Goal: Download file/media

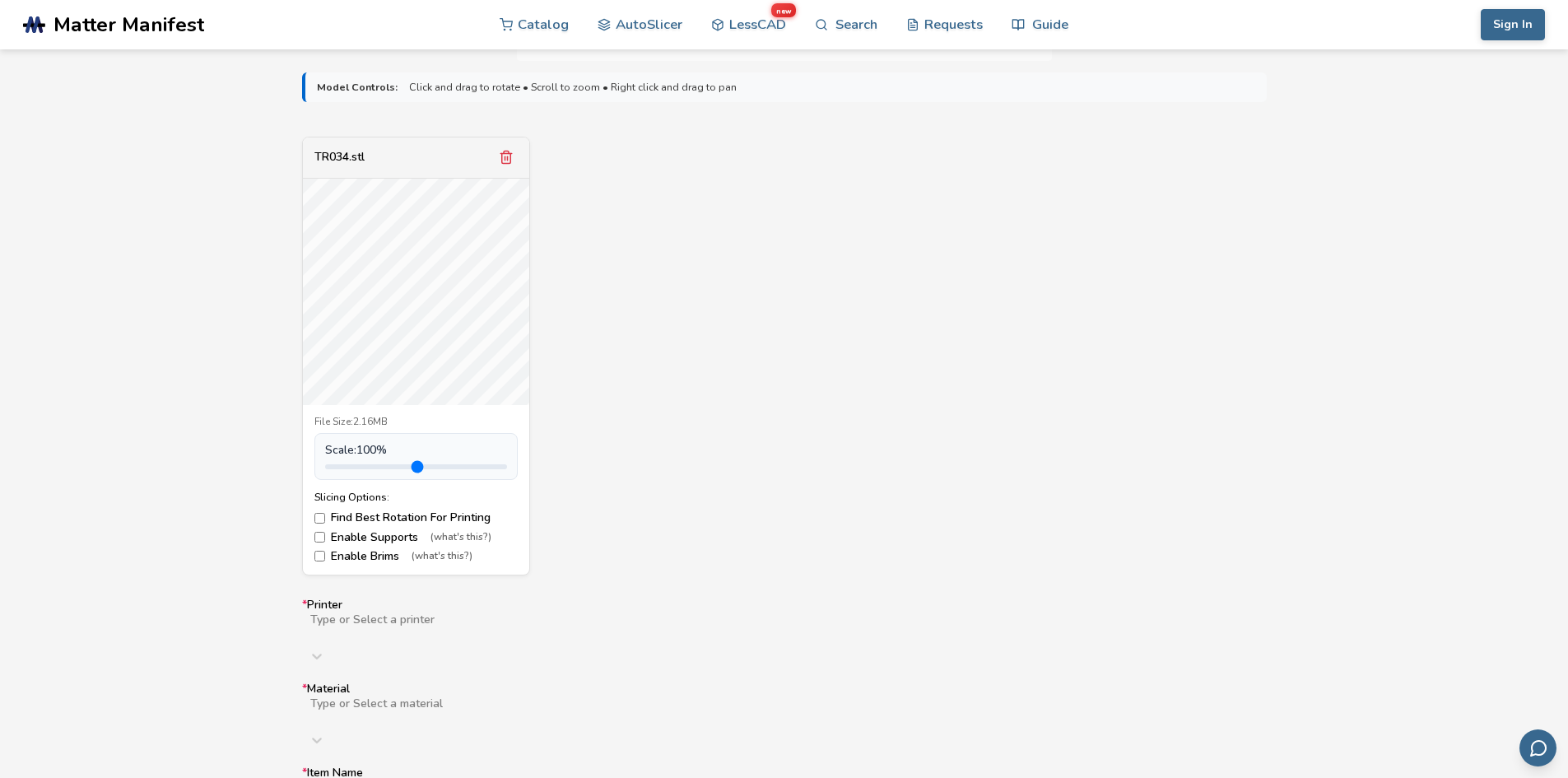
scroll to position [577, 0]
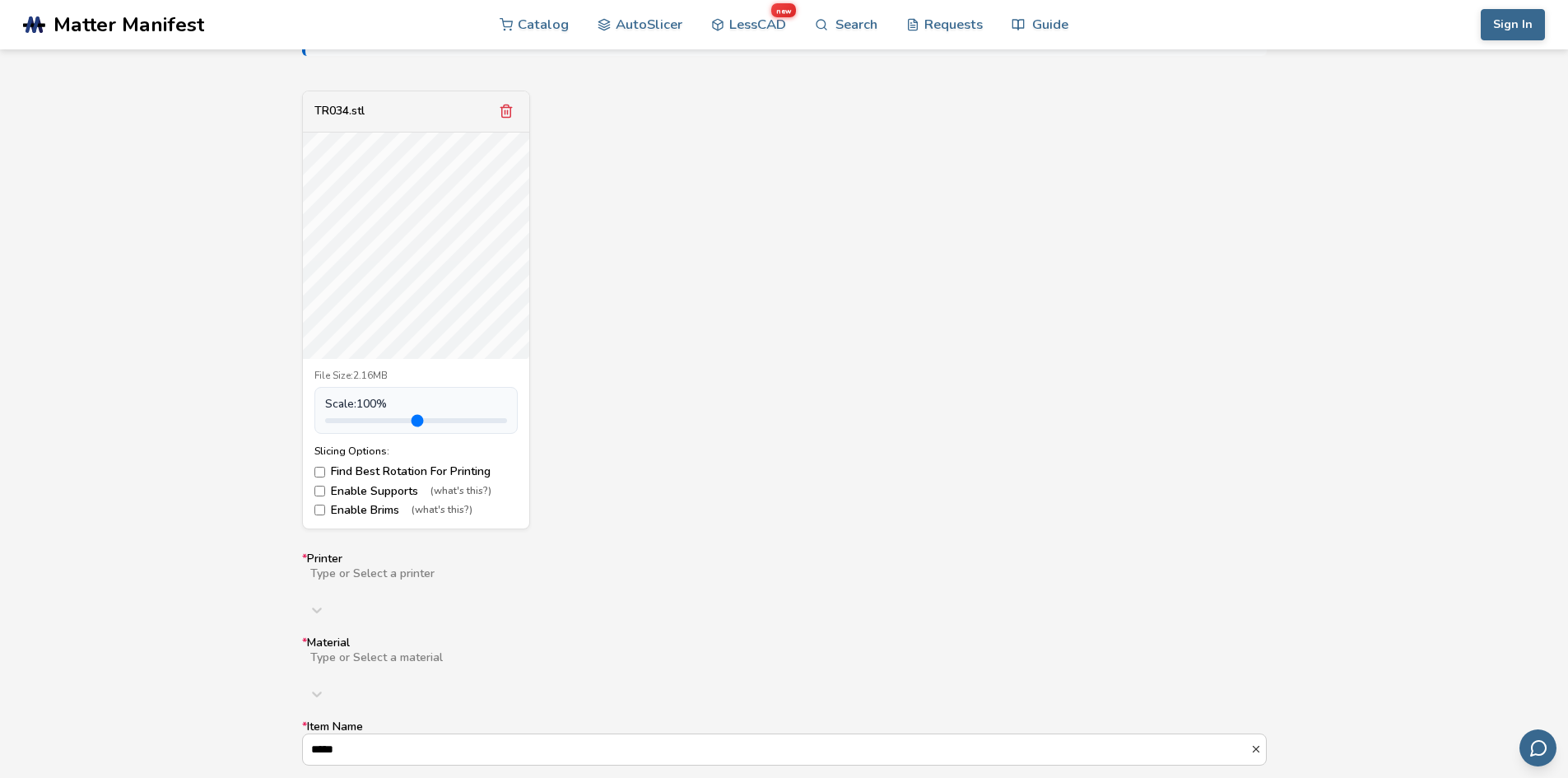
click at [648, 578] on div "Type or Select a printer" at bounding box center [784, 596] width 965 height 59
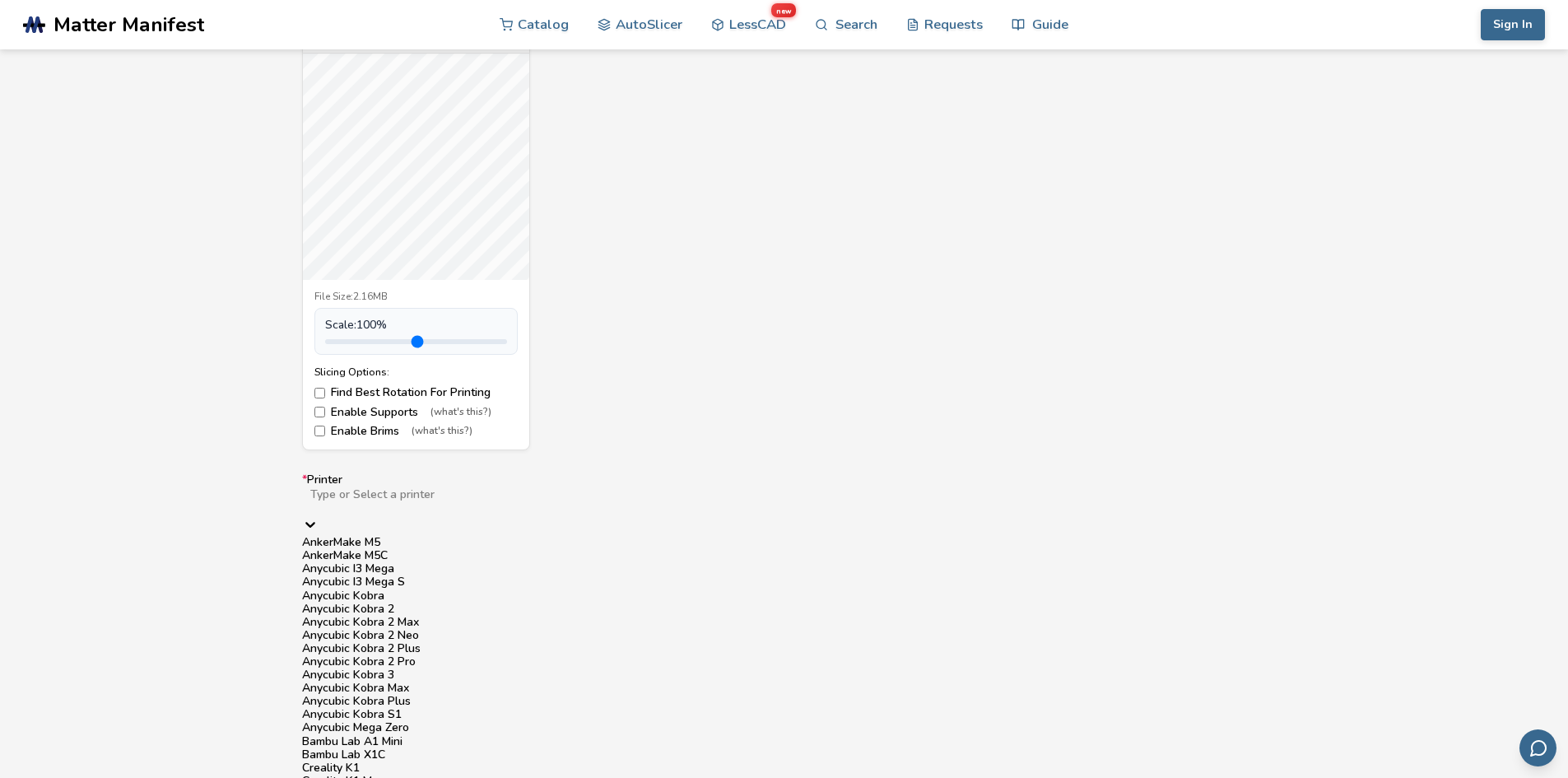
scroll to position [1071, 0]
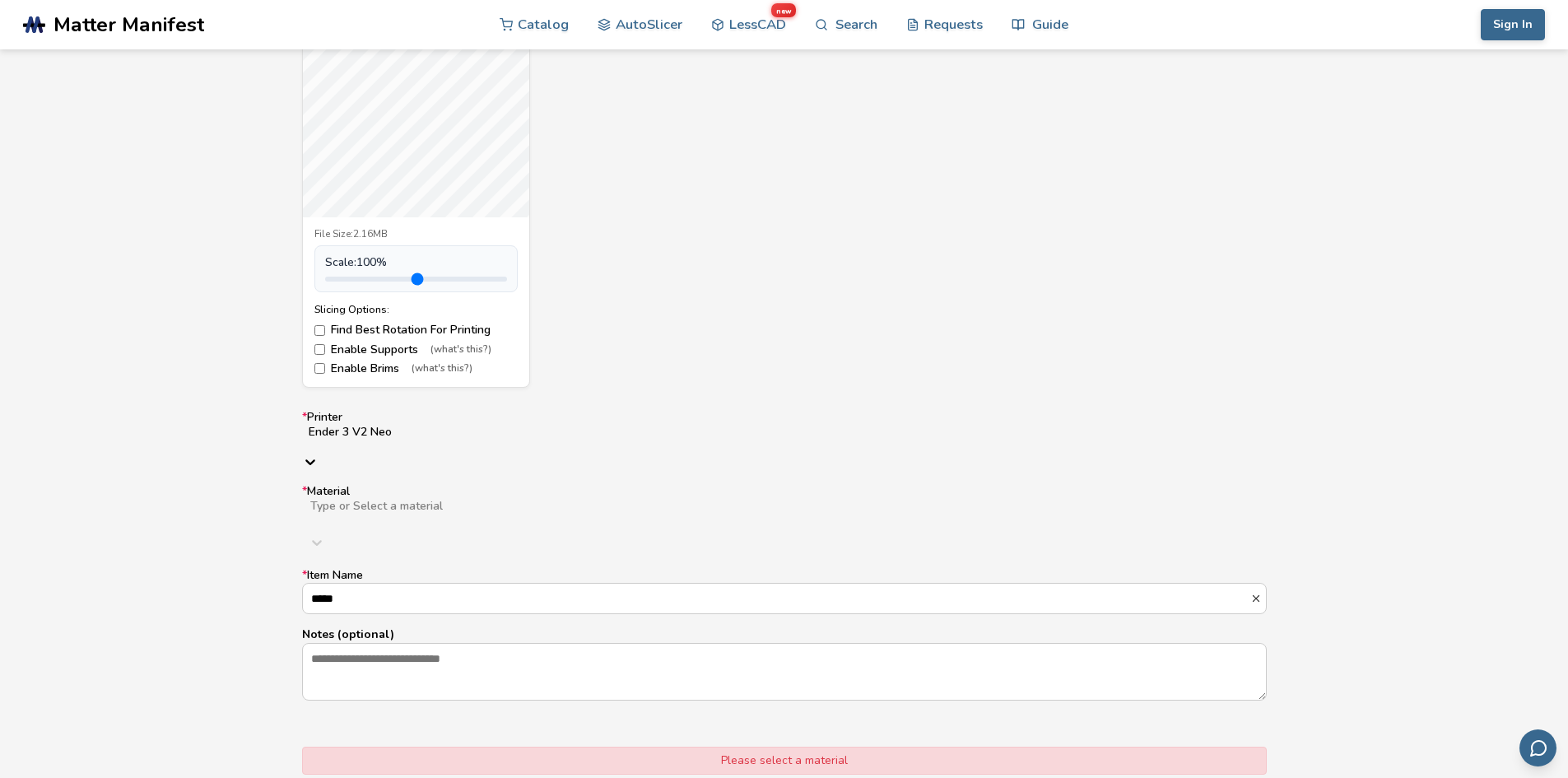
scroll to position [820, 0]
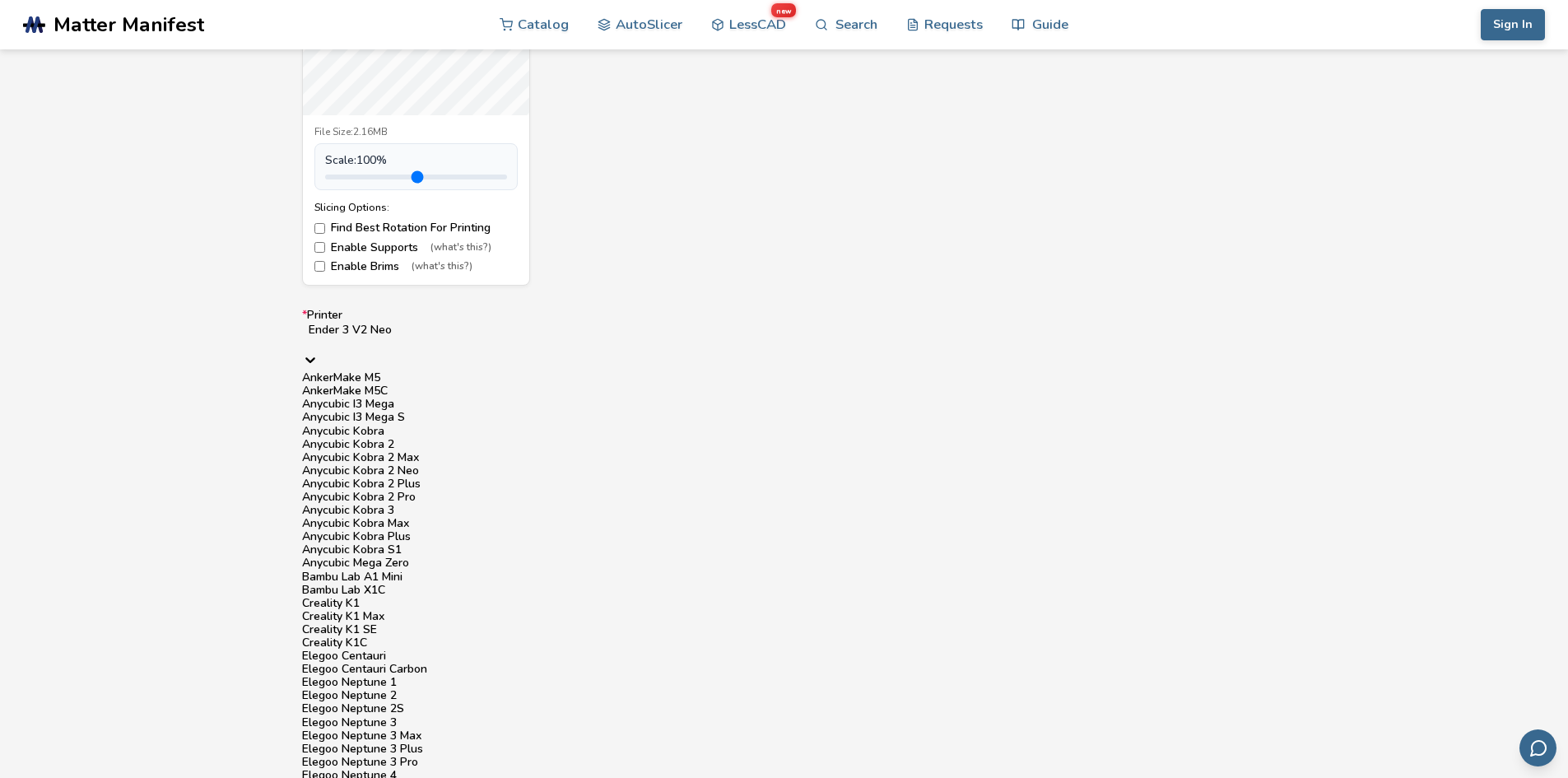
click at [508, 337] on div at bounding box center [784, 343] width 951 height 13
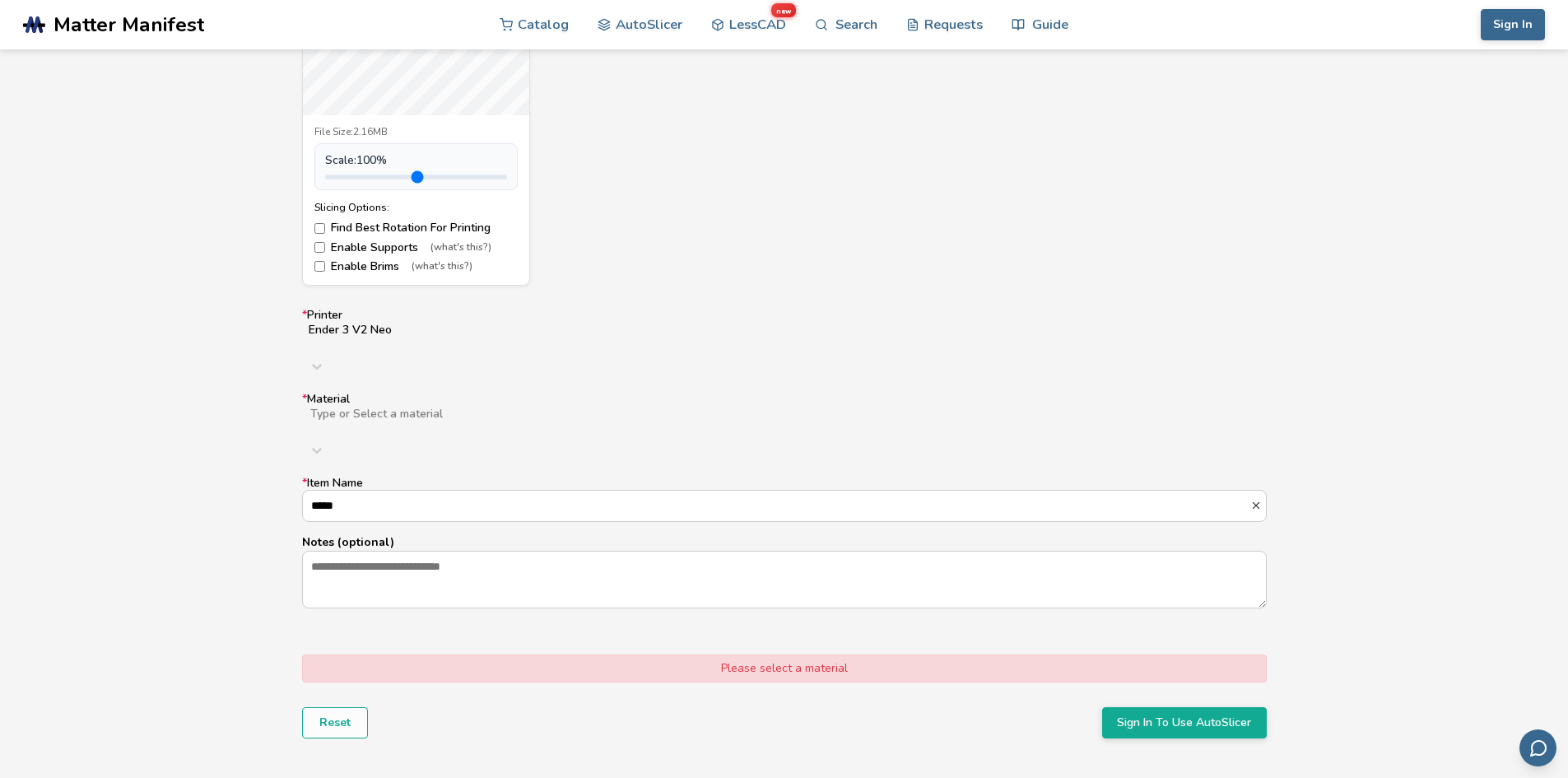
click at [752, 239] on div "TR034.stl File Size: 2.16MB Scale: 100 % Slicing Options: Find Best Rotation Fo…" at bounding box center [784, 65] width 965 height 438
click at [465, 421] on div at bounding box center [570, 428] width 523 height 13
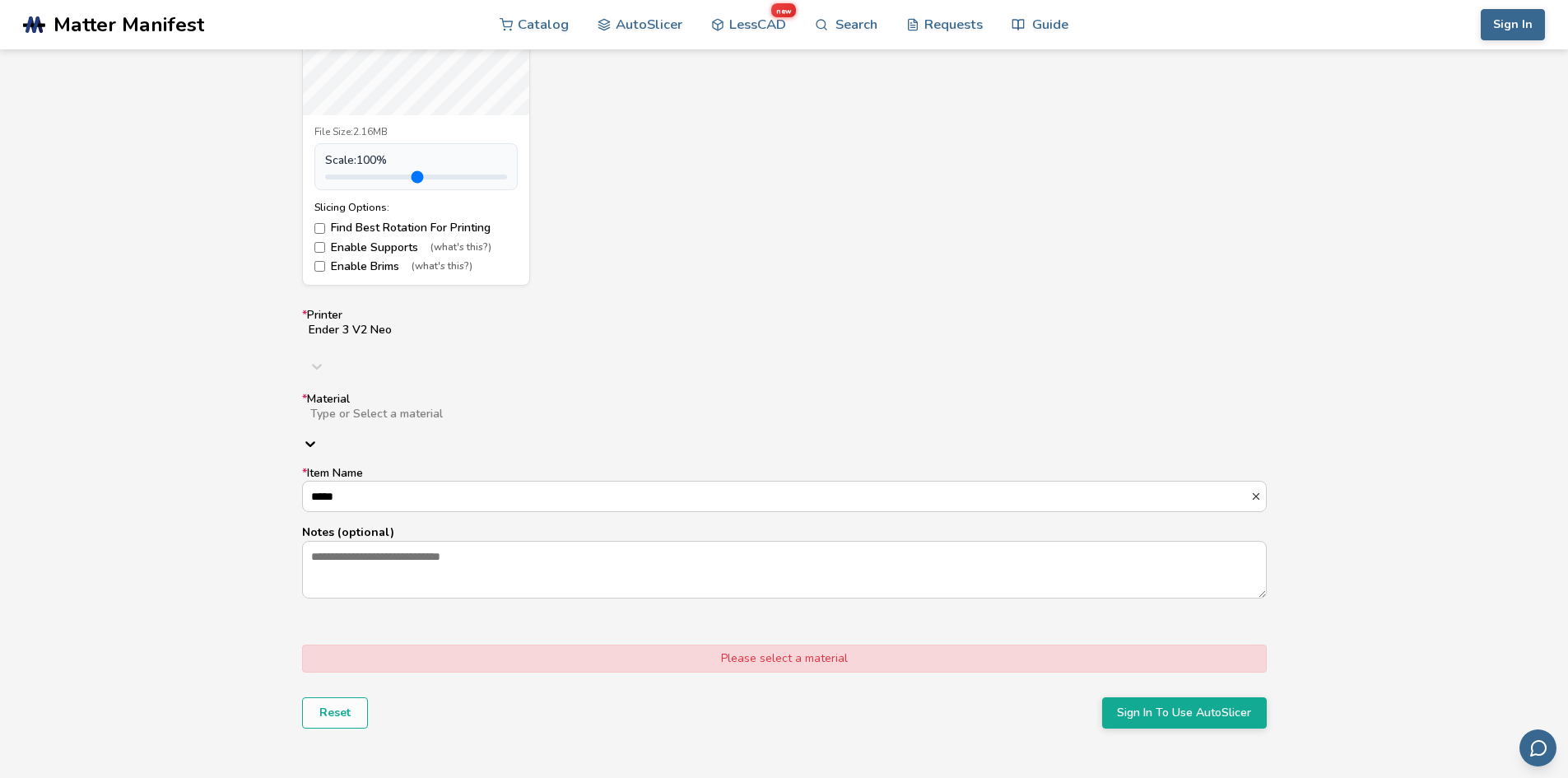
click at [465, 421] on div at bounding box center [570, 428] width 523 height 13
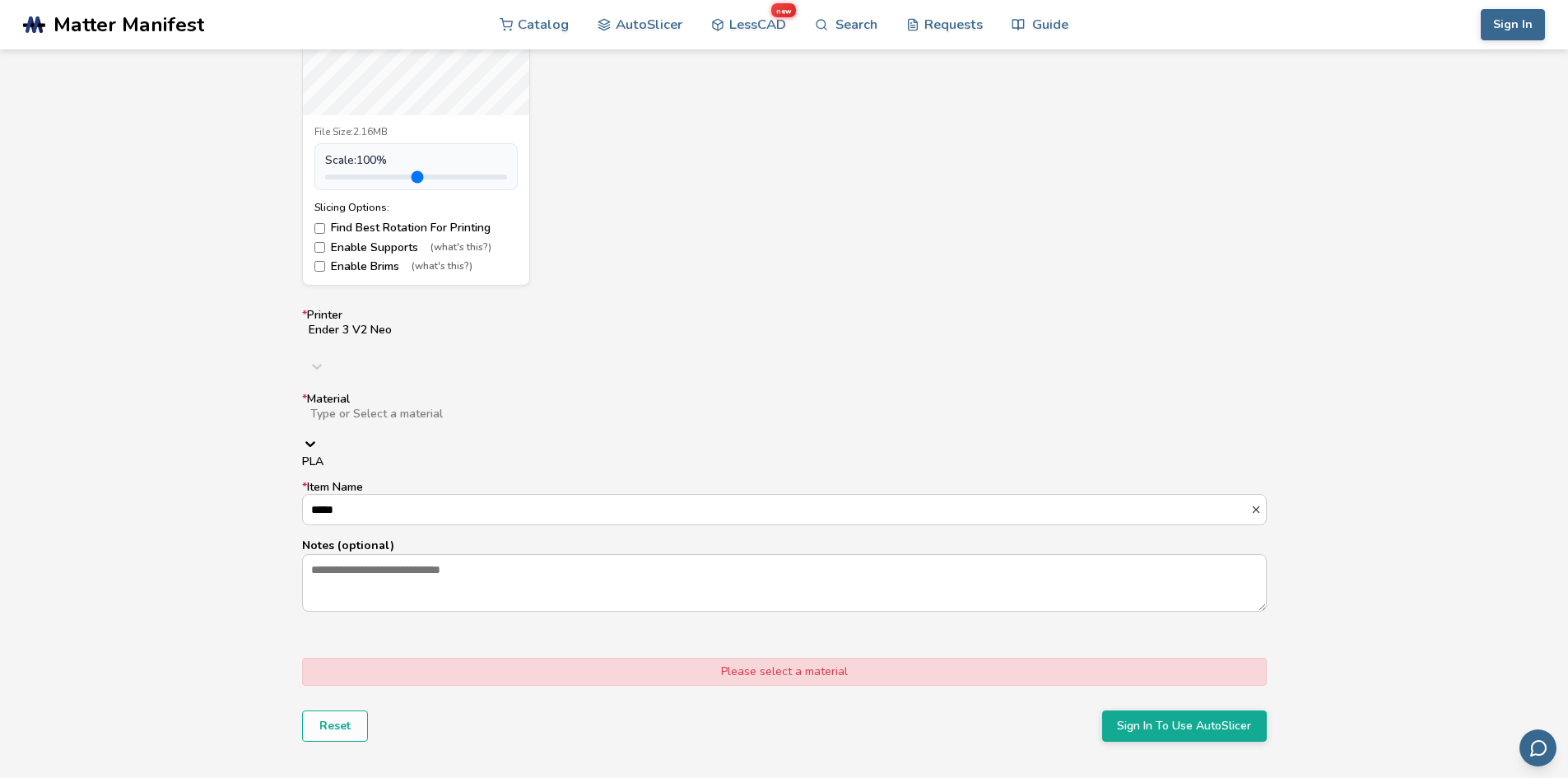
click at [318, 436] on div at bounding box center [310, 445] width 16 height 20
click at [1187, 456] on div "PLA" at bounding box center [784, 462] width 965 height 13
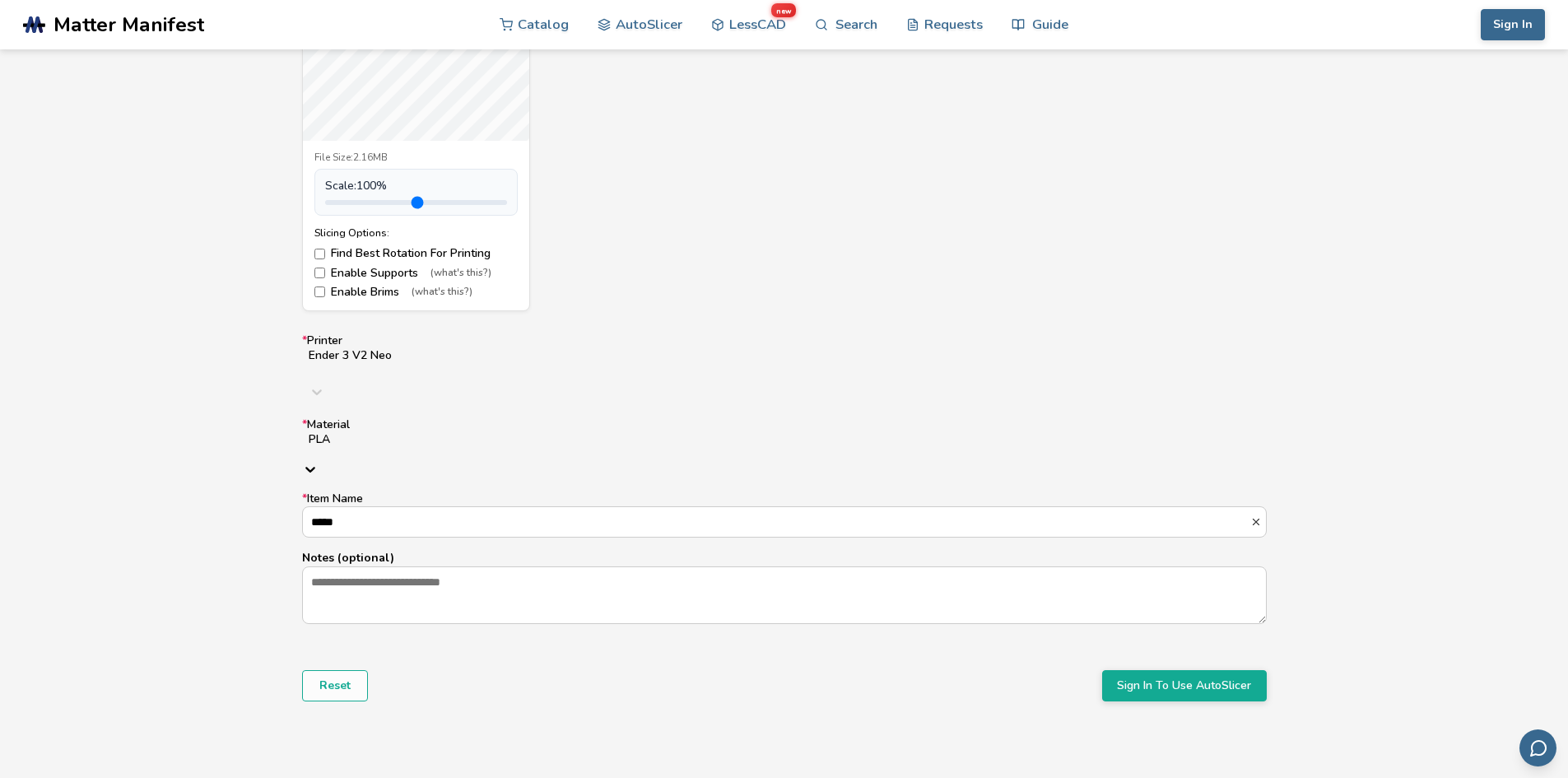
scroll to position [1010, 0]
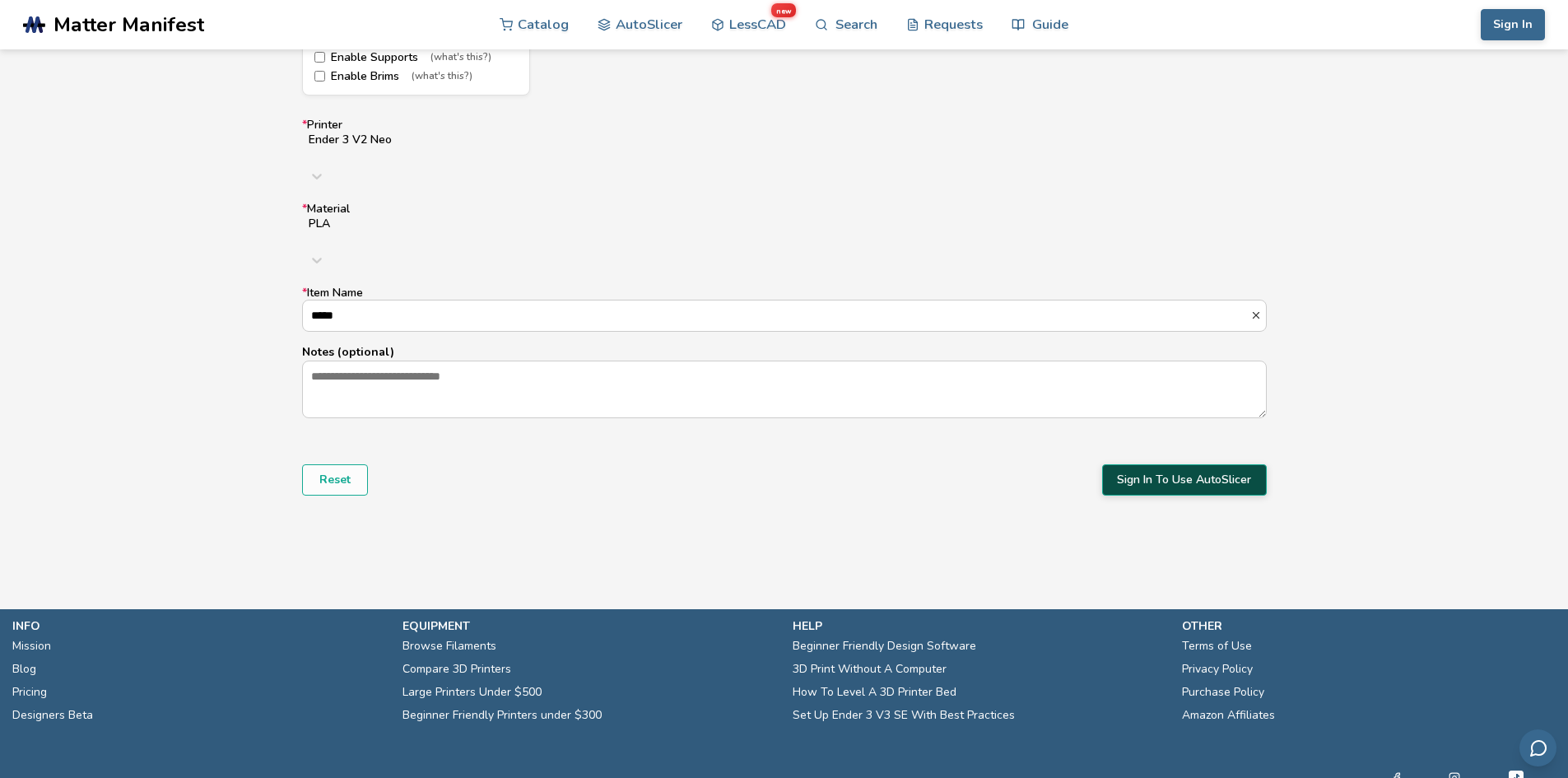
click at [1182, 464] on button "Sign In To Use AutoSlicer" at bounding box center [1184, 480] width 165 height 32
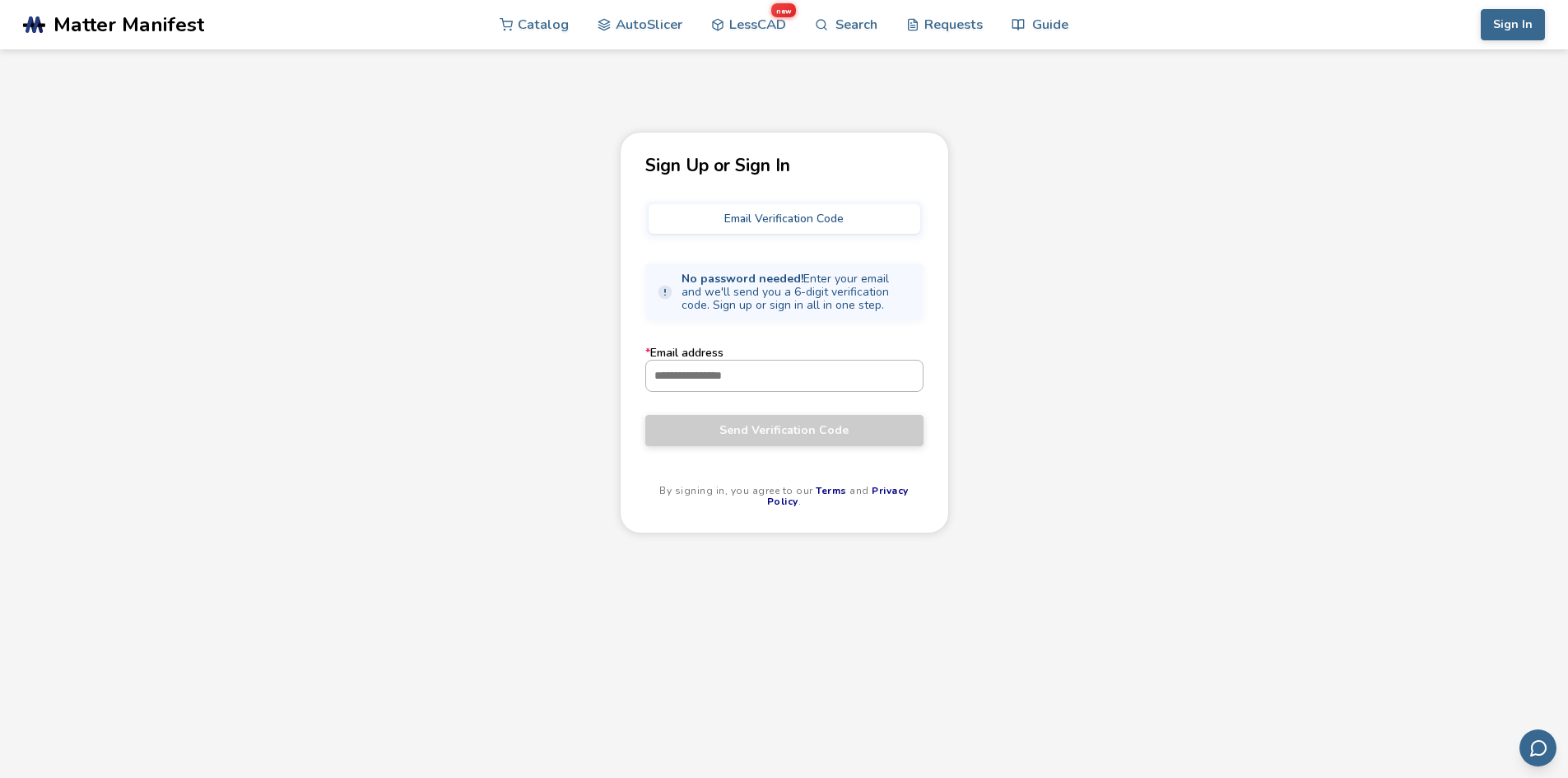
click at [718, 377] on input "* Email address" at bounding box center [784, 375] width 276 height 30
type input "**********"
click at [774, 432] on span "Send Verification Code" at bounding box center [784, 431] width 253 height 13
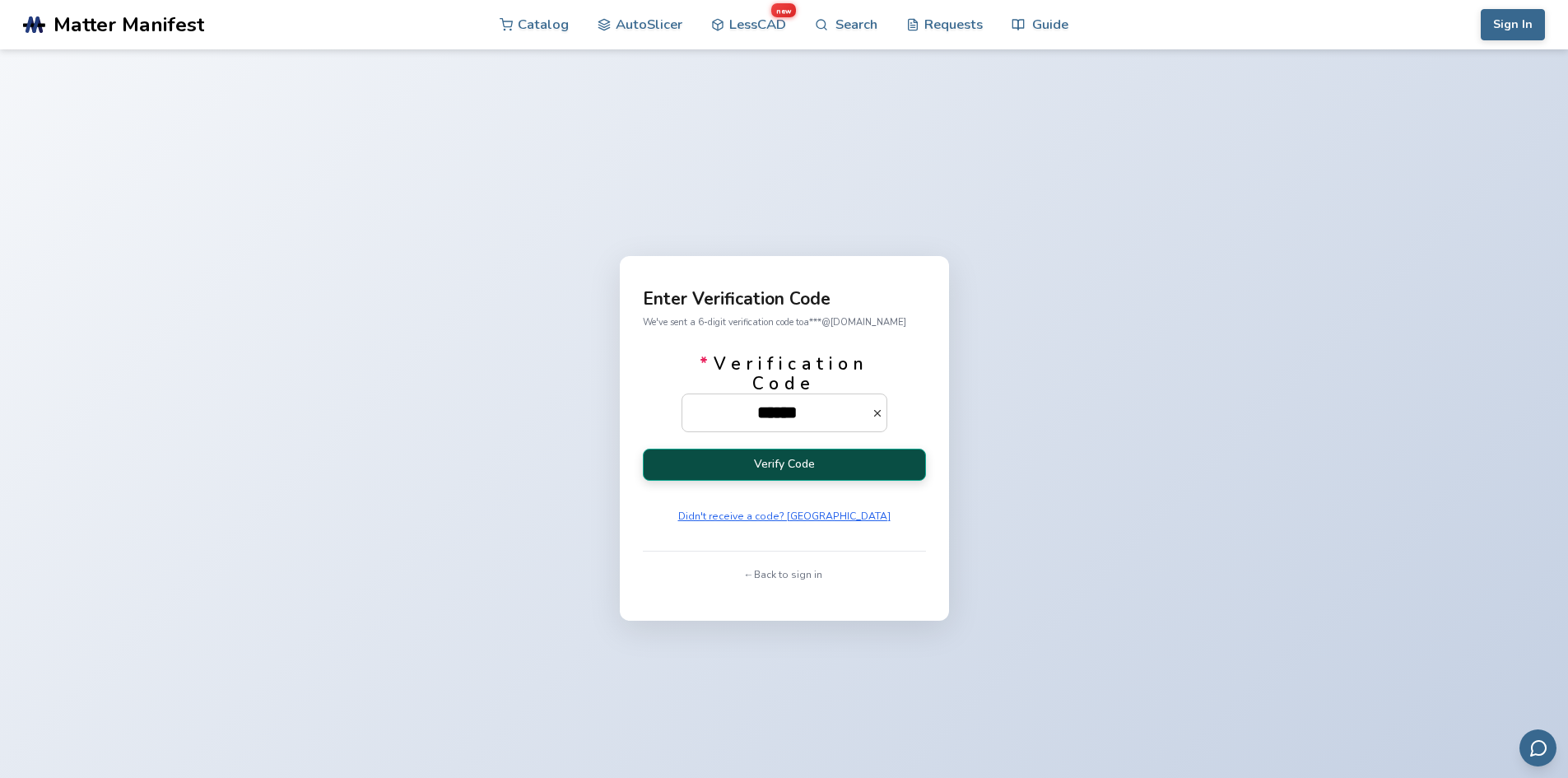
type input "******"
click at [795, 478] on button "Verify Code" at bounding box center [784, 464] width 283 height 32
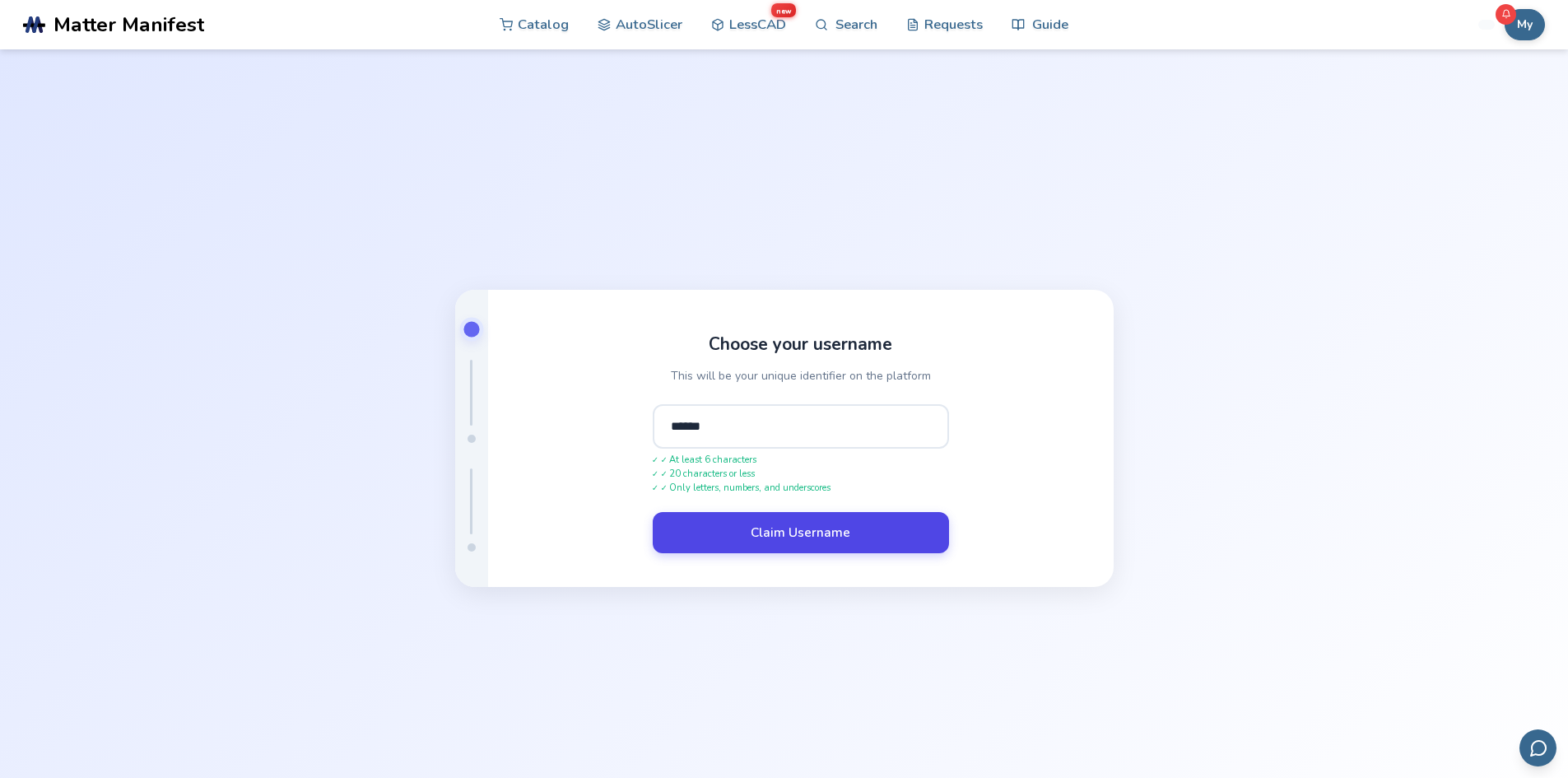
type input "******"
click at [802, 533] on button "Claim Username" at bounding box center [801, 532] width 296 height 41
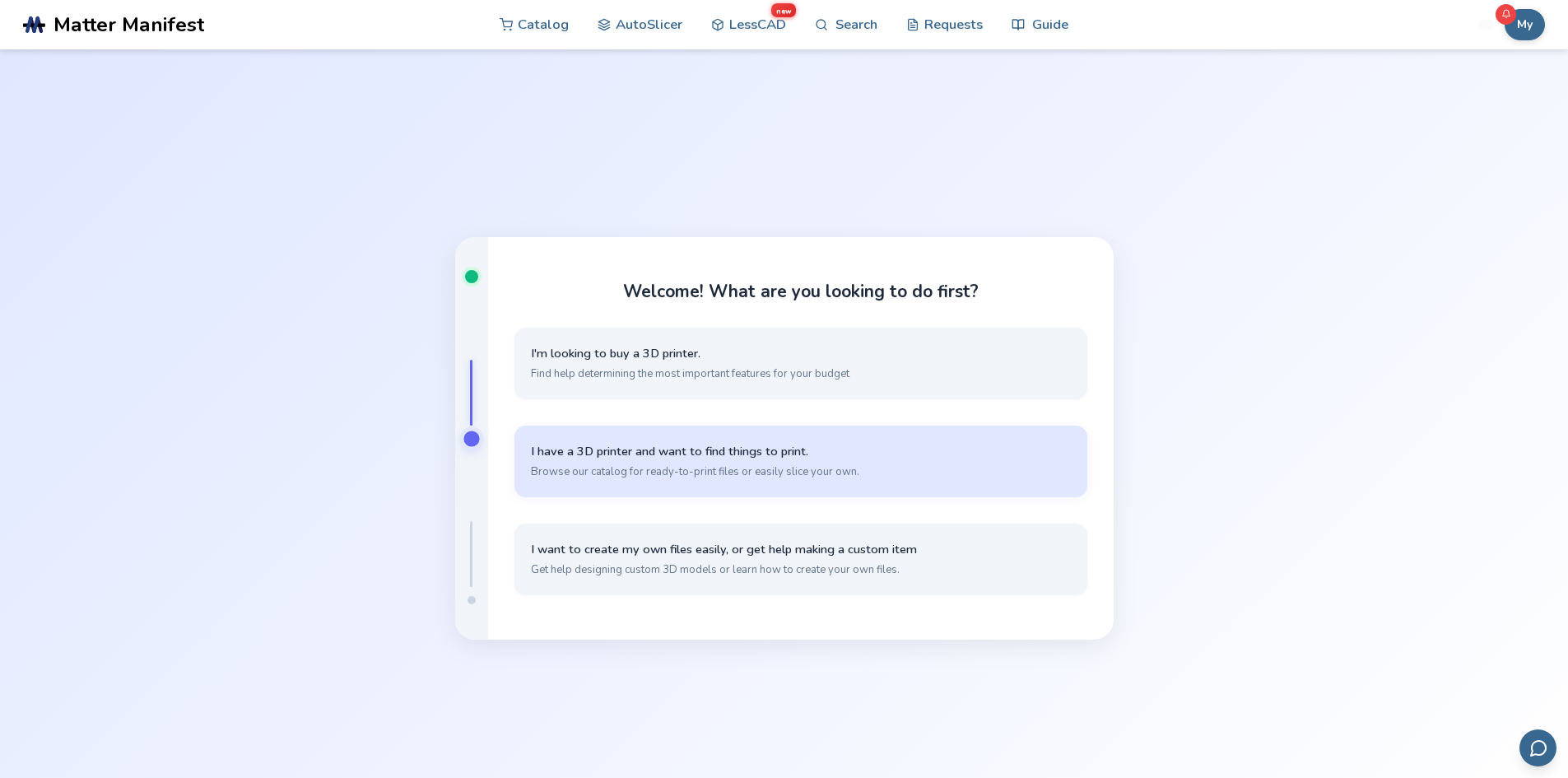
click at [870, 452] on span "I have a 3D printer and want to find things to print." at bounding box center [801, 452] width 540 height 15
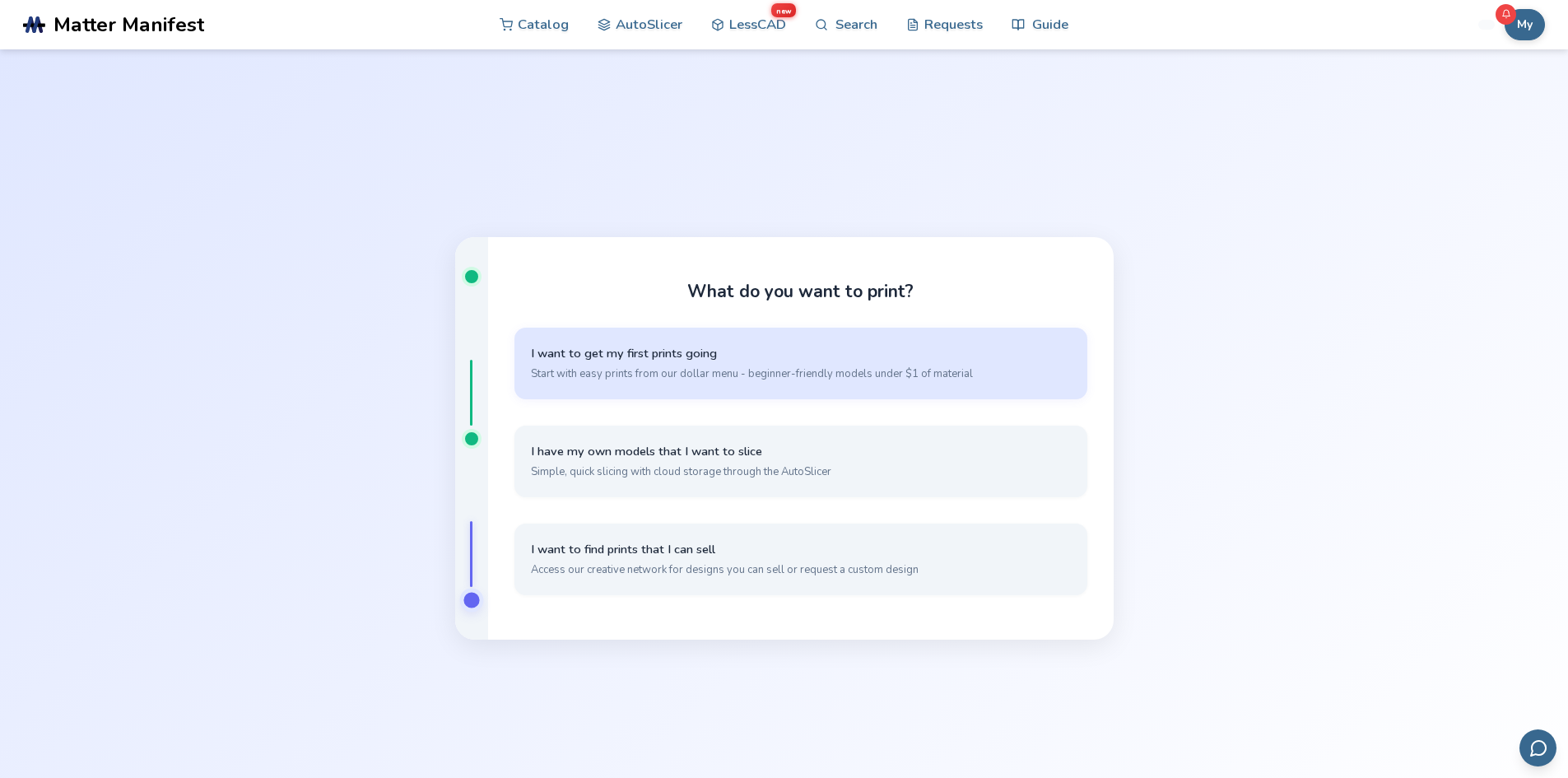
click at [780, 393] on button "I want to get my first prints going Start with easy prints from our dollar menu…" at bounding box center [800, 364] width 573 height 72
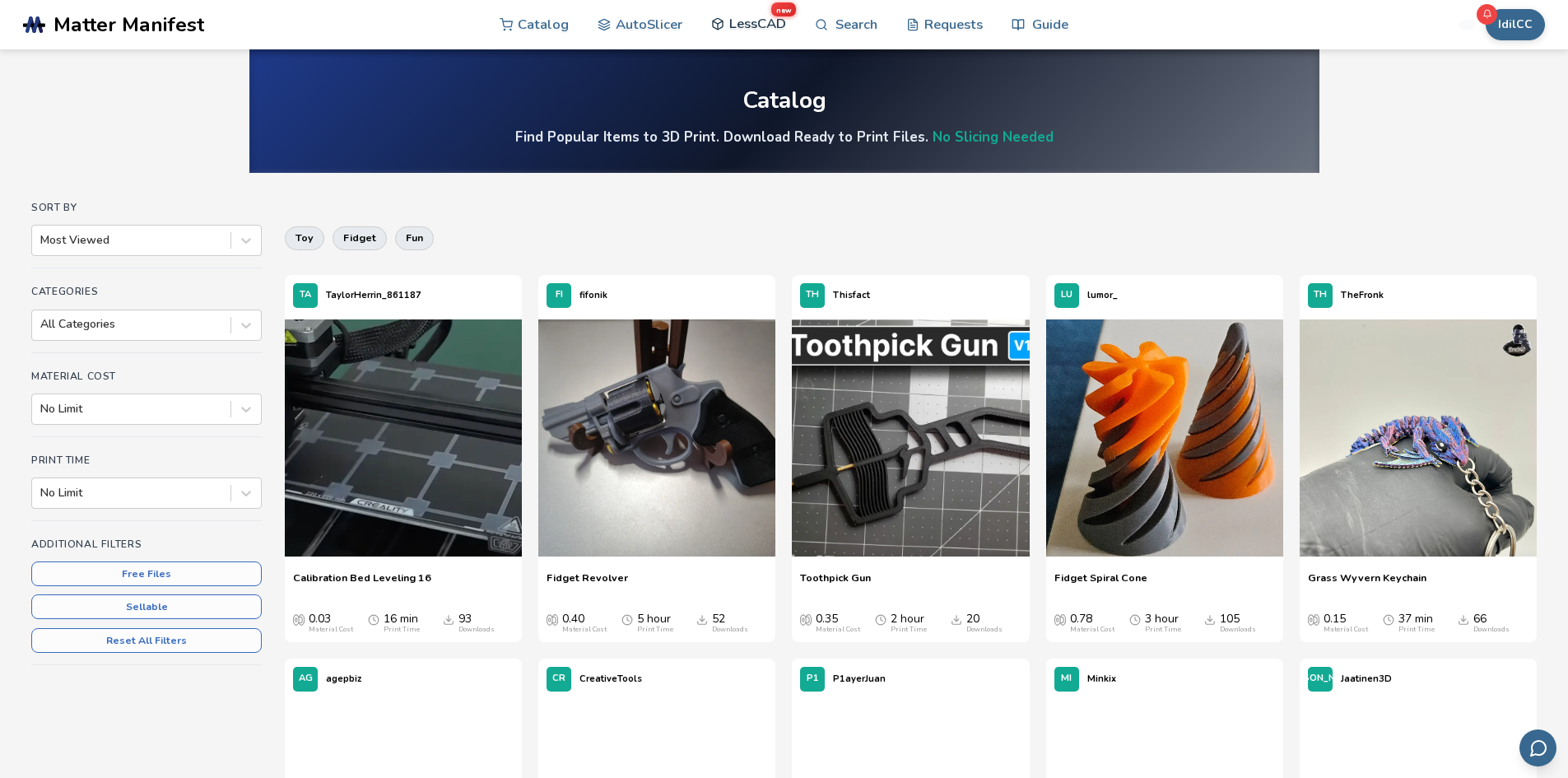
click at [746, 25] on link "LessCAD new" at bounding box center [749, 23] width 75 height 49
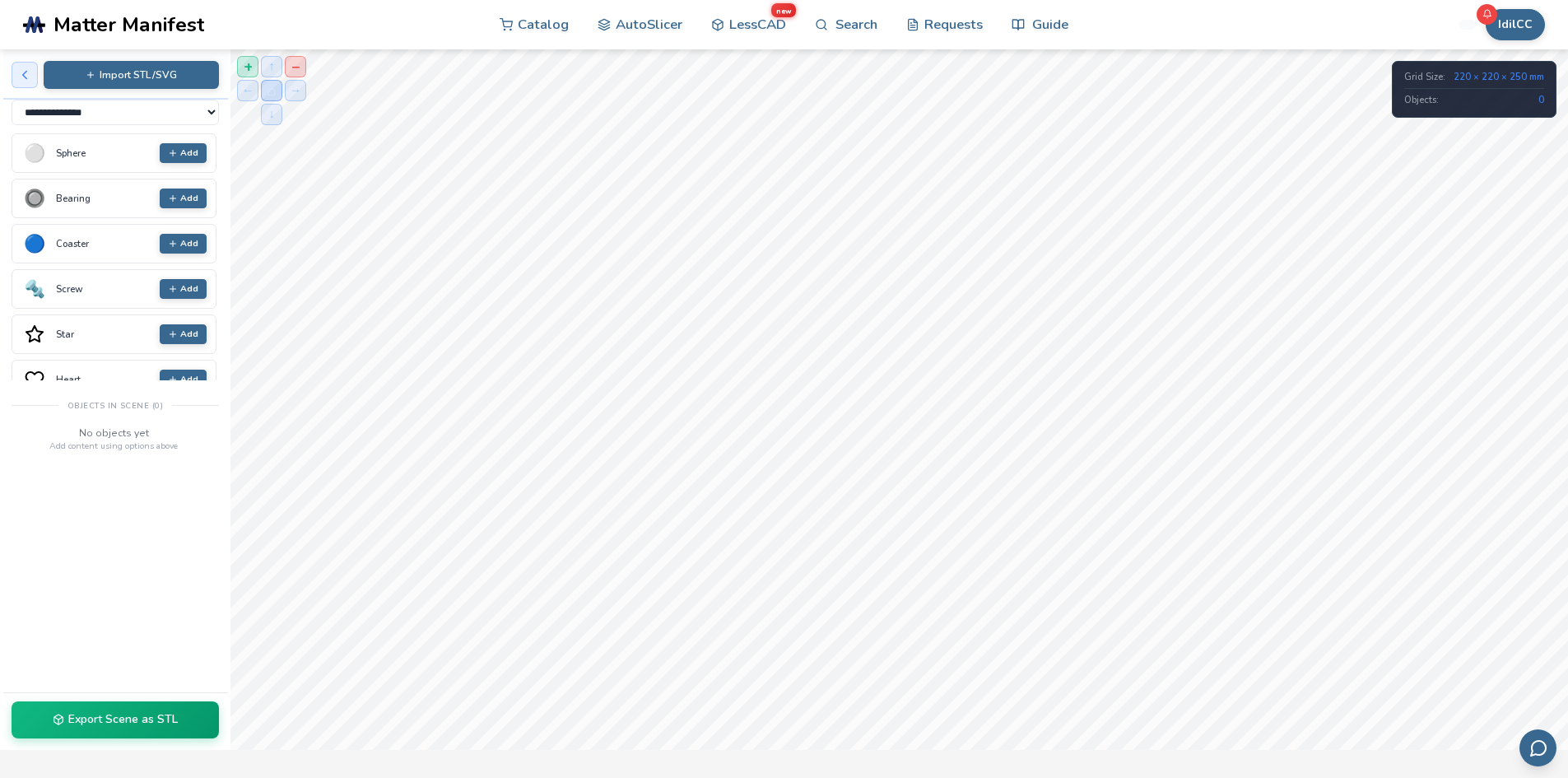
click at [113, 77] on button "Import STL/SVG" at bounding box center [130, 75] width 176 height 28
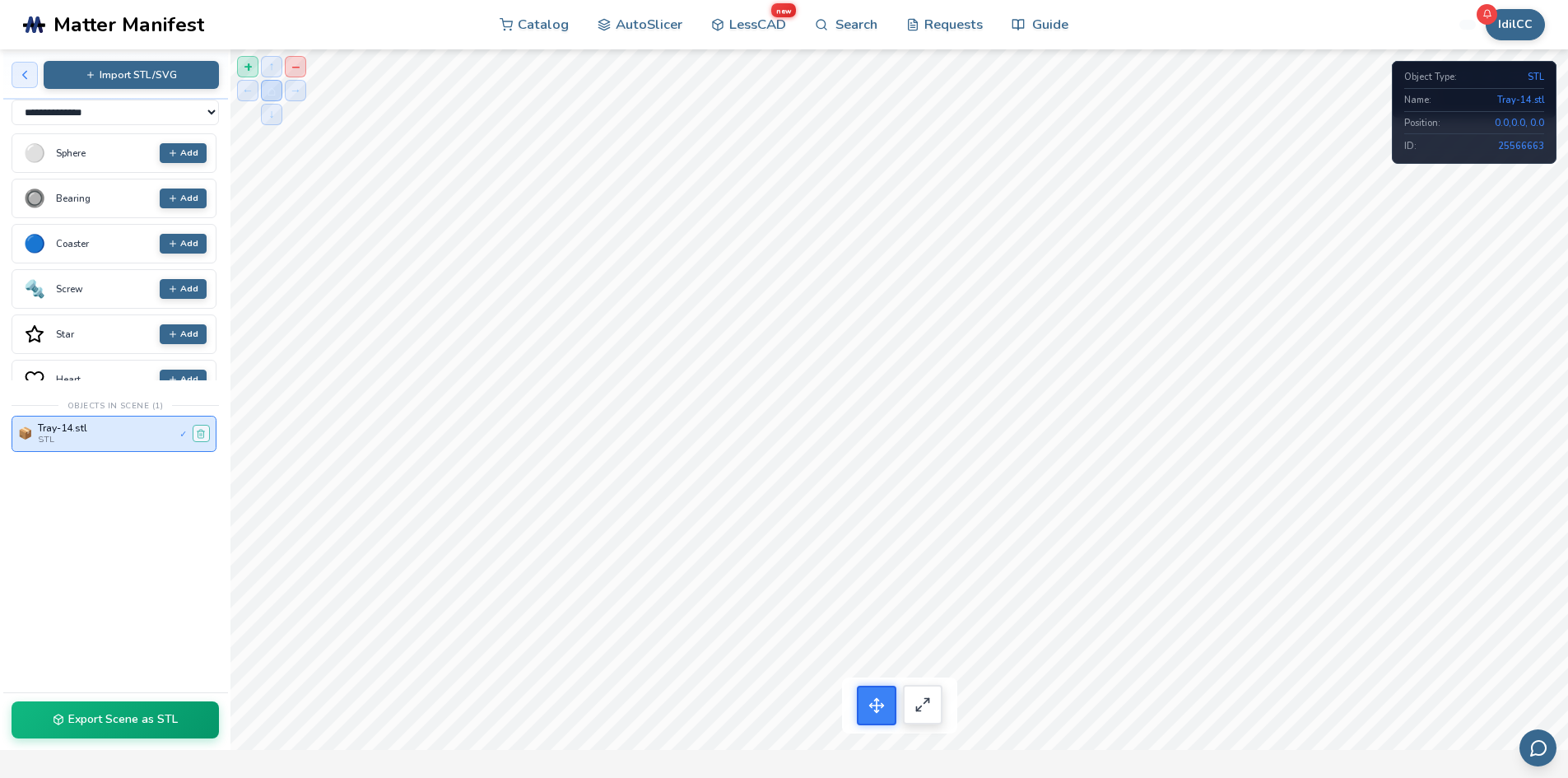
click at [929, 705] on icon at bounding box center [923, 704] width 16 height 16
click at [878, 706] on icon at bounding box center [876, 704] width 16 height 16
click at [251, 92] on button "←" at bounding box center [247, 89] width 21 height 21
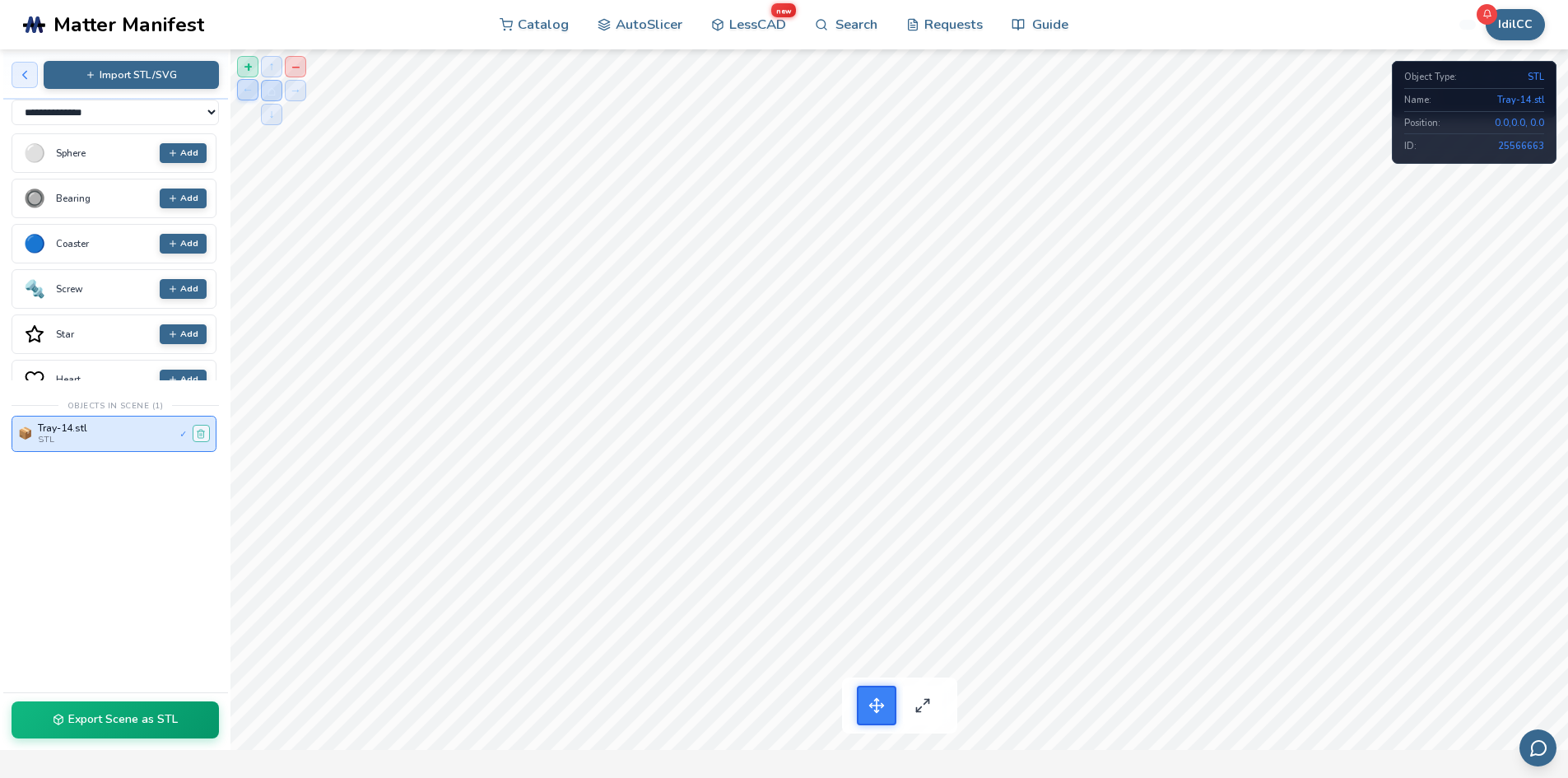
click at [251, 92] on button "←" at bounding box center [247, 89] width 21 height 21
click at [248, 68] on button "+" at bounding box center [247, 66] width 21 height 21
click at [297, 73] on button "−" at bounding box center [295, 66] width 21 height 21
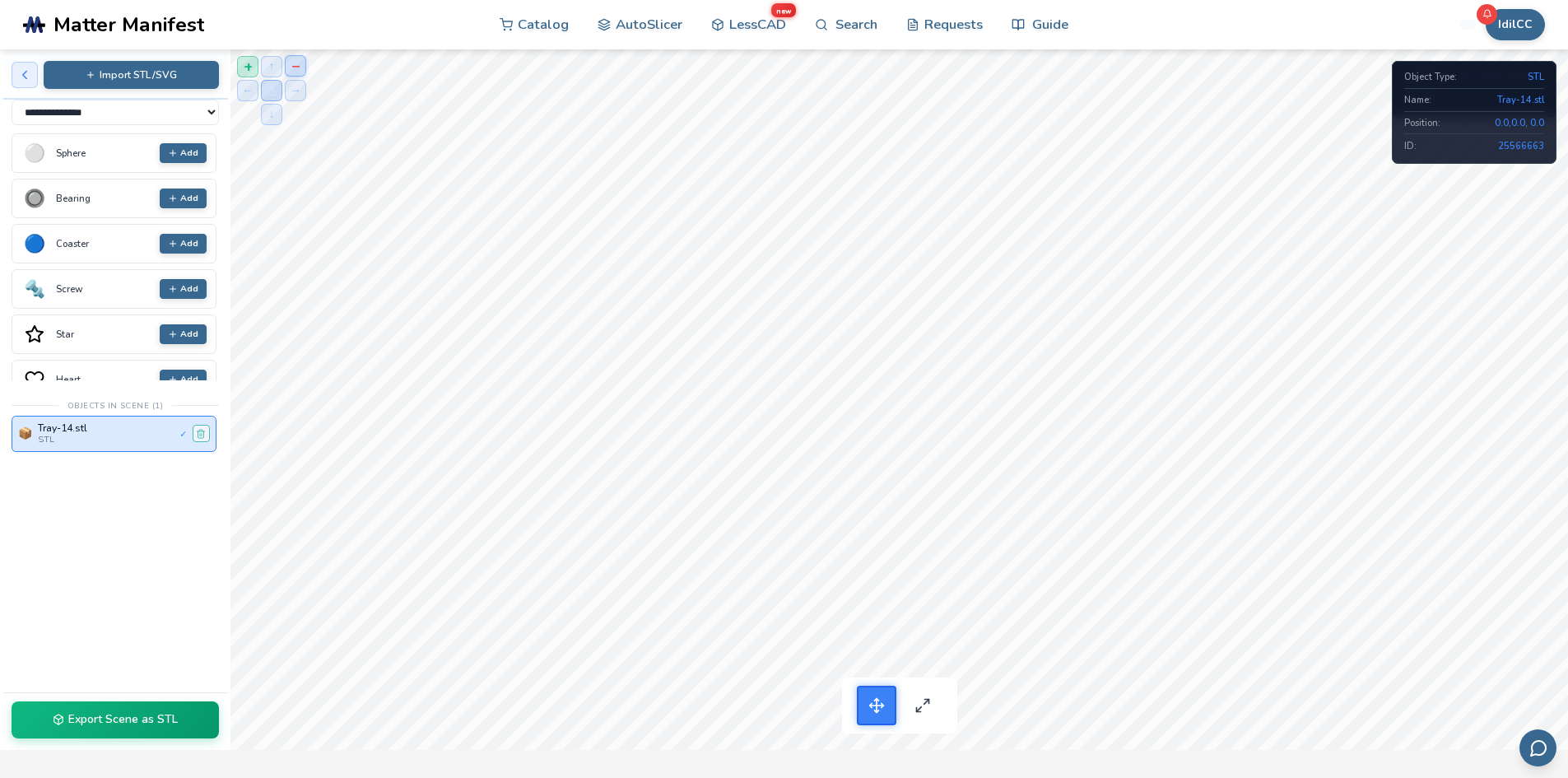
click at [296, 67] on button "−" at bounding box center [295, 66] width 21 height 21
click at [199, 442] on button at bounding box center [201, 434] width 17 height 17
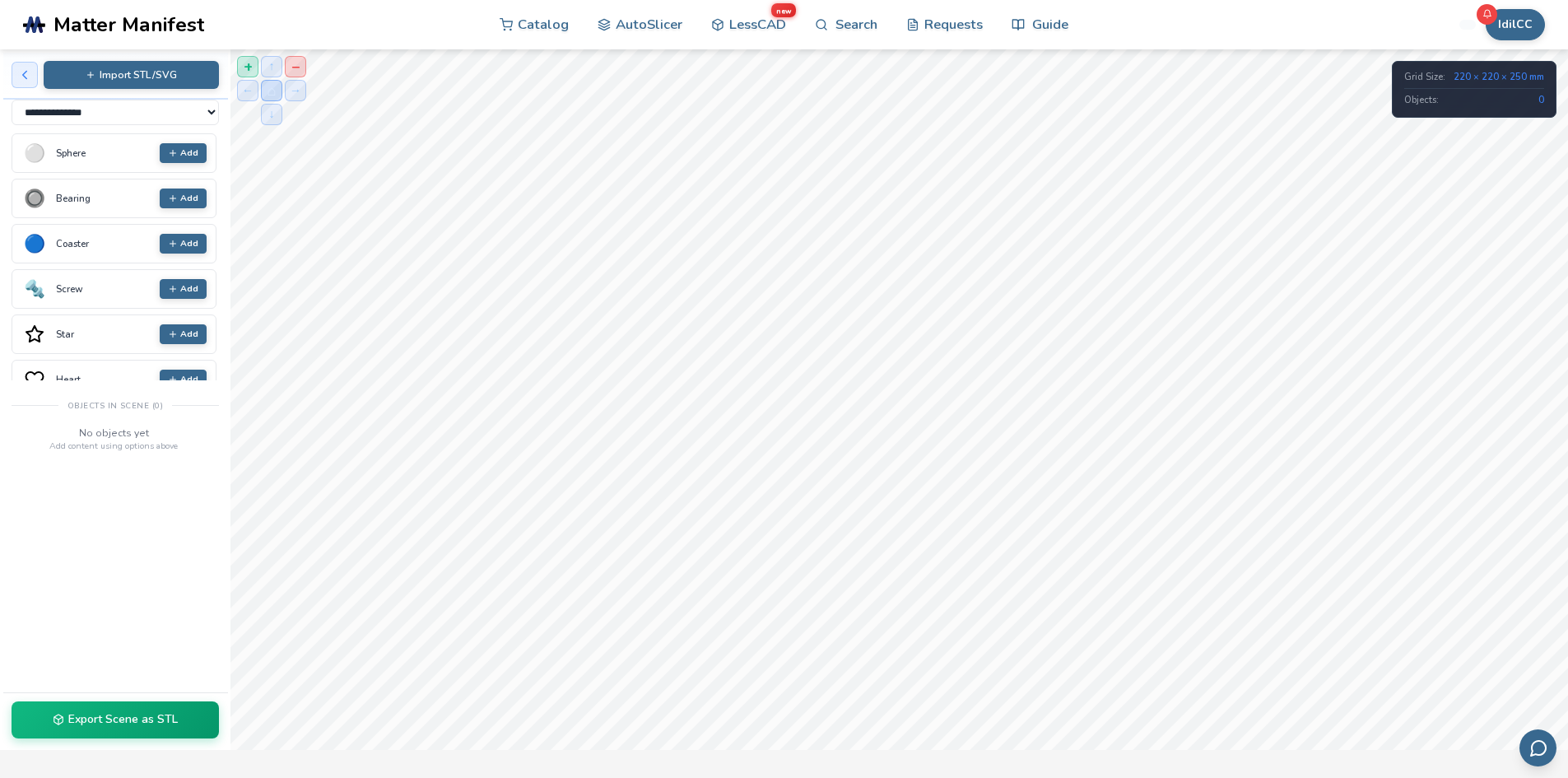
click at [129, 75] on button "Import STL/SVG" at bounding box center [130, 75] width 176 height 28
click at [271, 111] on button "↓" at bounding box center [271, 113] width 21 height 21
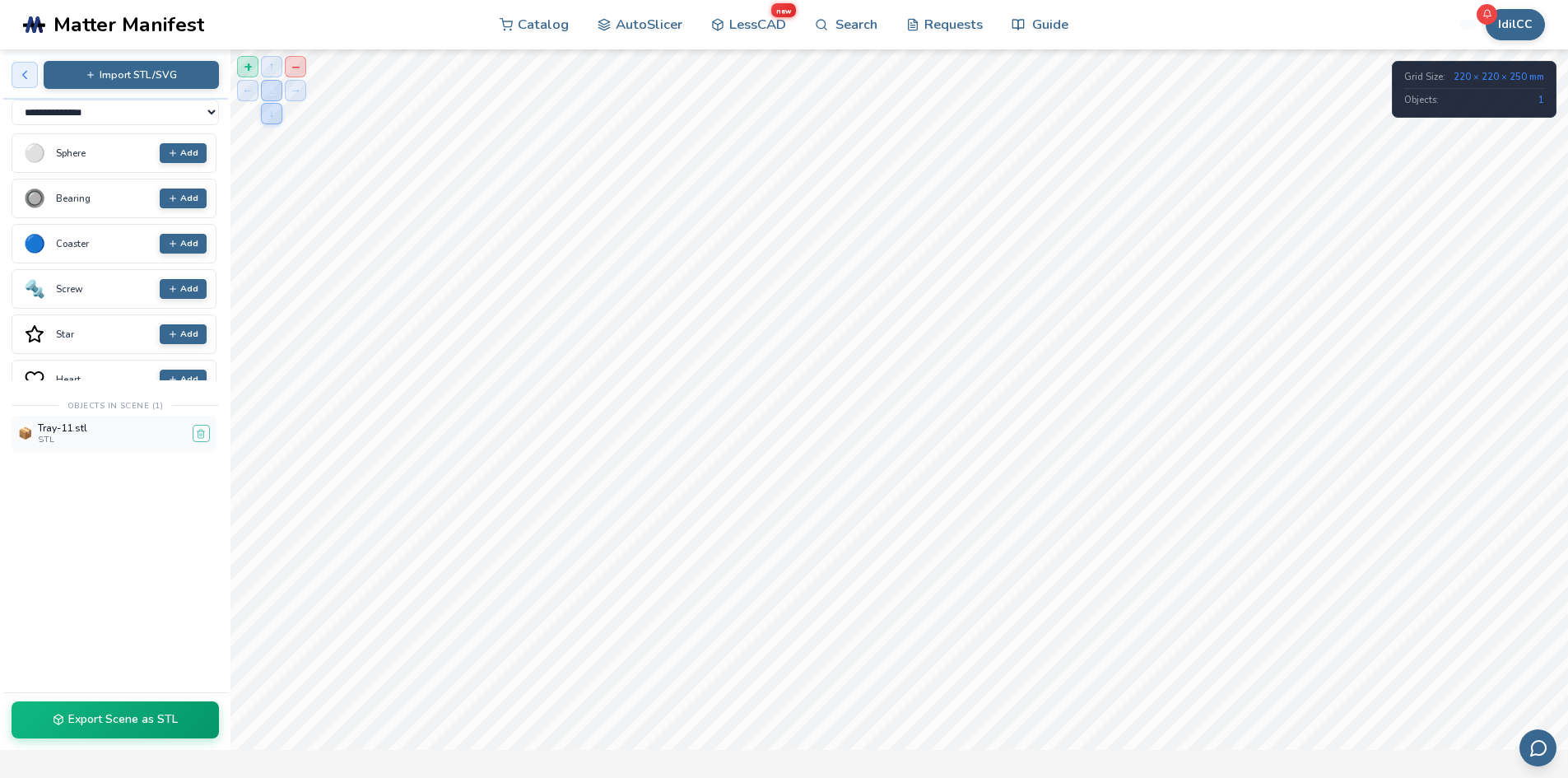
click at [271, 111] on button "↓" at bounding box center [271, 113] width 21 height 21
click at [298, 95] on button "→" at bounding box center [295, 89] width 21 height 21
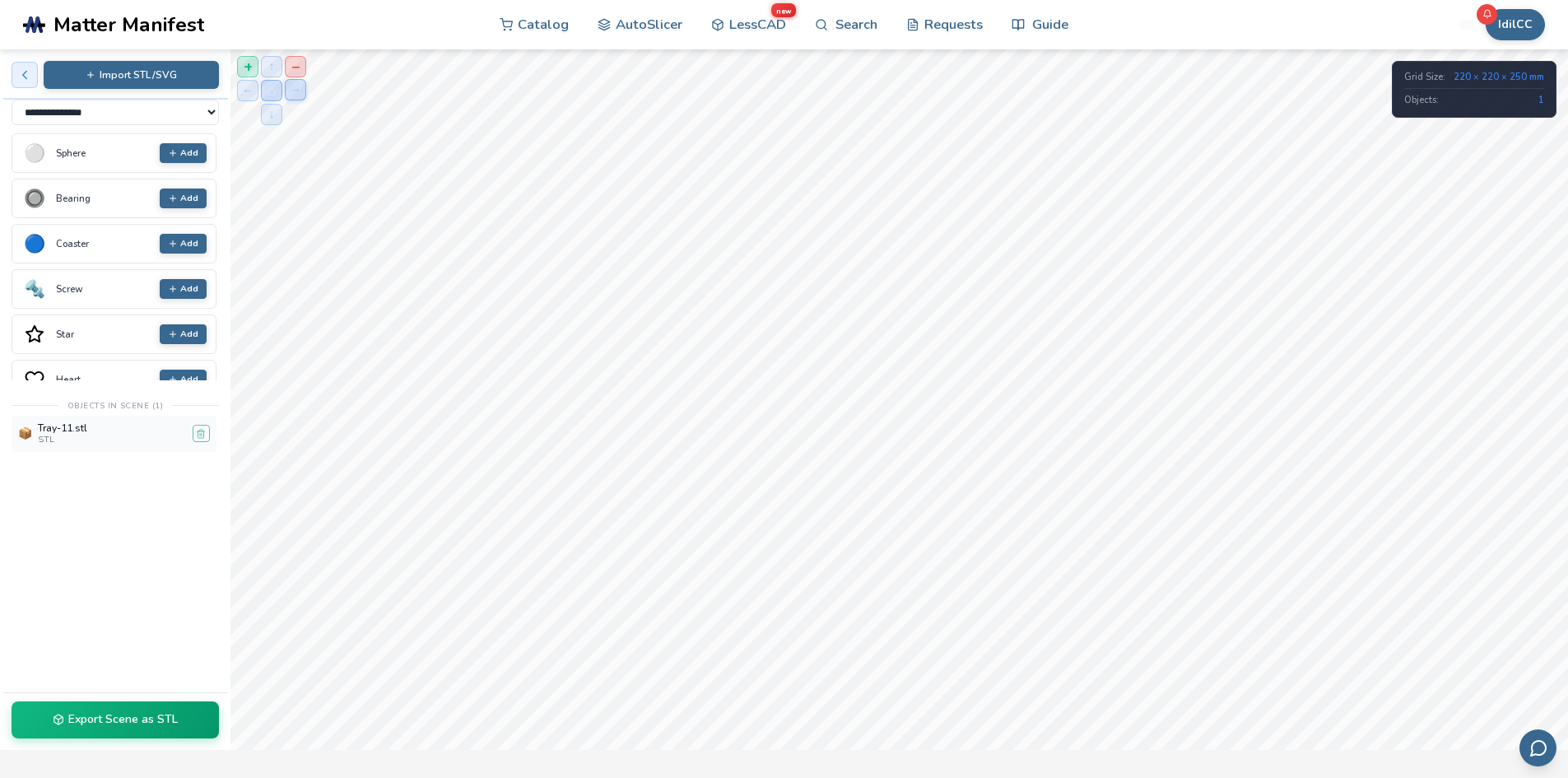
click at [298, 95] on button "→" at bounding box center [295, 89] width 21 height 21
click at [298, 67] on button "−" at bounding box center [295, 66] width 21 height 21
click at [251, 90] on button "←" at bounding box center [247, 89] width 21 height 21
click at [270, 92] on button "⌂" at bounding box center [271, 89] width 21 height 21
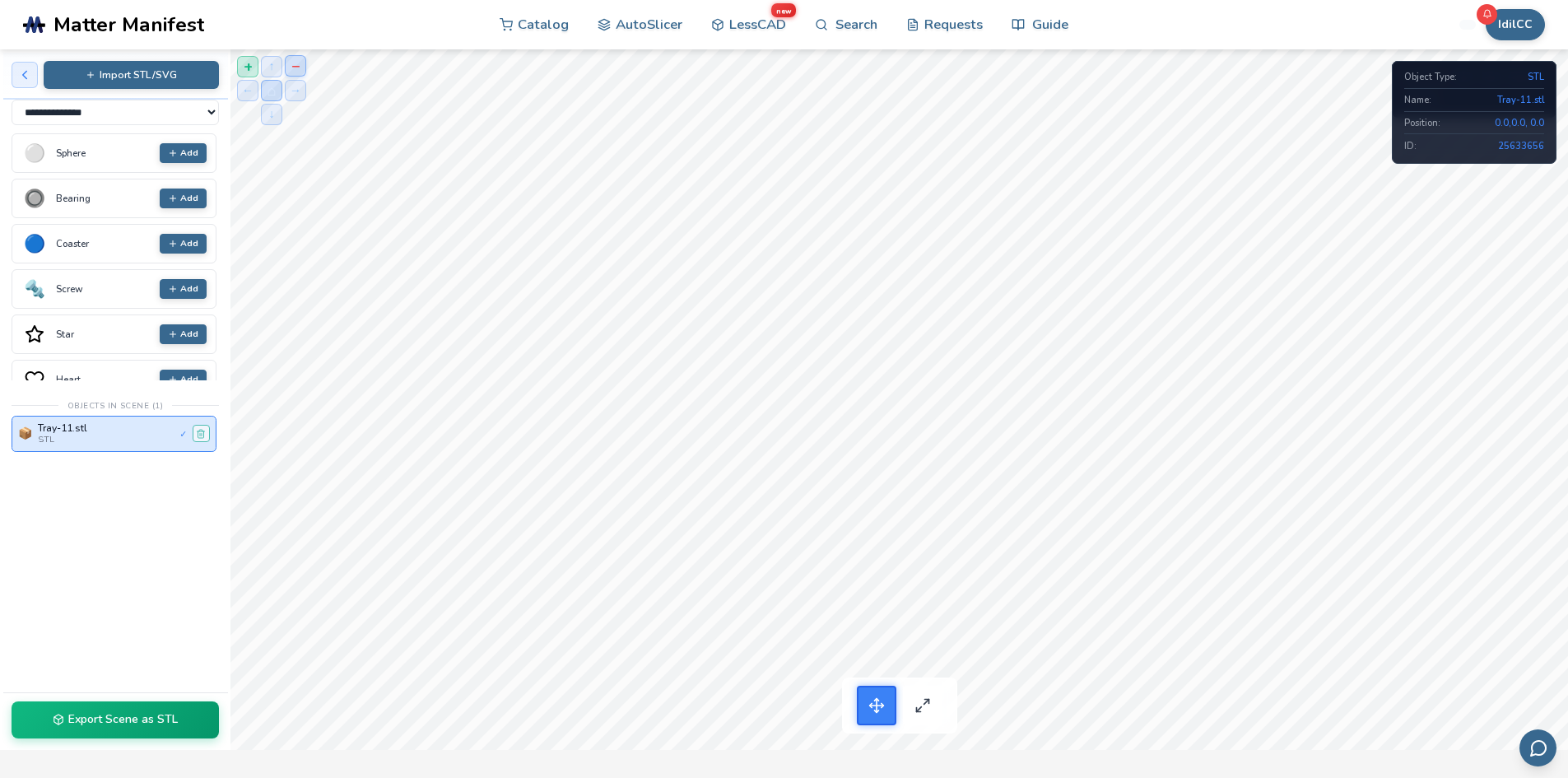
click at [299, 66] on button "−" at bounding box center [295, 66] width 21 height 21
click at [246, 85] on button "←" at bounding box center [247, 89] width 21 height 21
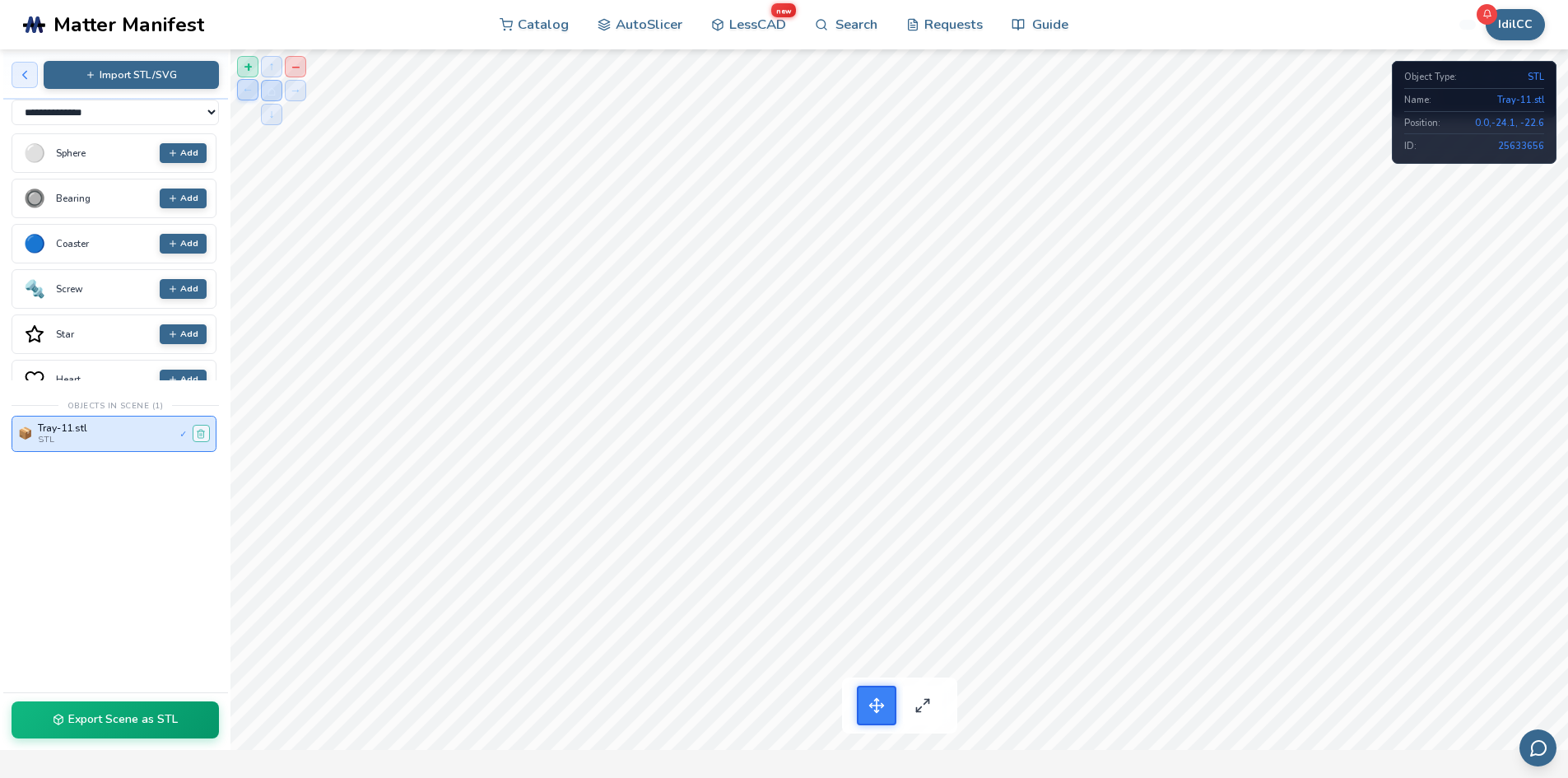
click at [246, 85] on button "←" at bounding box center [247, 89] width 21 height 21
click at [1282, 777] on html "**********" at bounding box center [784, 389] width 1568 height 778
click at [290, 92] on button "→" at bounding box center [295, 89] width 21 height 21
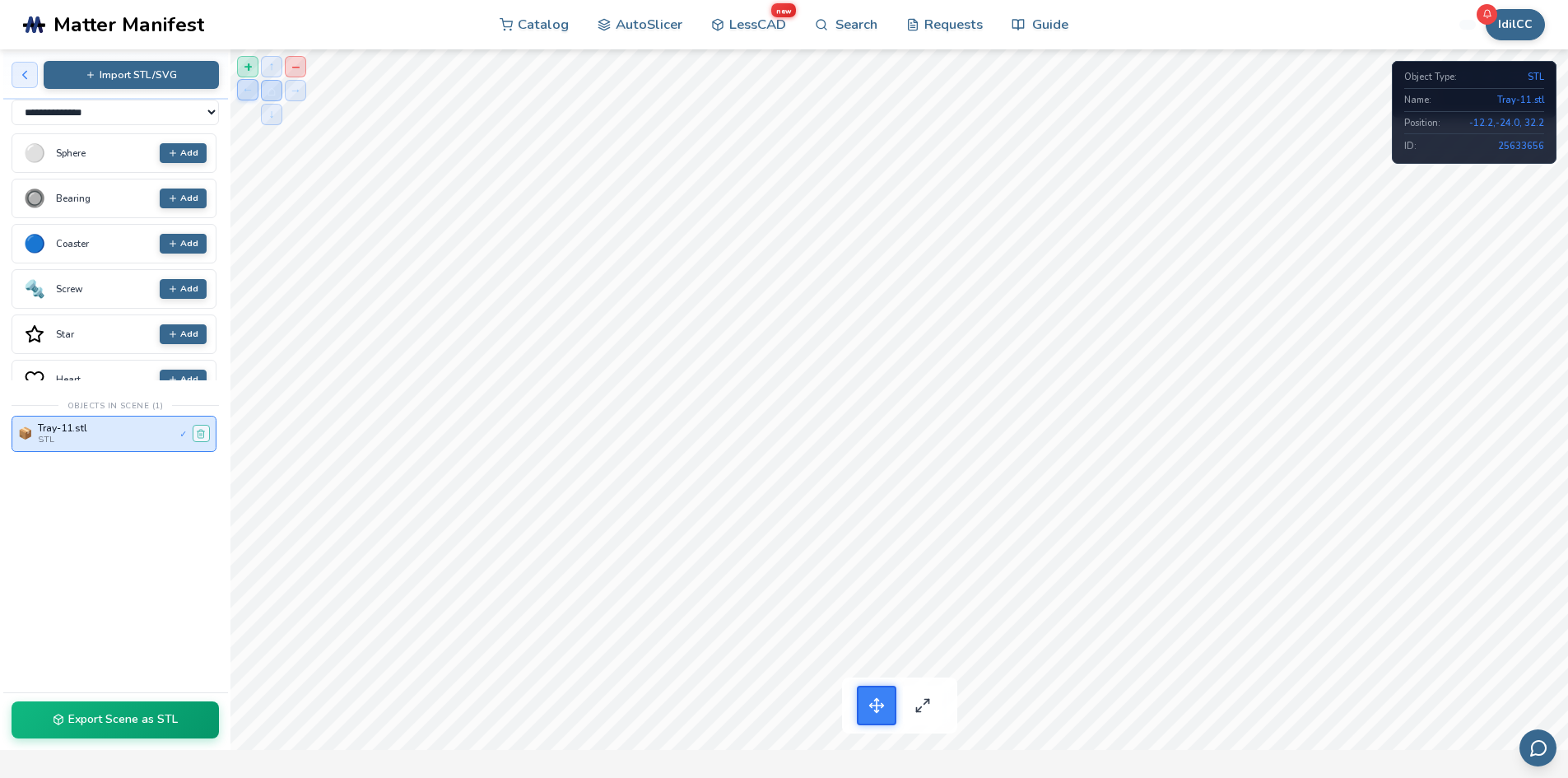
click at [244, 84] on button "←" at bounding box center [247, 89] width 21 height 21
click at [292, 84] on button "→" at bounding box center [295, 89] width 21 height 21
click at [59, 200] on div "Bearing" at bounding box center [104, 199] width 96 height 11
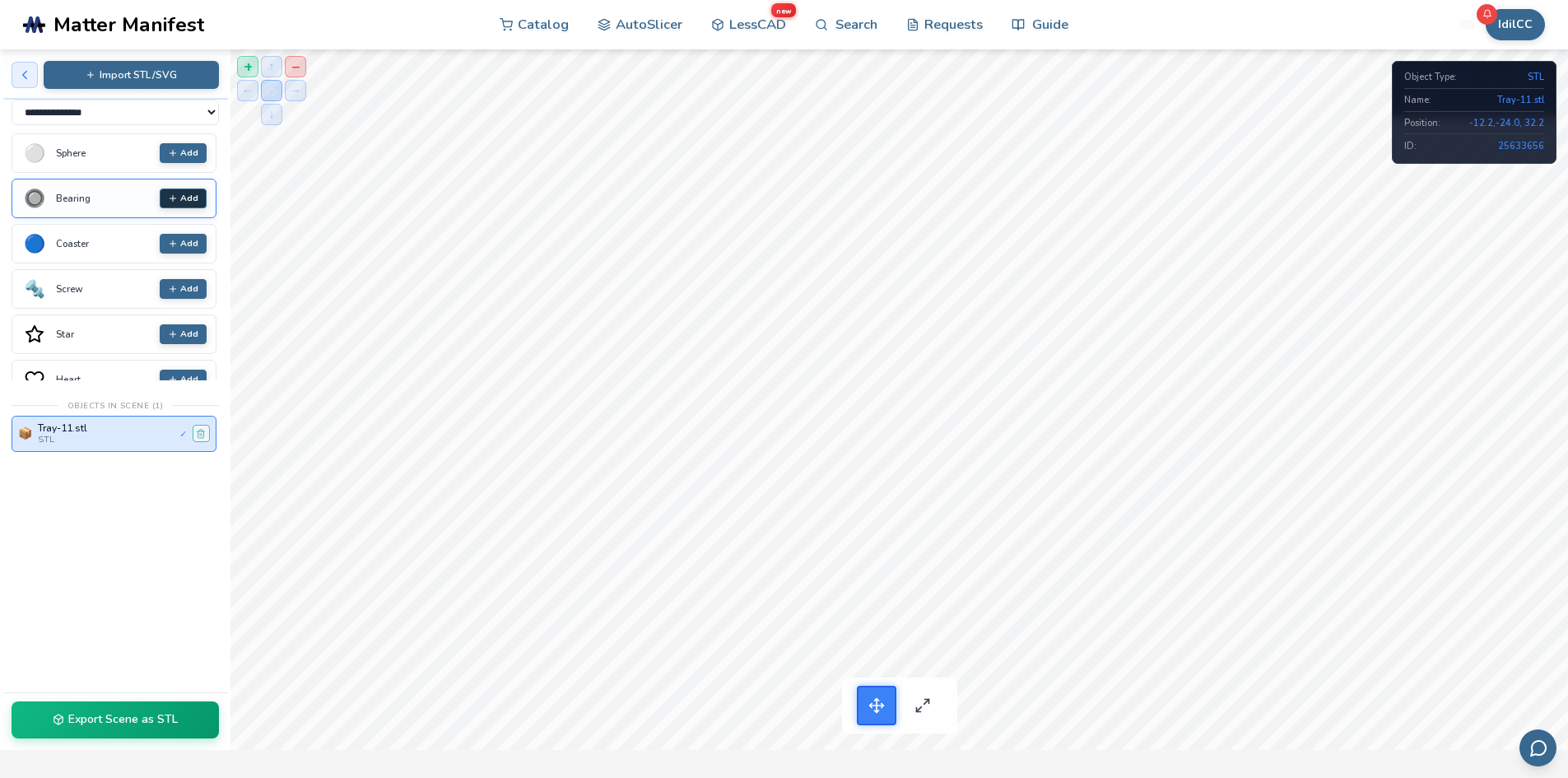
click at [167, 200] on button "Add" at bounding box center [183, 199] width 47 height 20
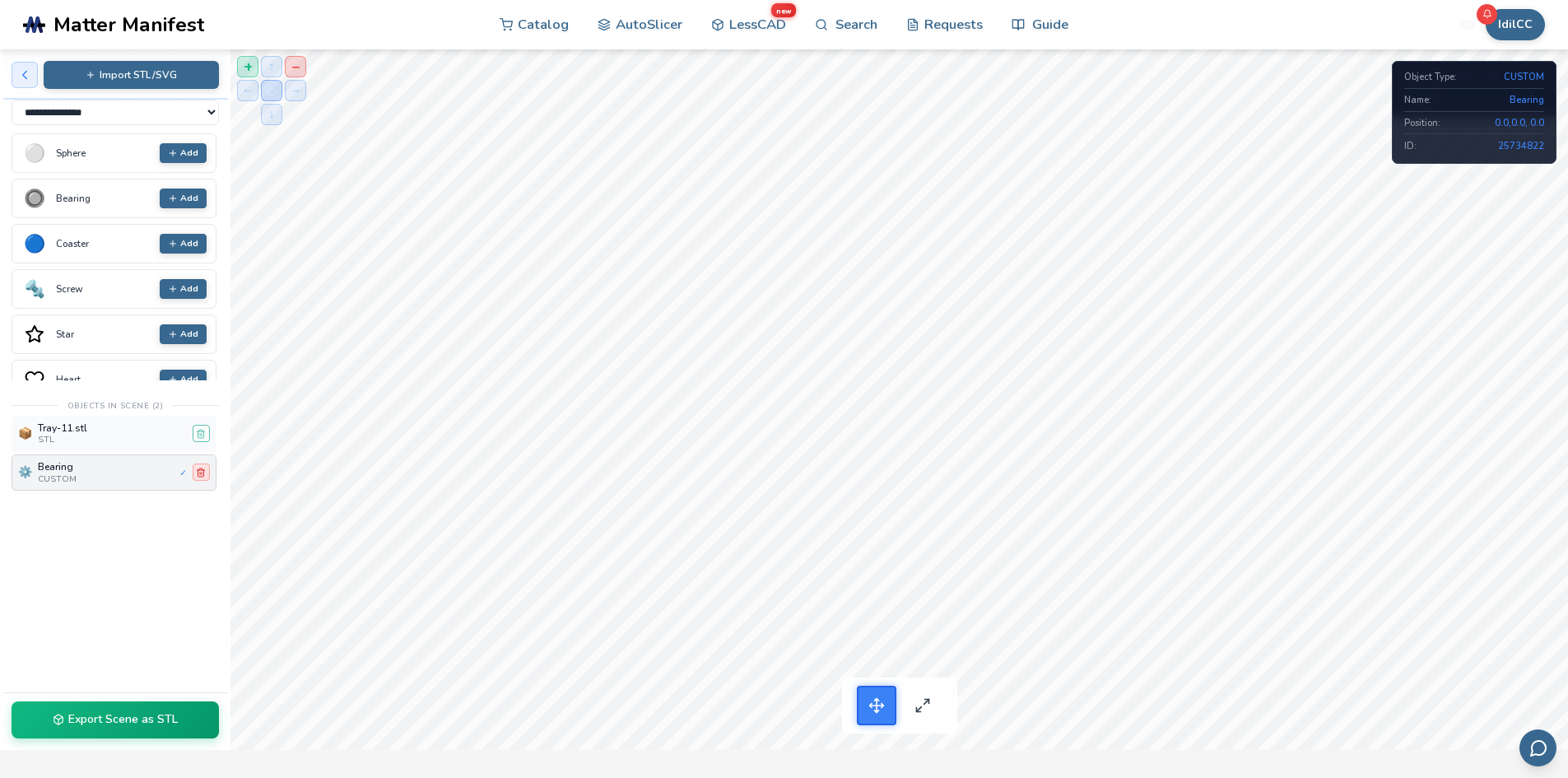
click at [200, 473] on icon at bounding box center [200, 472] width 10 height 10
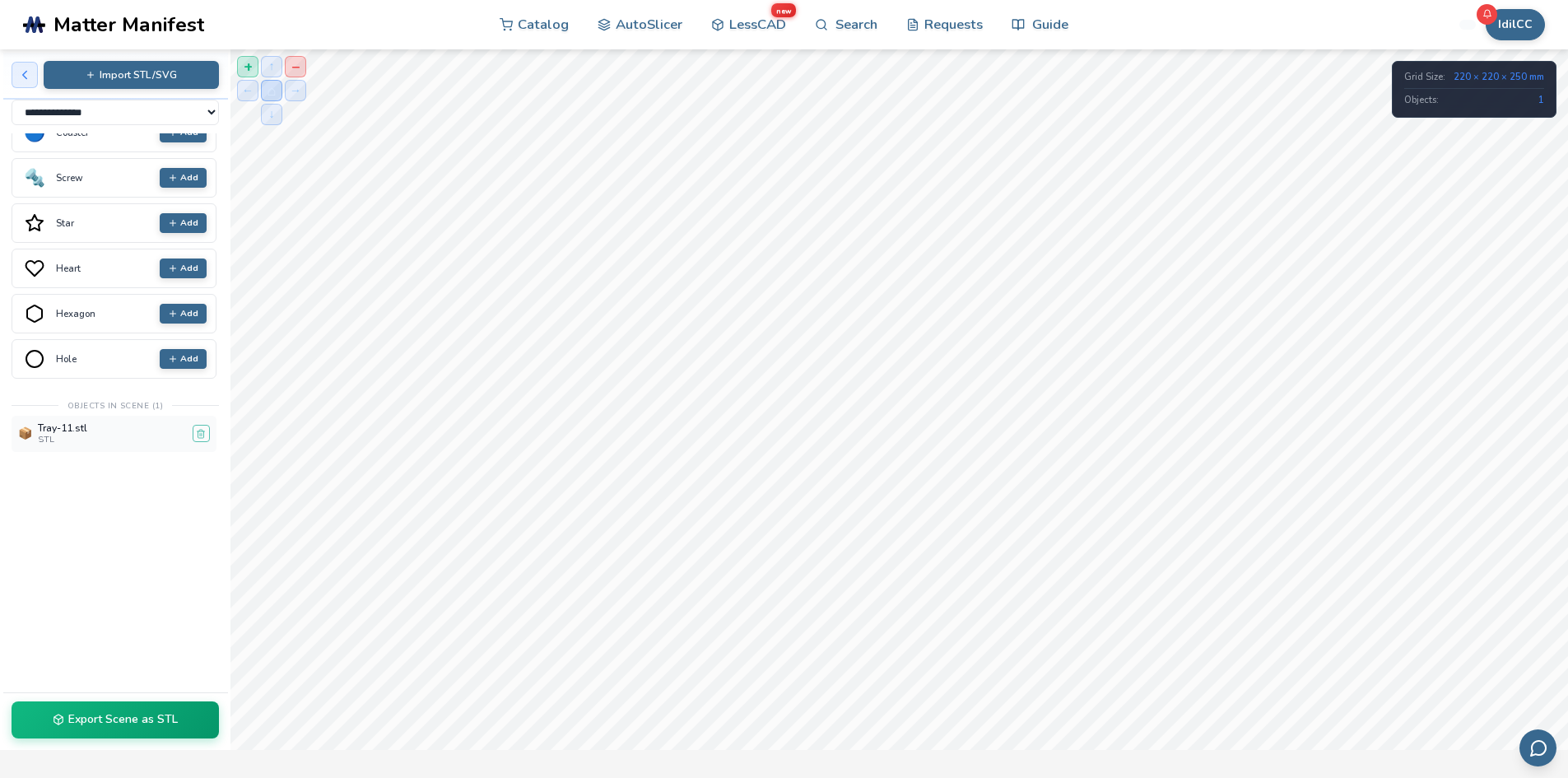
scroll to position [23, 0]
click at [200, 108] on select "**********" at bounding box center [115, 112] width 207 height 26
select select "*****"
click at [12, 100] on select "**********" at bounding box center [115, 112] width 207 height 26
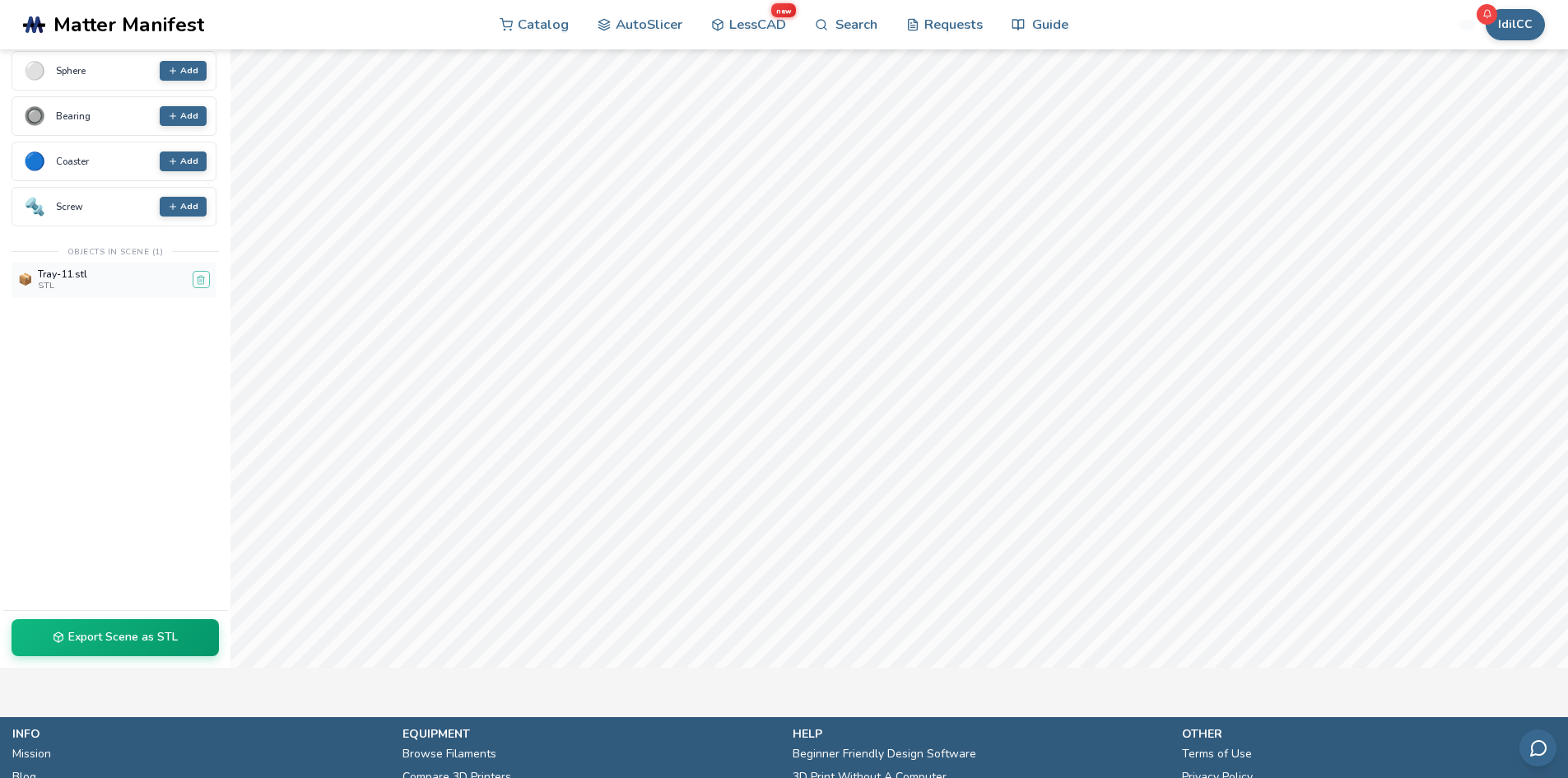
scroll to position [0, 0]
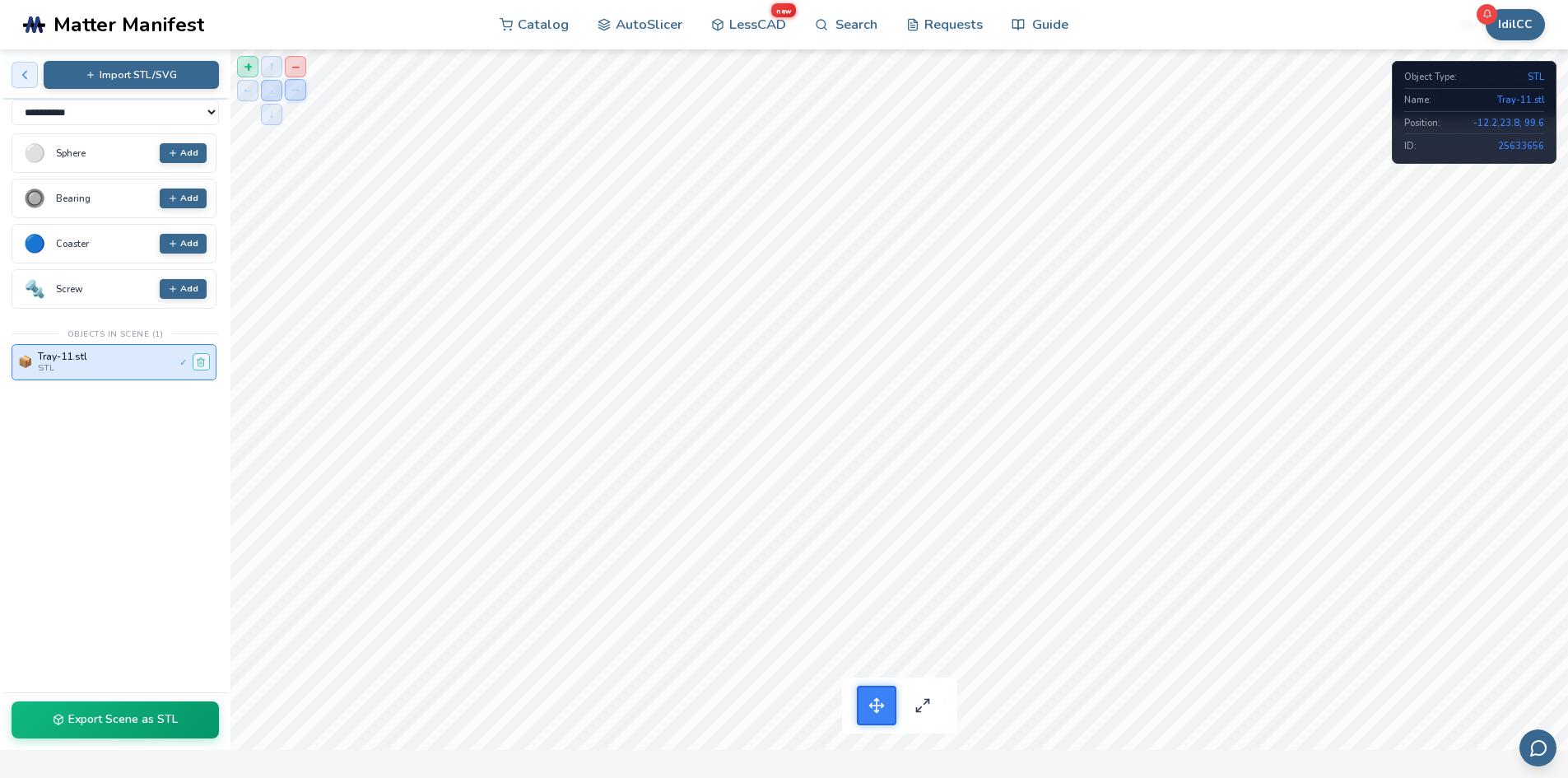
click at [297, 90] on button "→" at bounding box center [295, 89] width 21 height 21
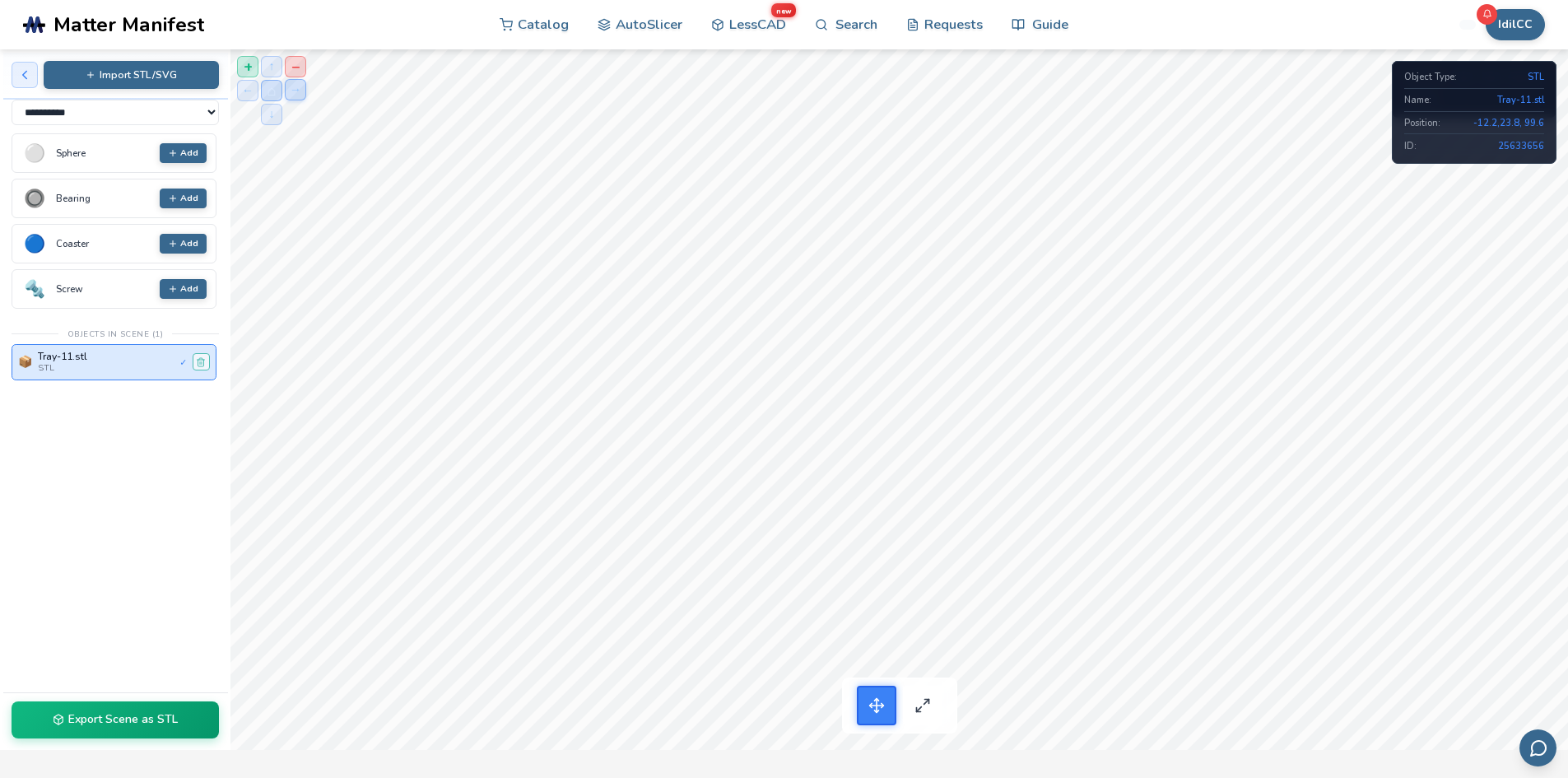
click at [297, 90] on button "→" at bounding box center [295, 89] width 21 height 21
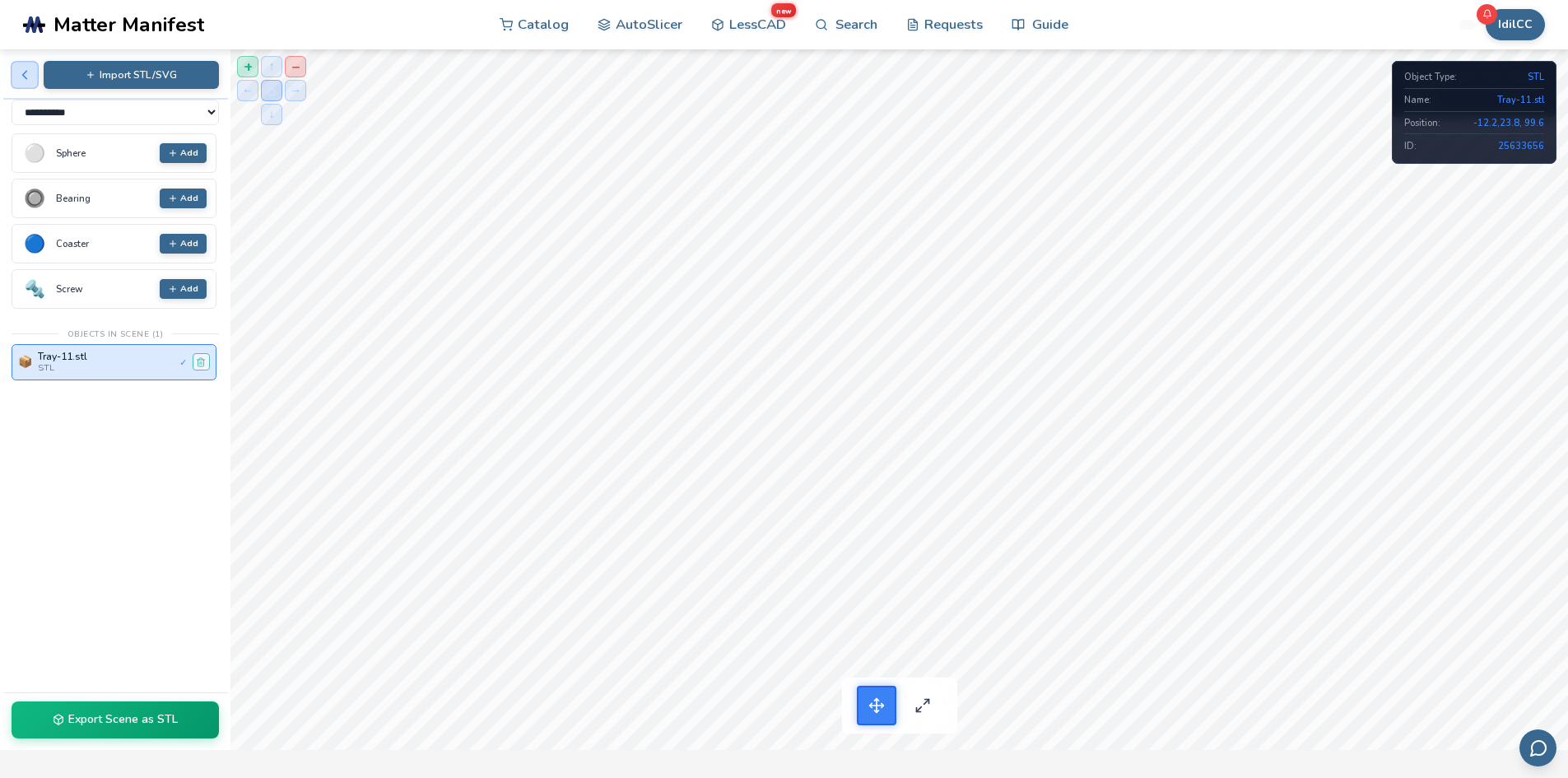
click at [20, 79] on icon at bounding box center [25, 75] width 15 height 15
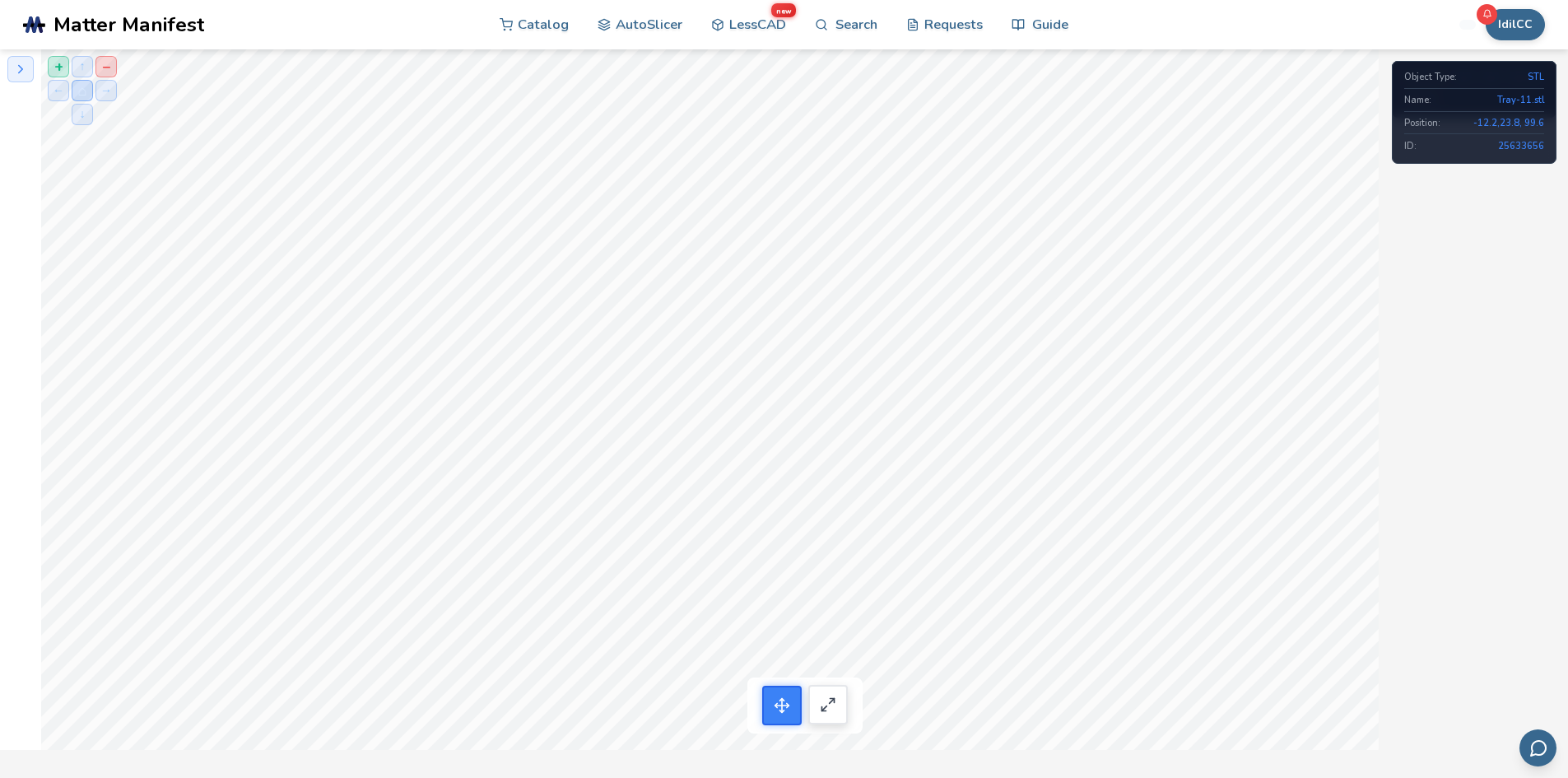
click at [826, 714] on button at bounding box center [828, 704] width 39 height 39
click at [827, 713] on button at bounding box center [828, 704] width 39 height 39
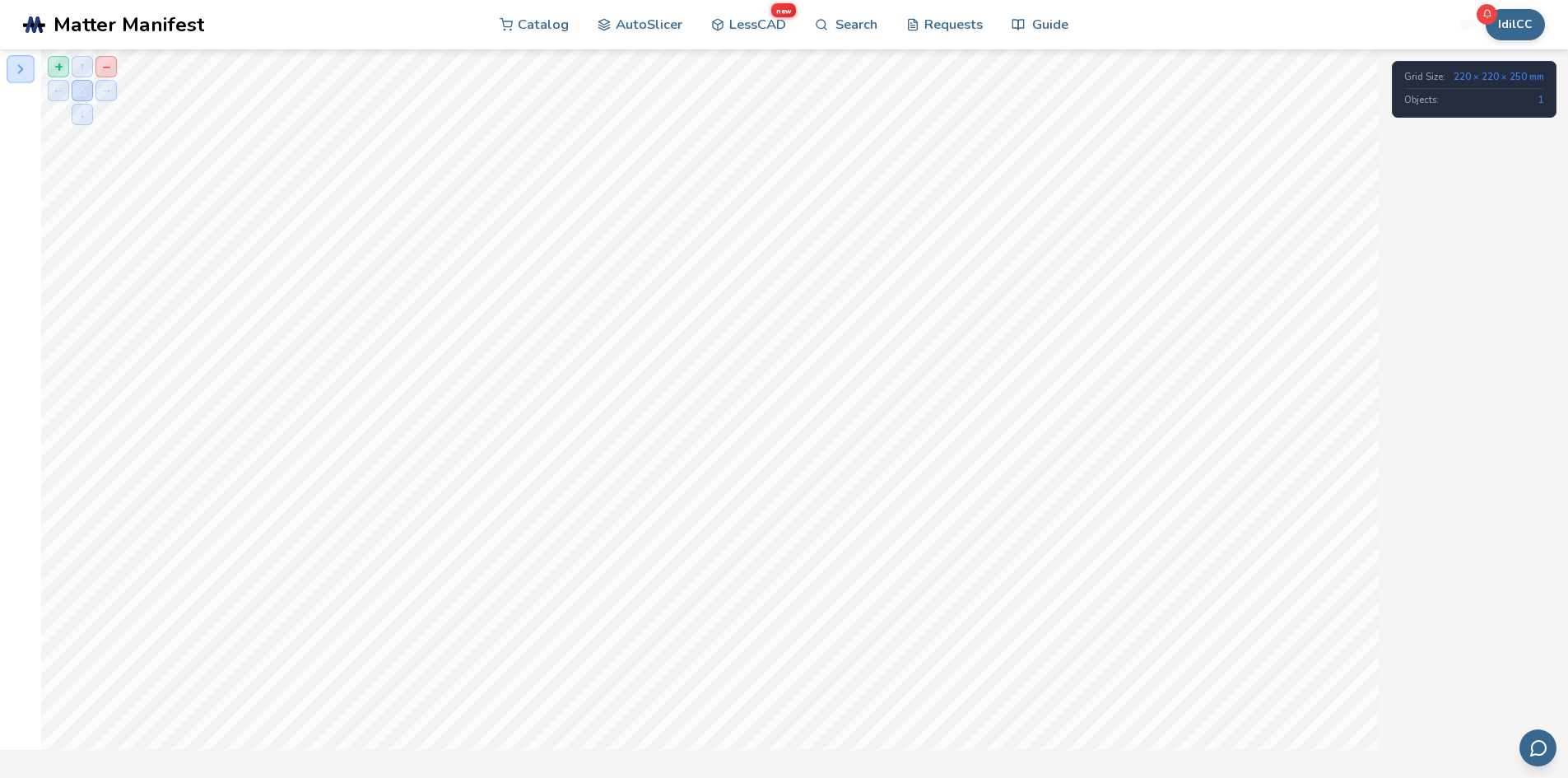
click at [20, 70] on icon at bounding box center [21, 69] width 15 height 15
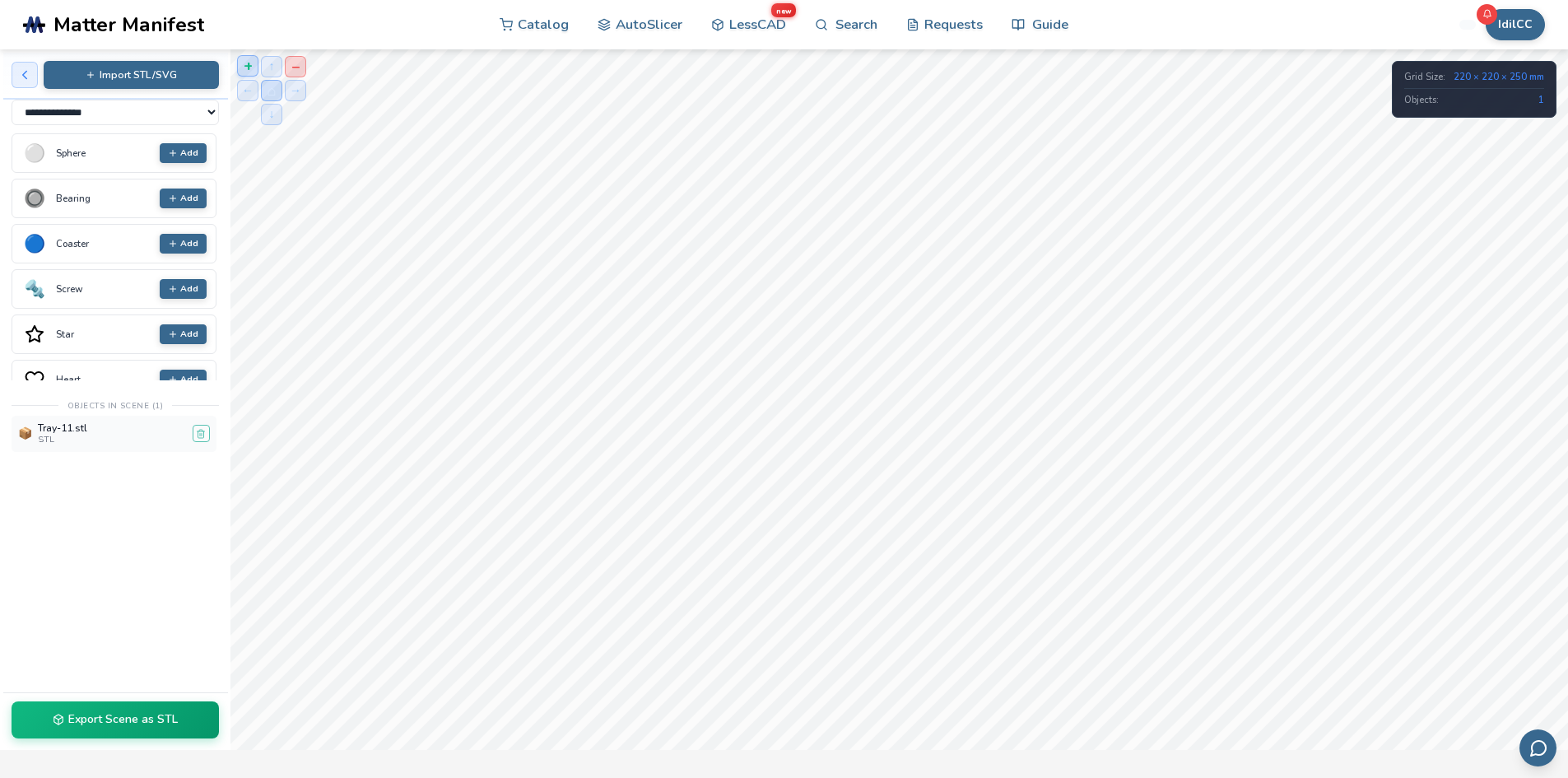
click at [254, 69] on button "+" at bounding box center [247, 66] width 21 height 21
click at [299, 66] on button "−" at bounding box center [295, 66] width 21 height 21
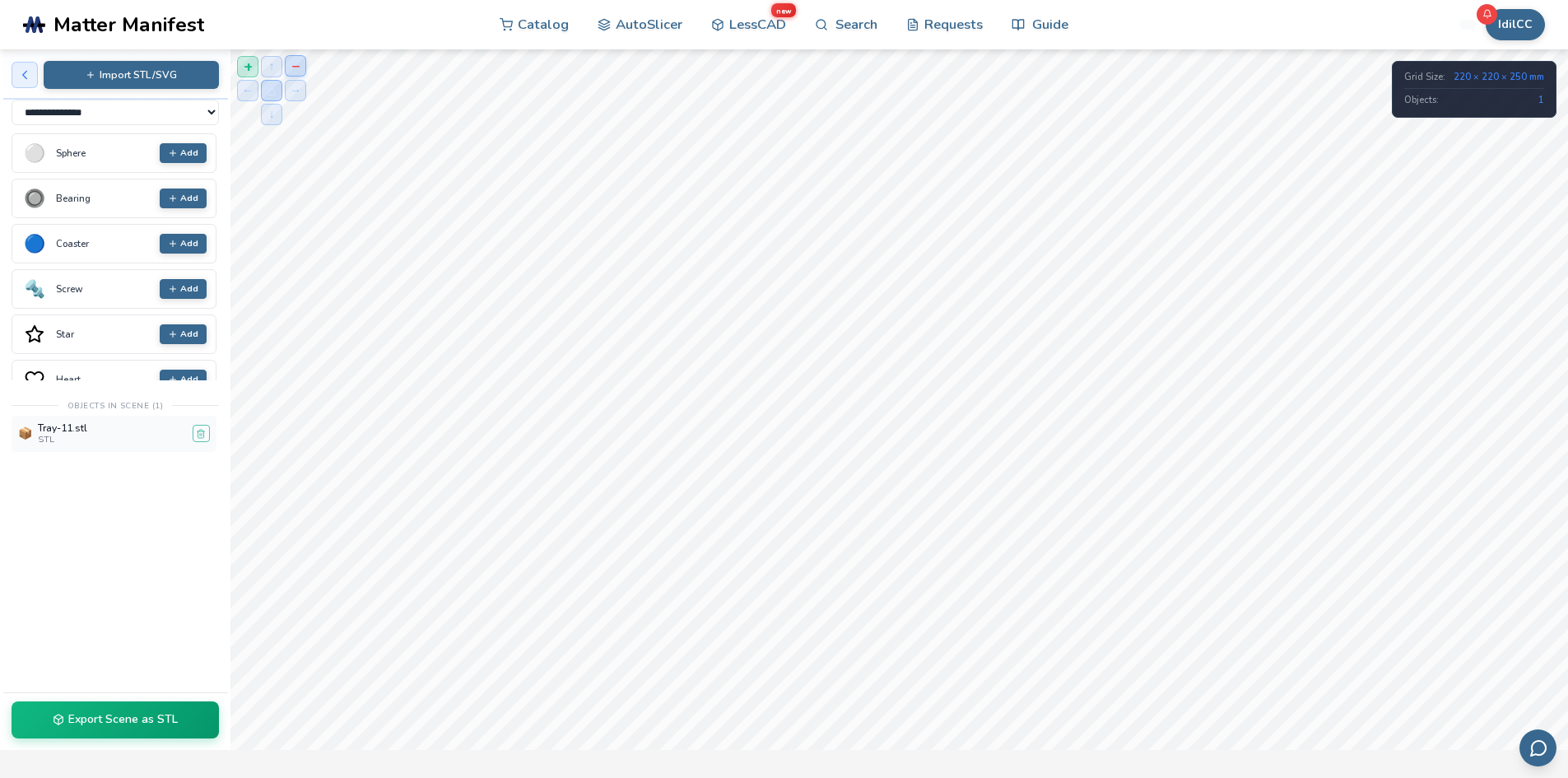
click at [299, 66] on button "−" at bounding box center [295, 66] width 21 height 21
click at [246, 70] on button "+" at bounding box center [247, 66] width 21 height 21
click at [74, 439] on div "STL" at bounding box center [111, 439] width 149 height 10
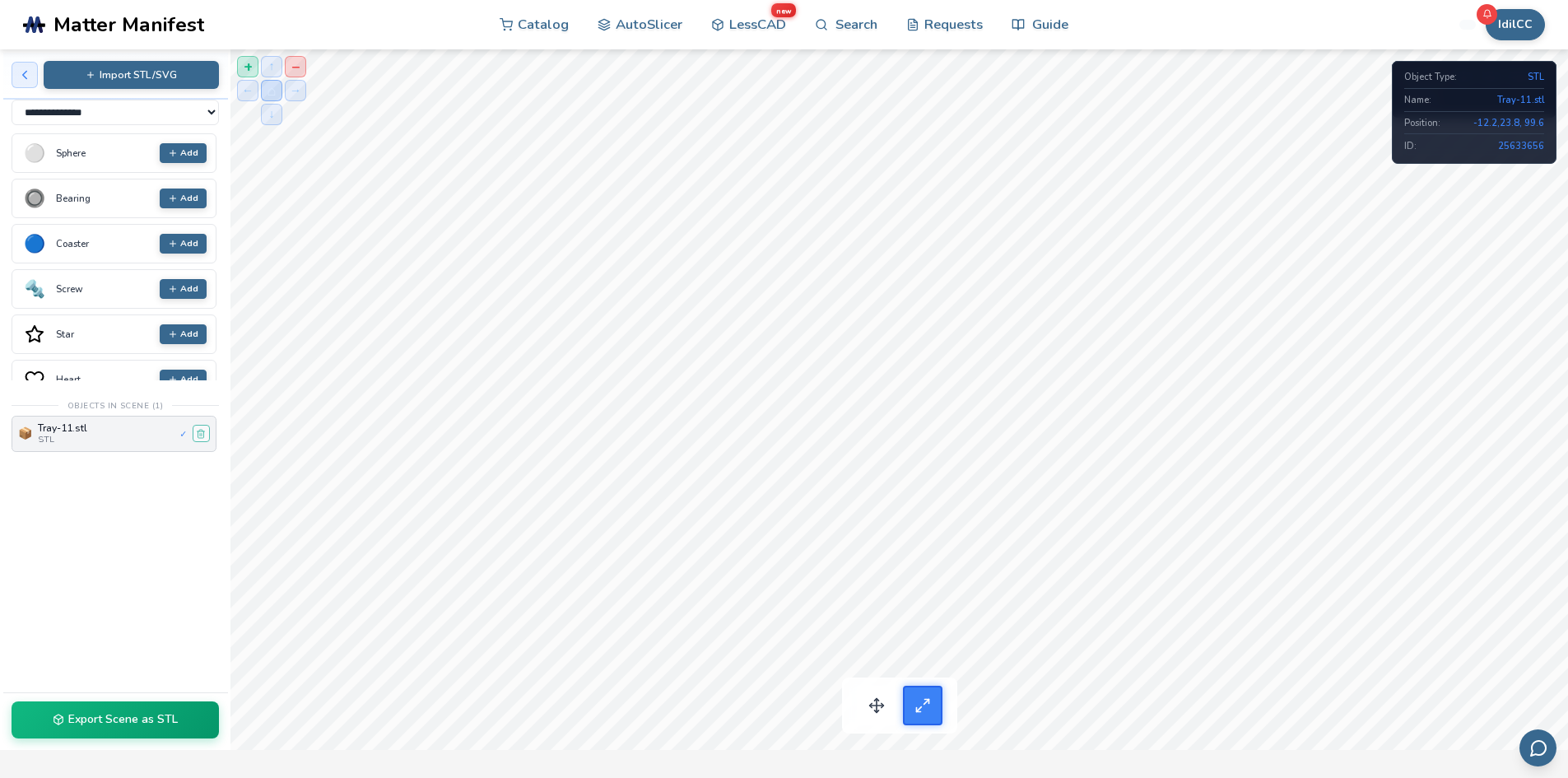
click at [88, 440] on div "STL" at bounding box center [105, 439] width 136 height 10
click at [632, 26] on link "AutoSlicer" at bounding box center [640, 23] width 84 height 49
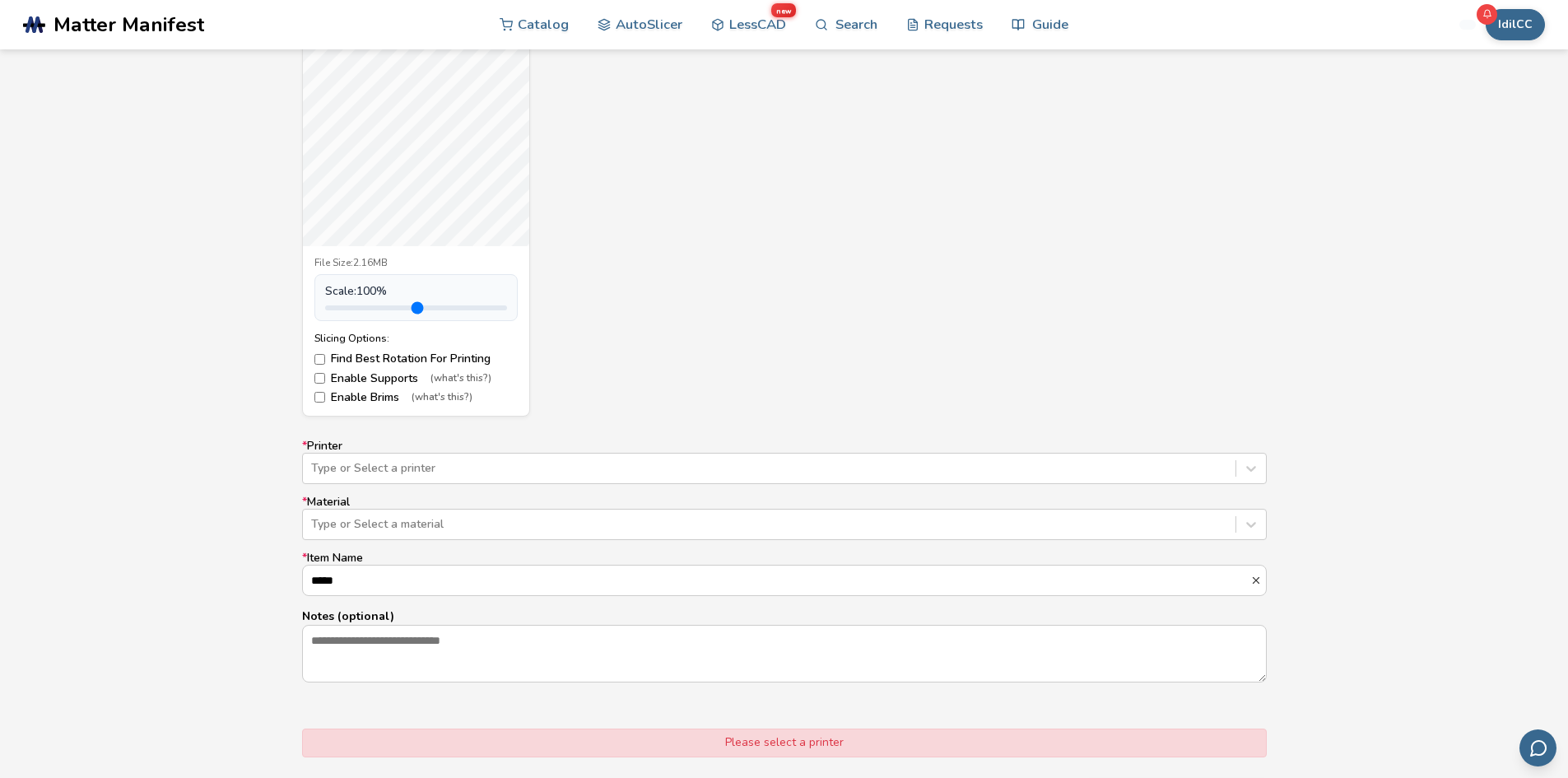
scroll to position [741, 0]
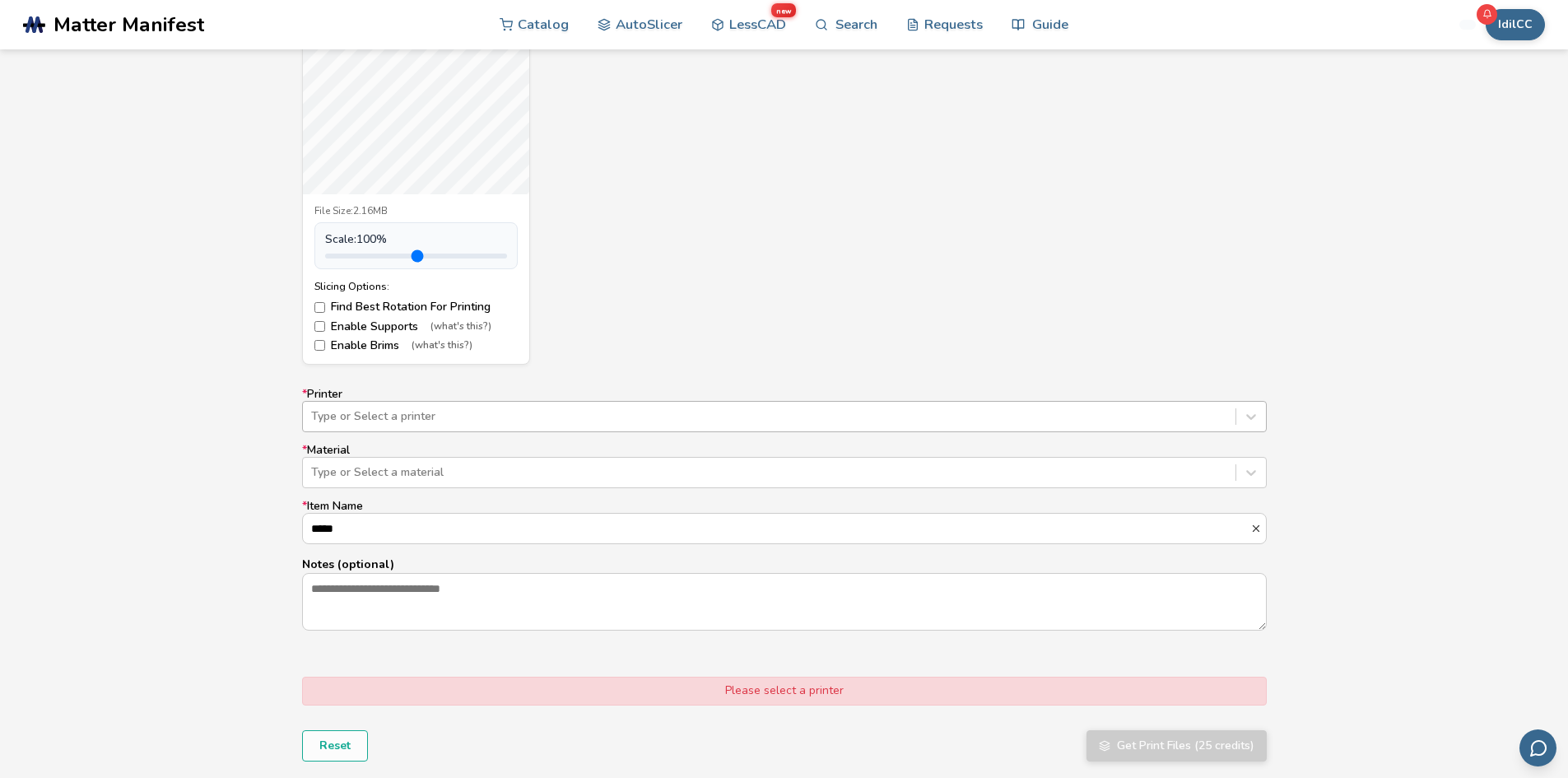
click at [508, 405] on div "Type or Select a printer" at bounding box center [769, 416] width 932 height 23
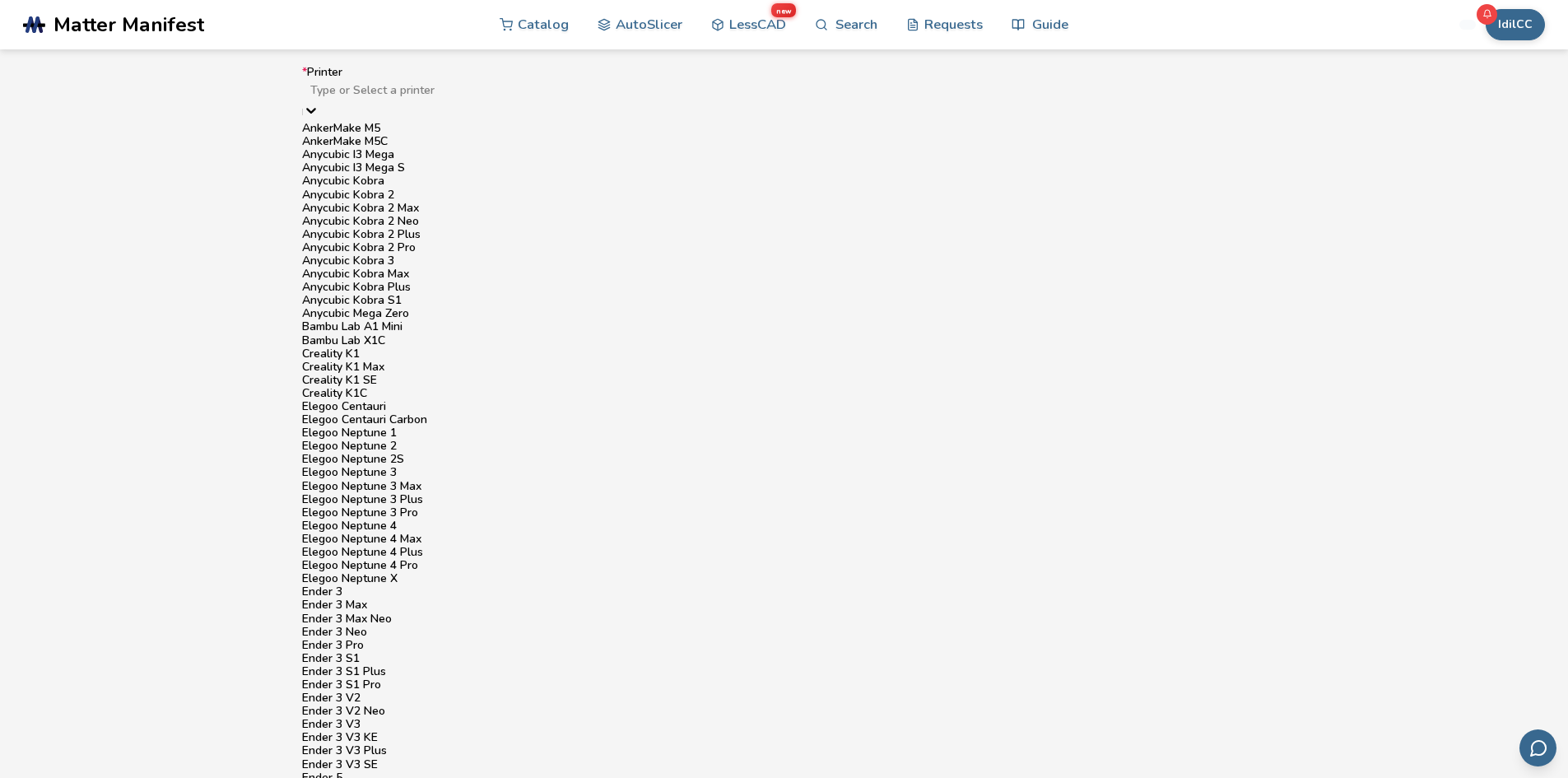
scroll to position [988, 0]
click at [415, 705] on div "Ender 3 V2 Neo" at bounding box center [784, 712] width 965 height 13
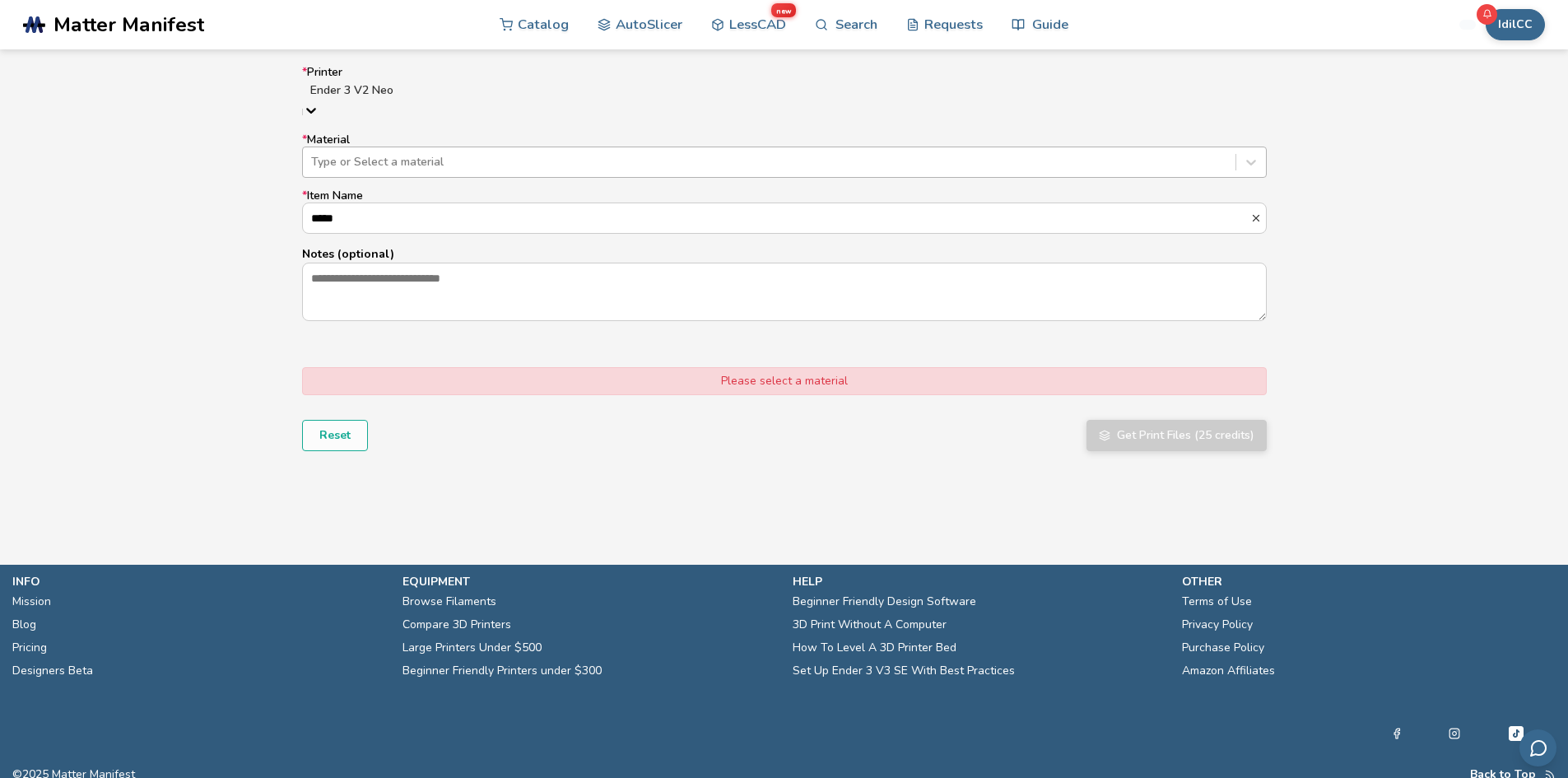
click at [425, 153] on div at bounding box center [768, 161] width 916 height 16
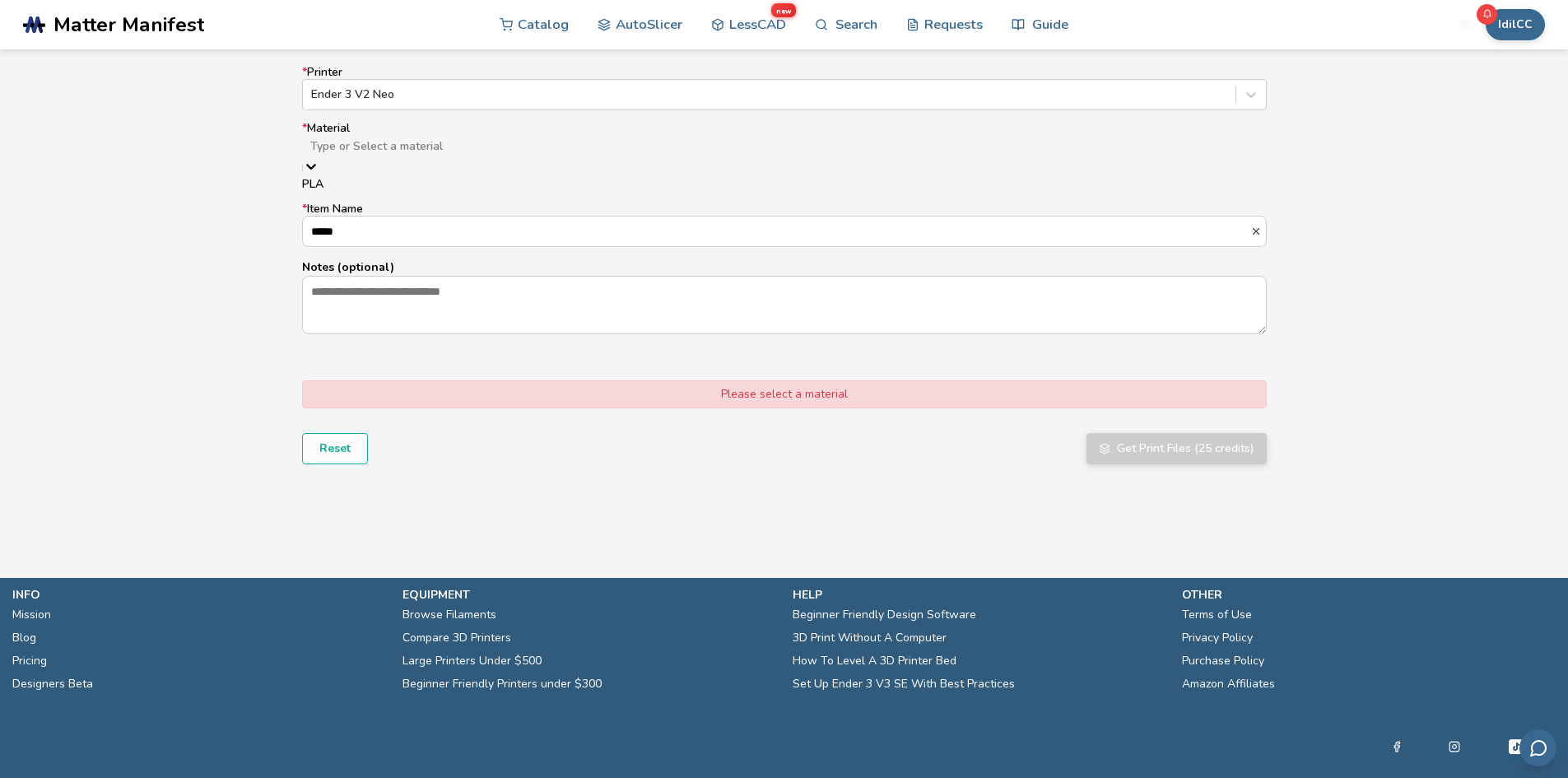
click at [363, 183] on div "PLA" at bounding box center [784, 184] width 965 height 13
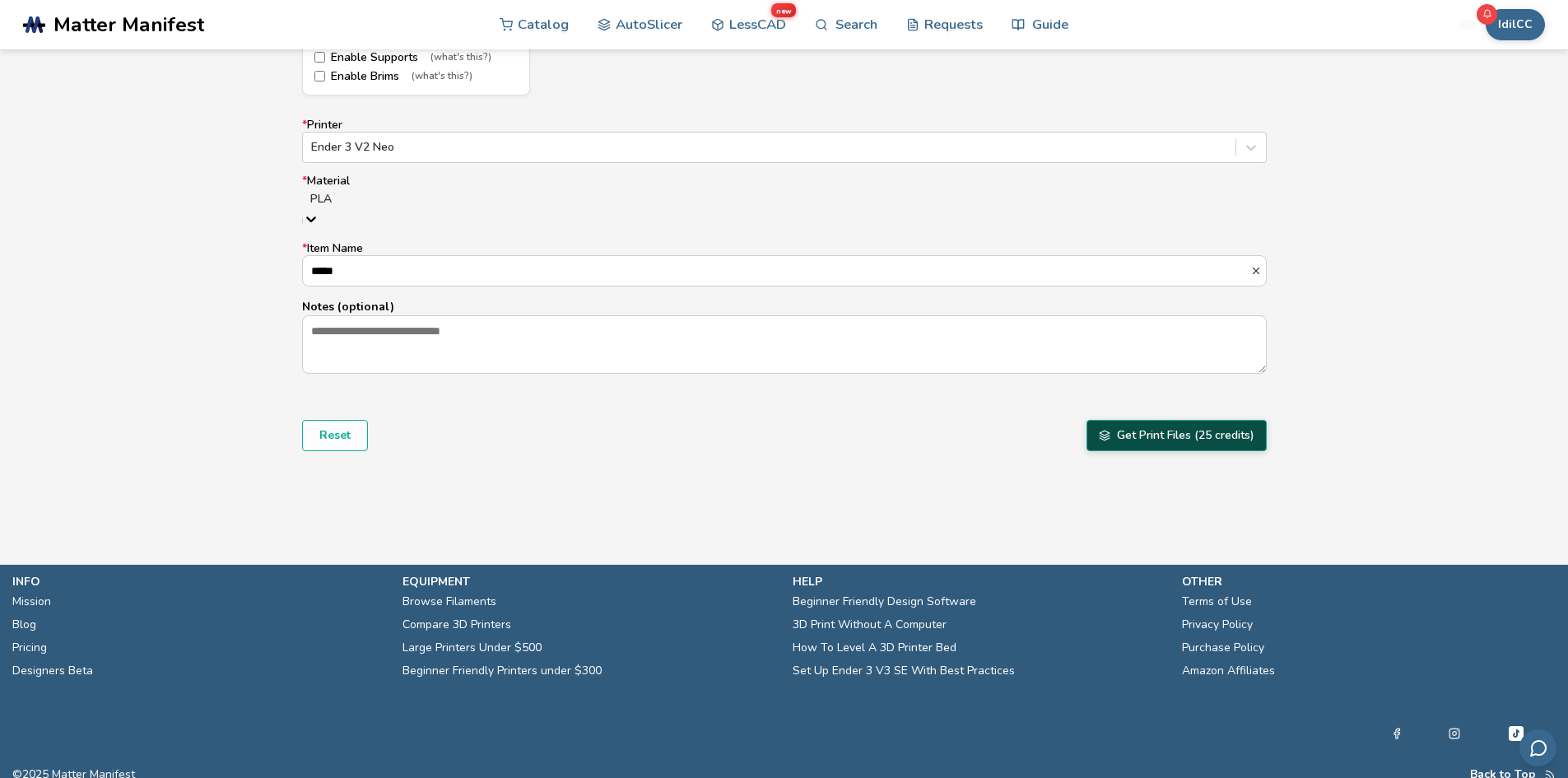
click at [1185, 420] on button "Get Print Files (25 credits)" at bounding box center [1177, 436] width 180 height 32
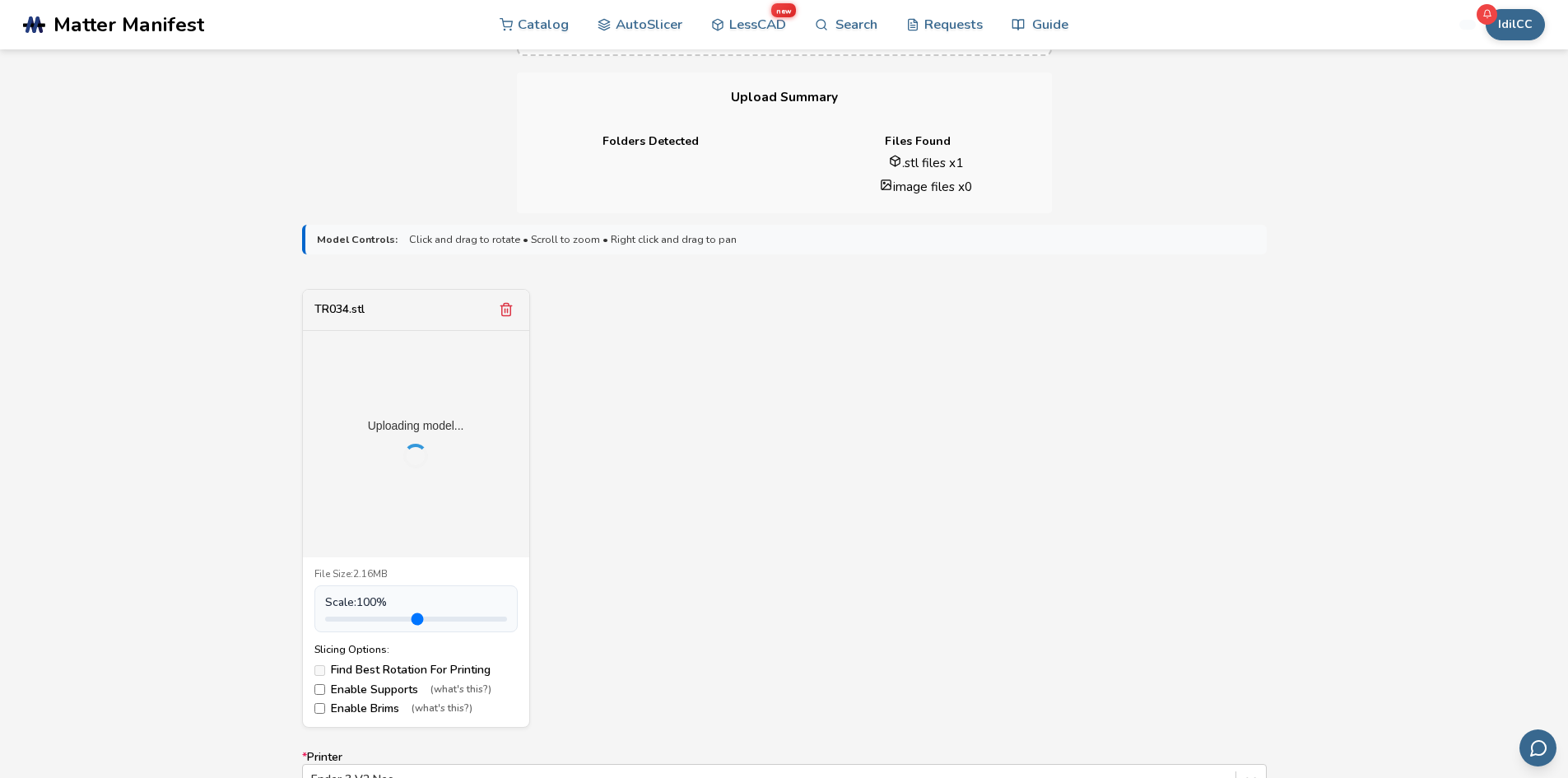
scroll to position [412, 0]
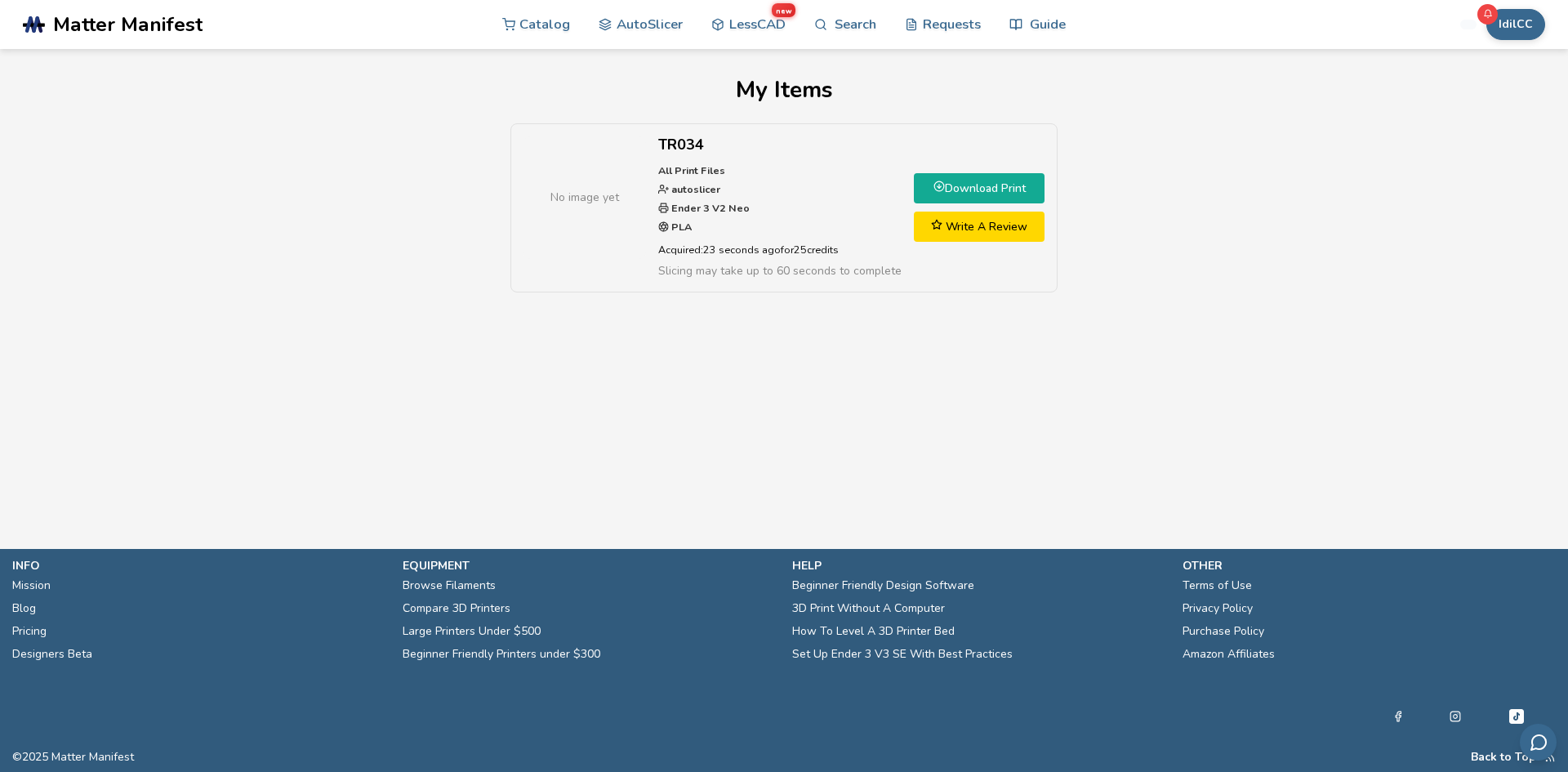
click at [989, 191] on link "Download Print" at bounding box center [978, 188] width 130 height 30
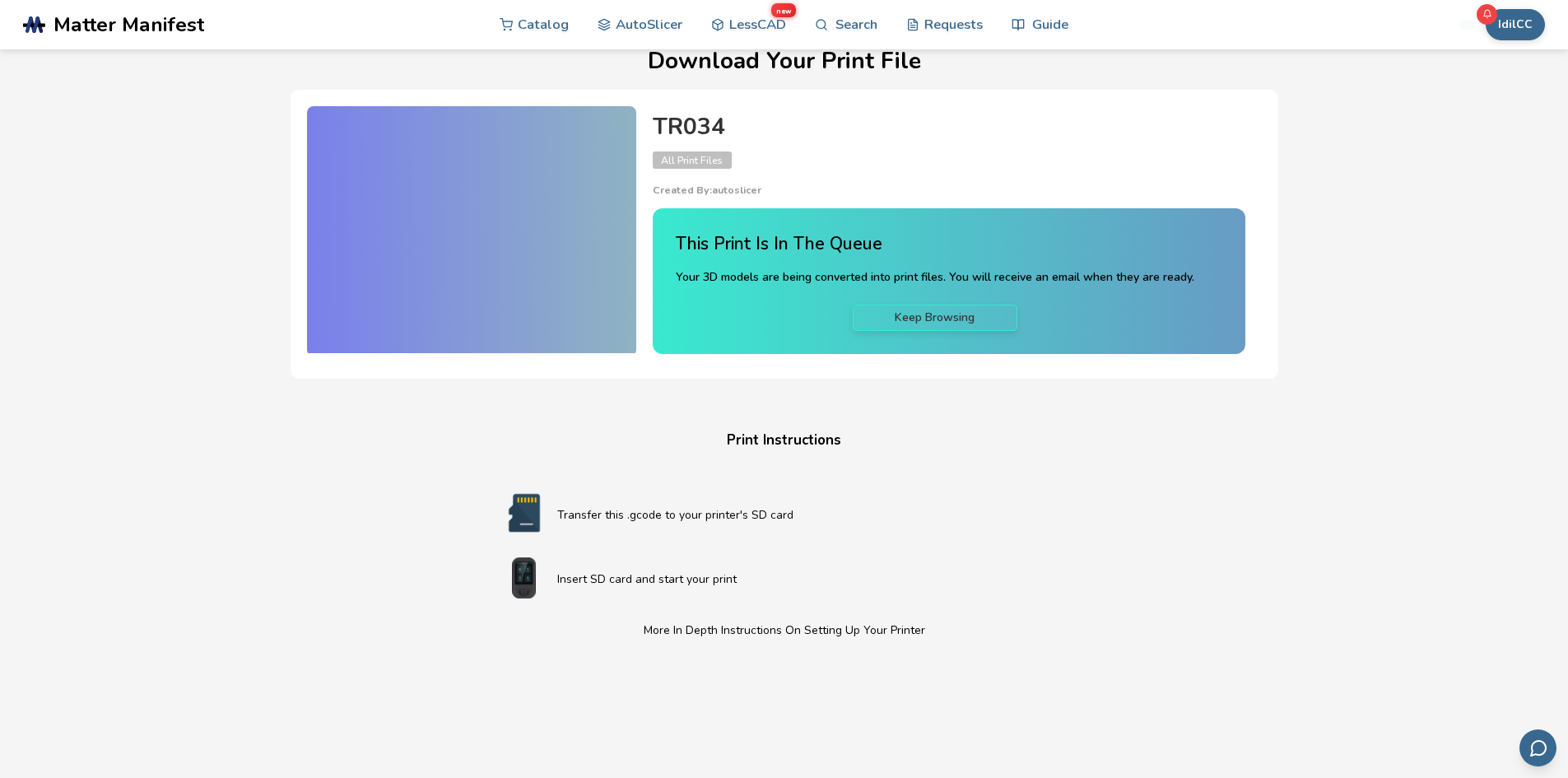
scroll to position [83, 0]
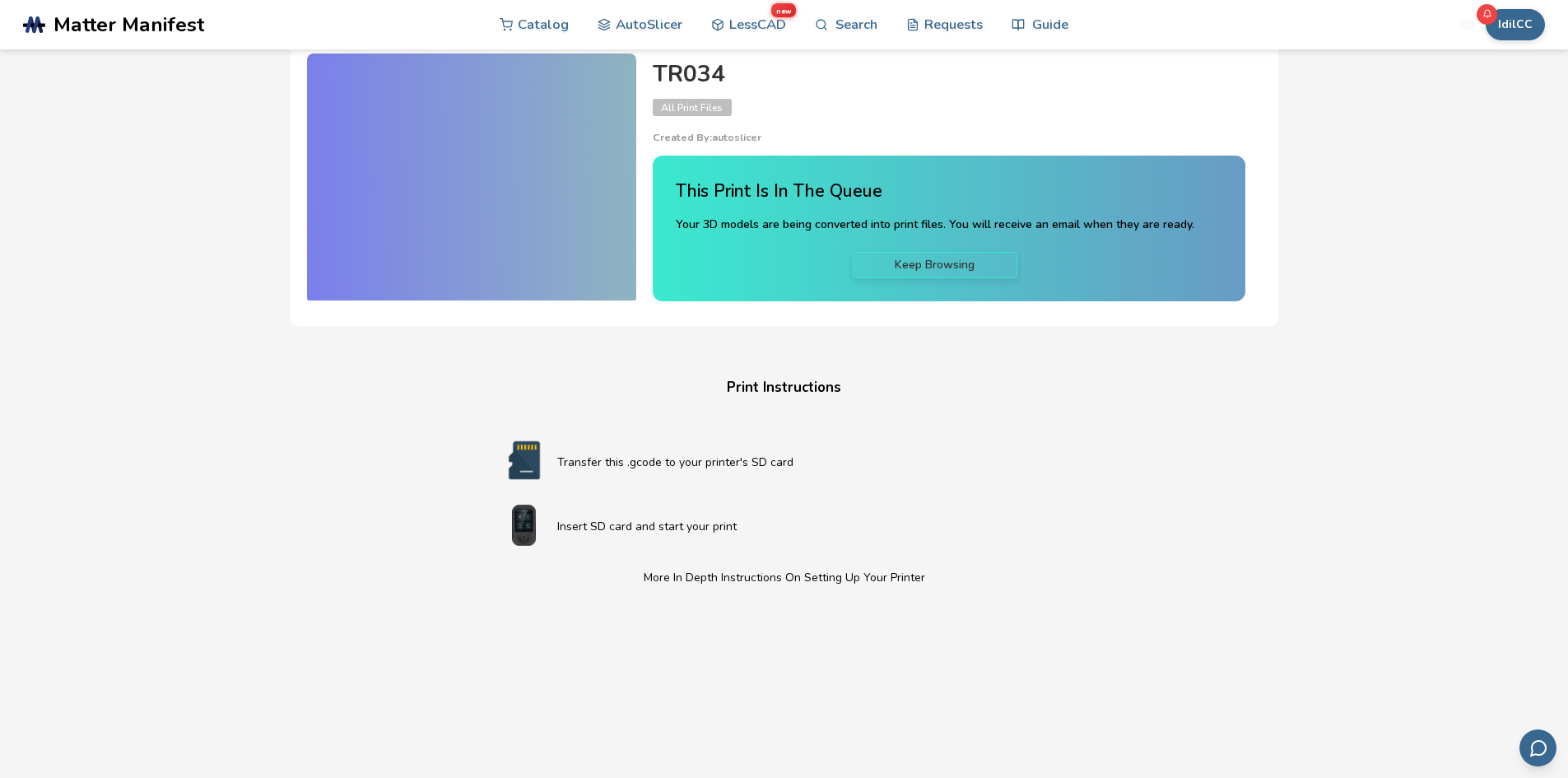
click at [526, 526] on img at bounding box center [524, 525] width 66 height 41
click at [531, 450] on img at bounding box center [524, 460] width 66 height 41
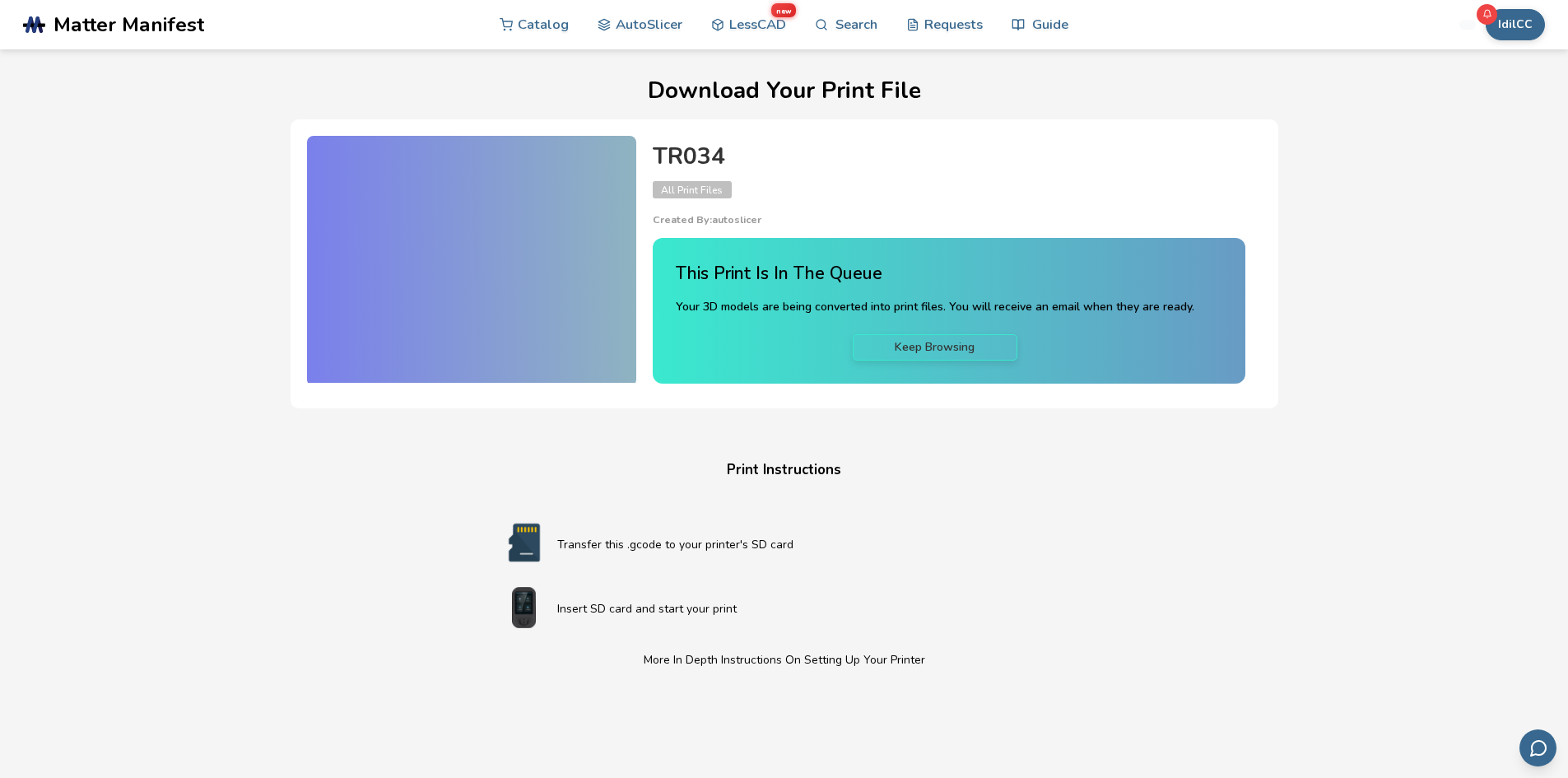
drag, startPoint x: 488, startPoint y: 221, endPoint x: 438, endPoint y: 222, distance: 50.0
click at [438, 222] on div at bounding box center [471, 259] width 329 height 247
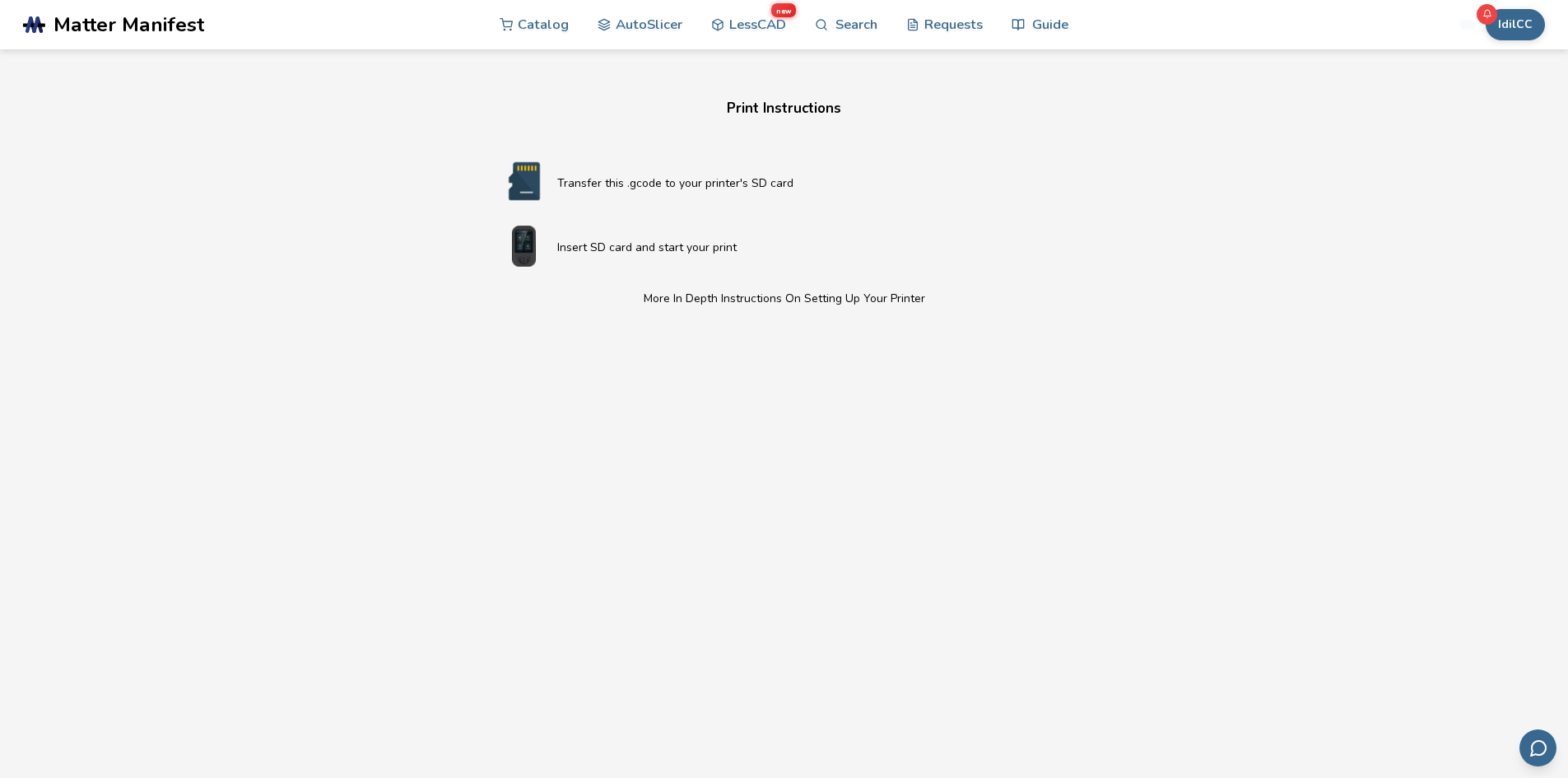
scroll to position [412, 0]
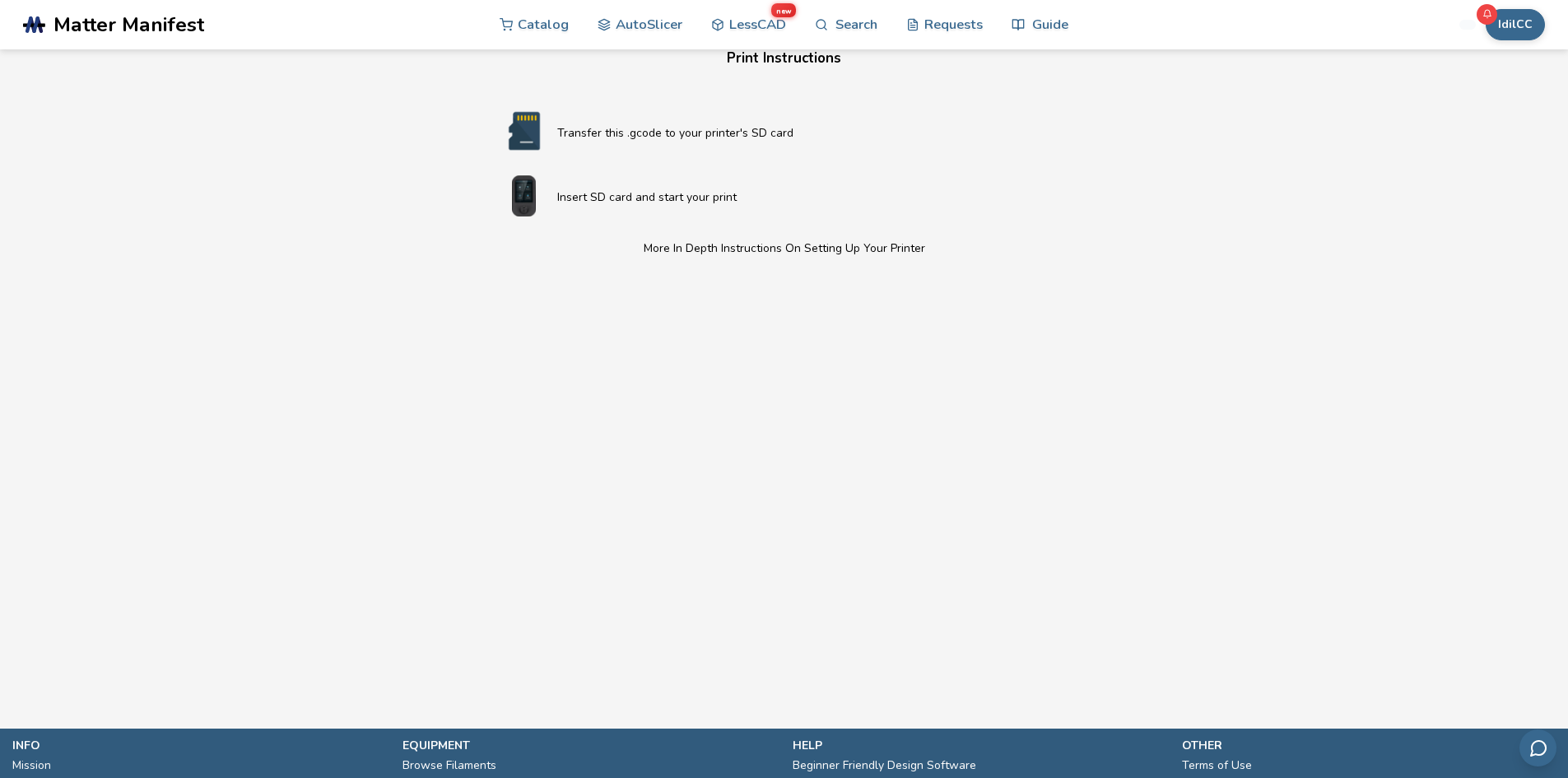
click at [1157, 345] on div "Download Your Print File TR034 All Print Files Created By: autoslicer This Prin…" at bounding box center [784, 150] width 1506 height 967
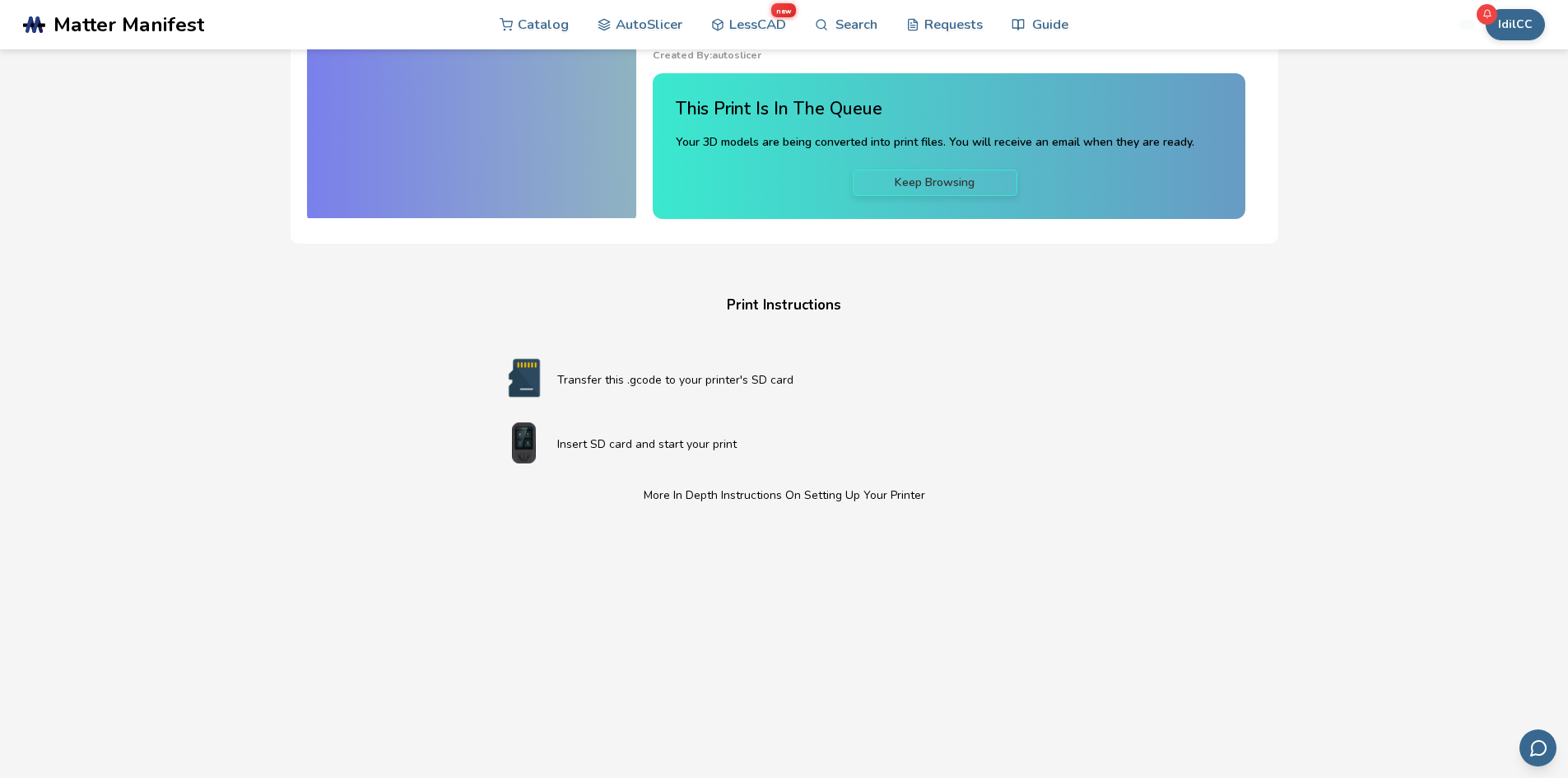
scroll to position [0, 0]
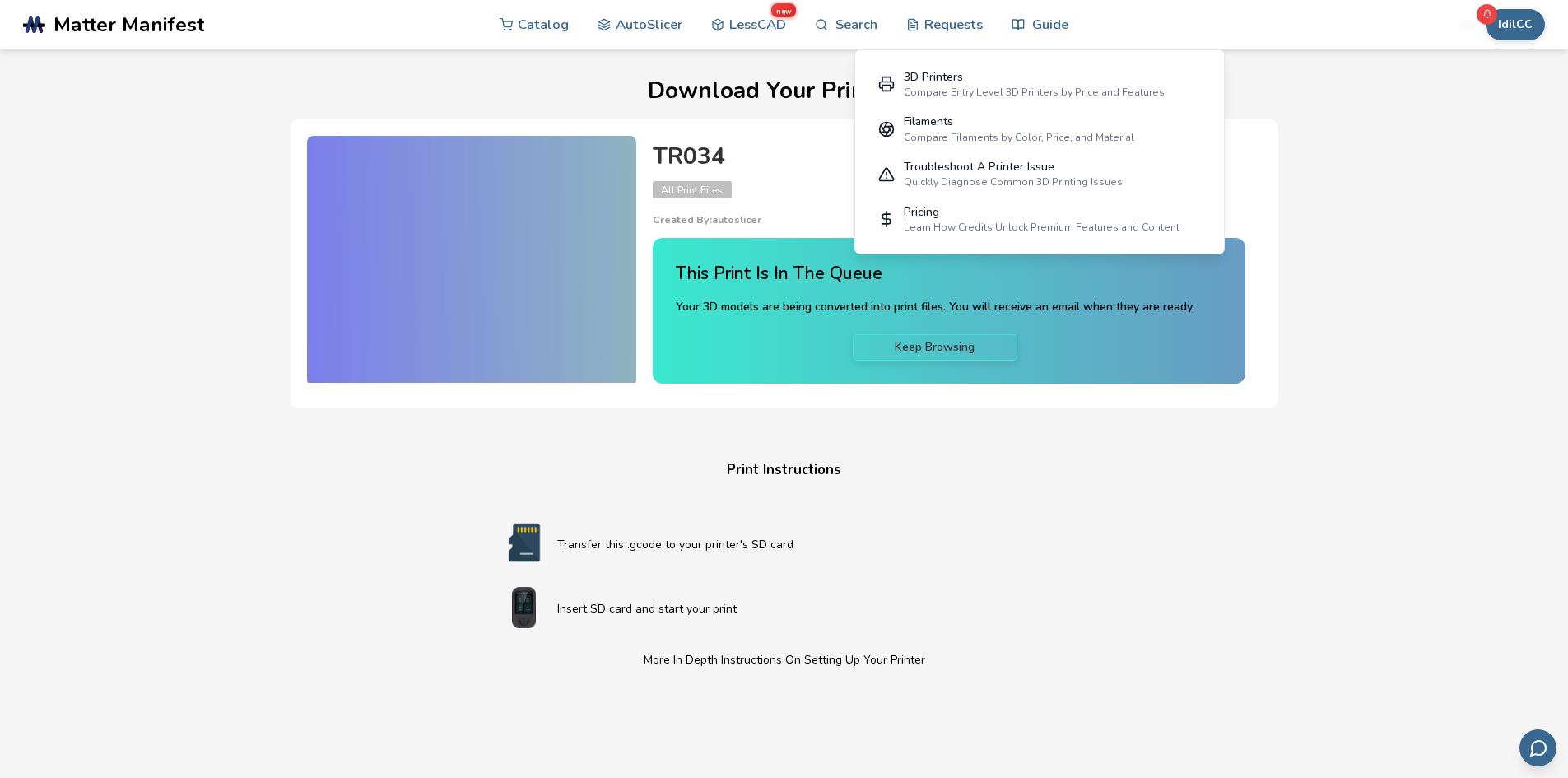
click at [1393, 240] on div "Download Your Print File TR034 All Print Files Created By: autoslicer This Prin…" at bounding box center [784, 562] width 1506 height 967
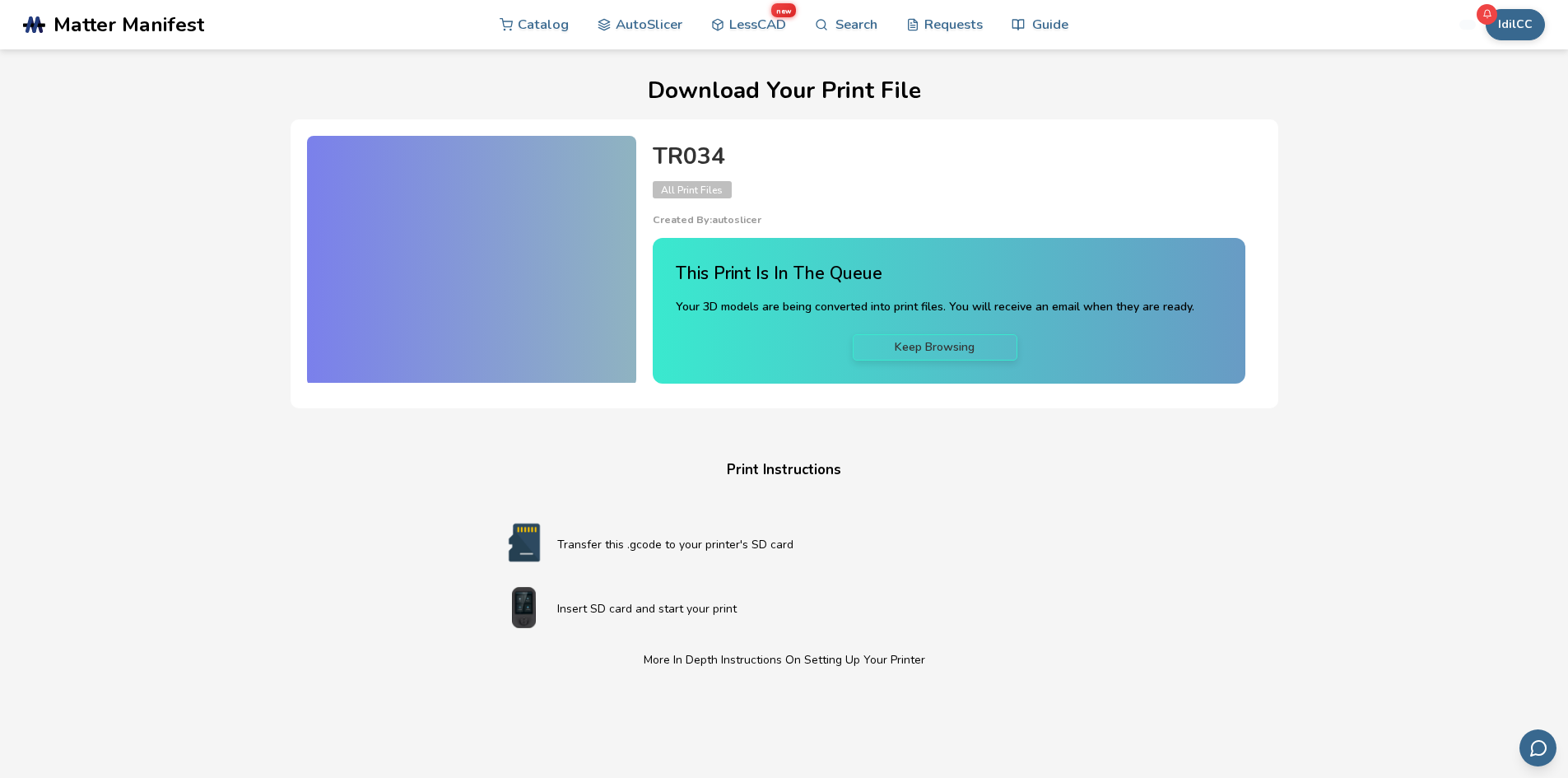
click at [500, 248] on div at bounding box center [471, 259] width 329 height 247
click at [1503, 24] on button "IdilCC" at bounding box center [1515, 24] width 59 height 32
click at [1466, 167] on span "Rewards" at bounding box center [1463, 163] width 49 height 13
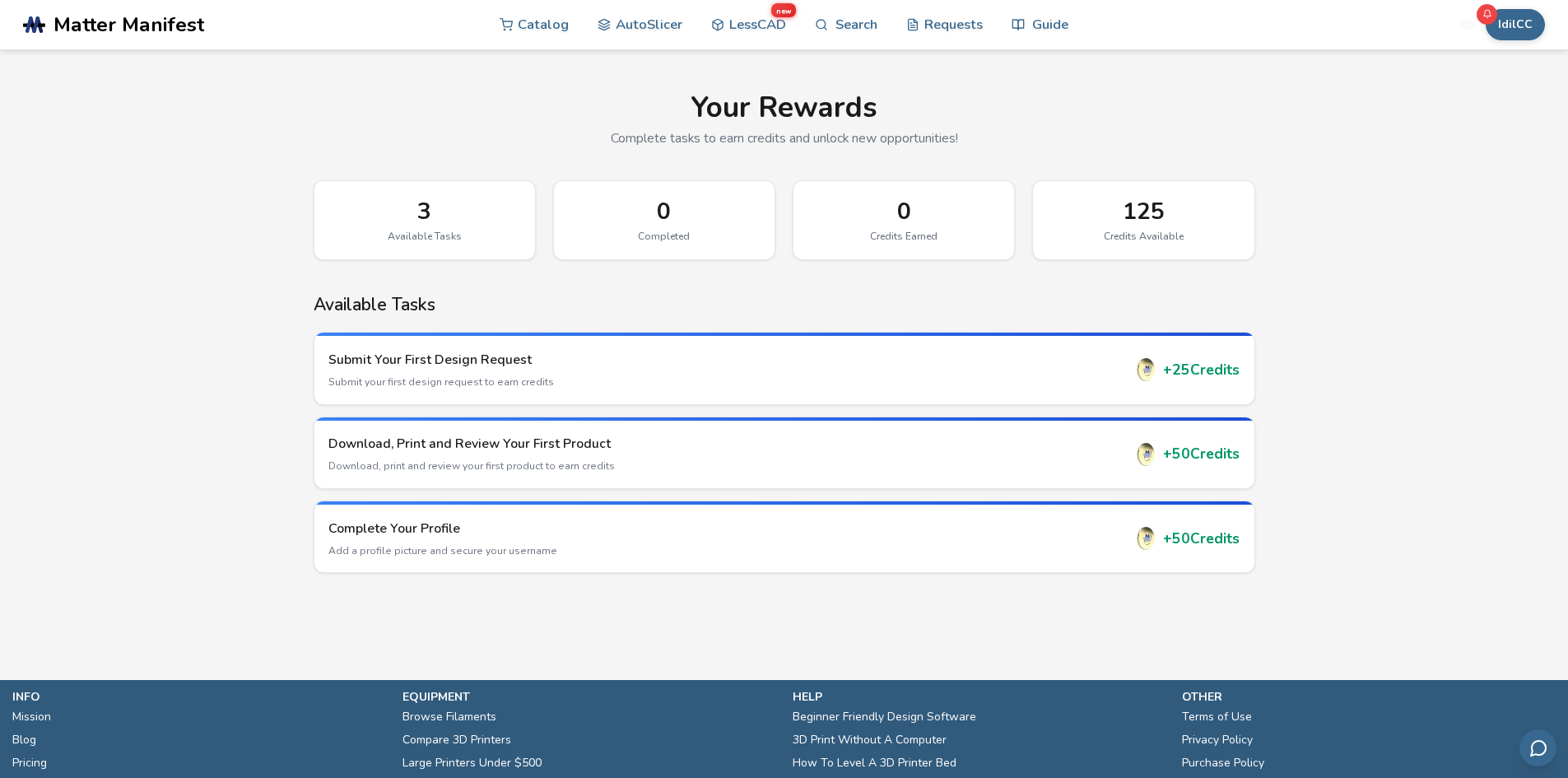
click at [411, 216] on div "3" at bounding box center [425, 211] width 186 height 26
click at [422, 231] on div "Available Tasks" at bounding box center [425, 236] width 186 height 12
click at [491, 454] on div "Download, Print and Review Your First Product Download, print and review your f…" at bounding box center [725, 453] width 794 height 38
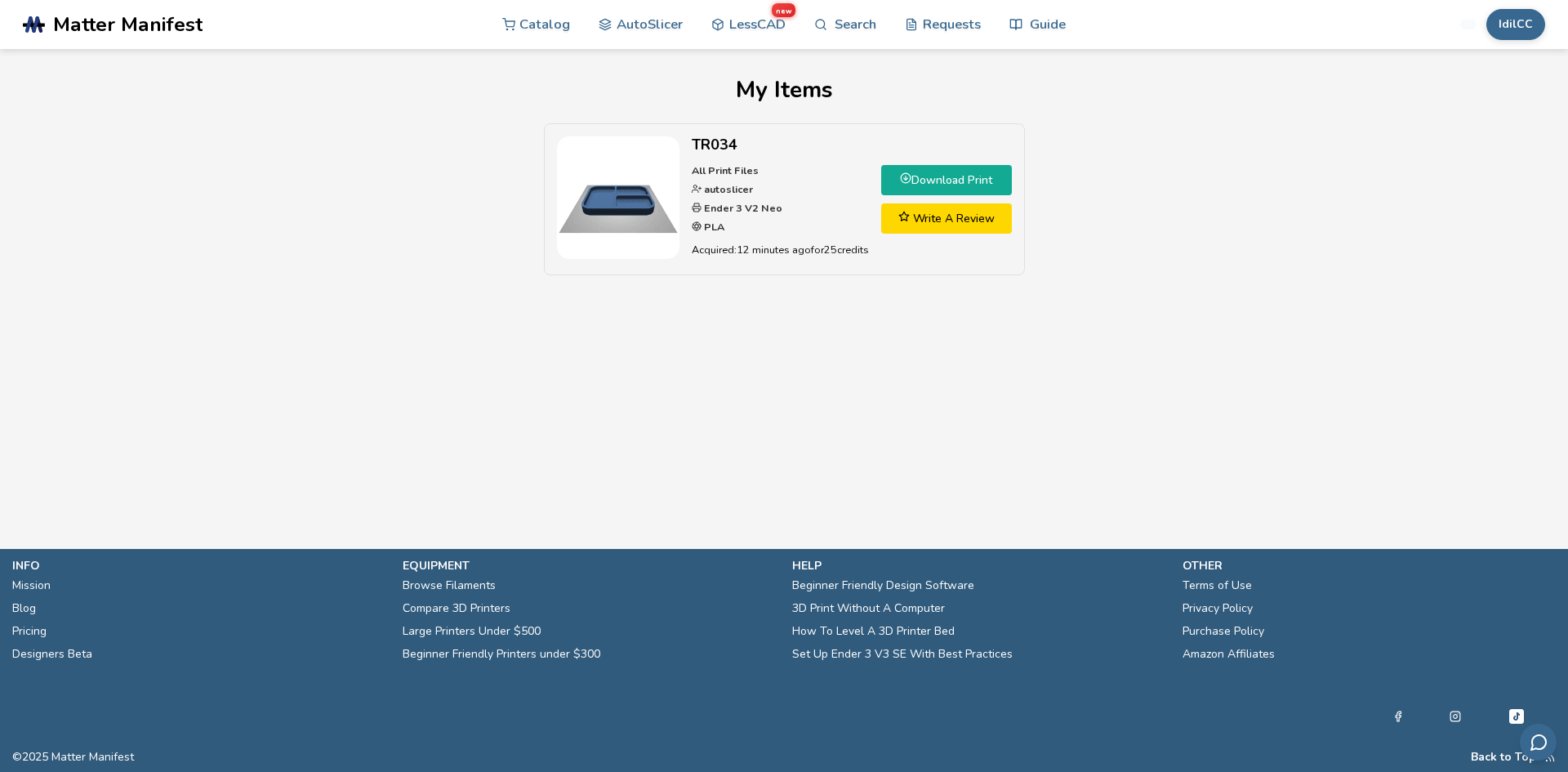
click at [988, 175] on link "Download Print" at bounding box center [946, 180] width 130 height 30
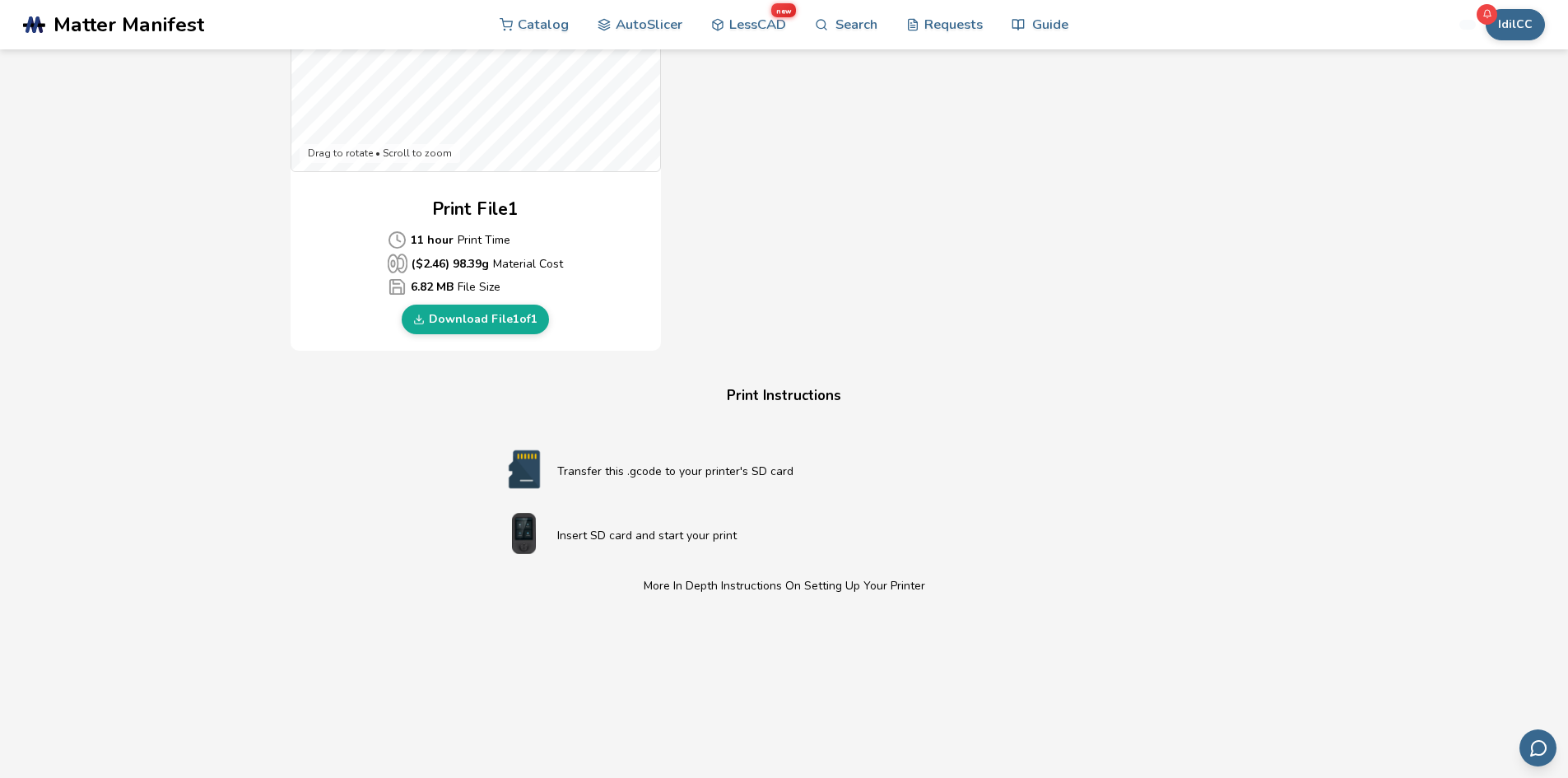
scroll to position [577, 0]
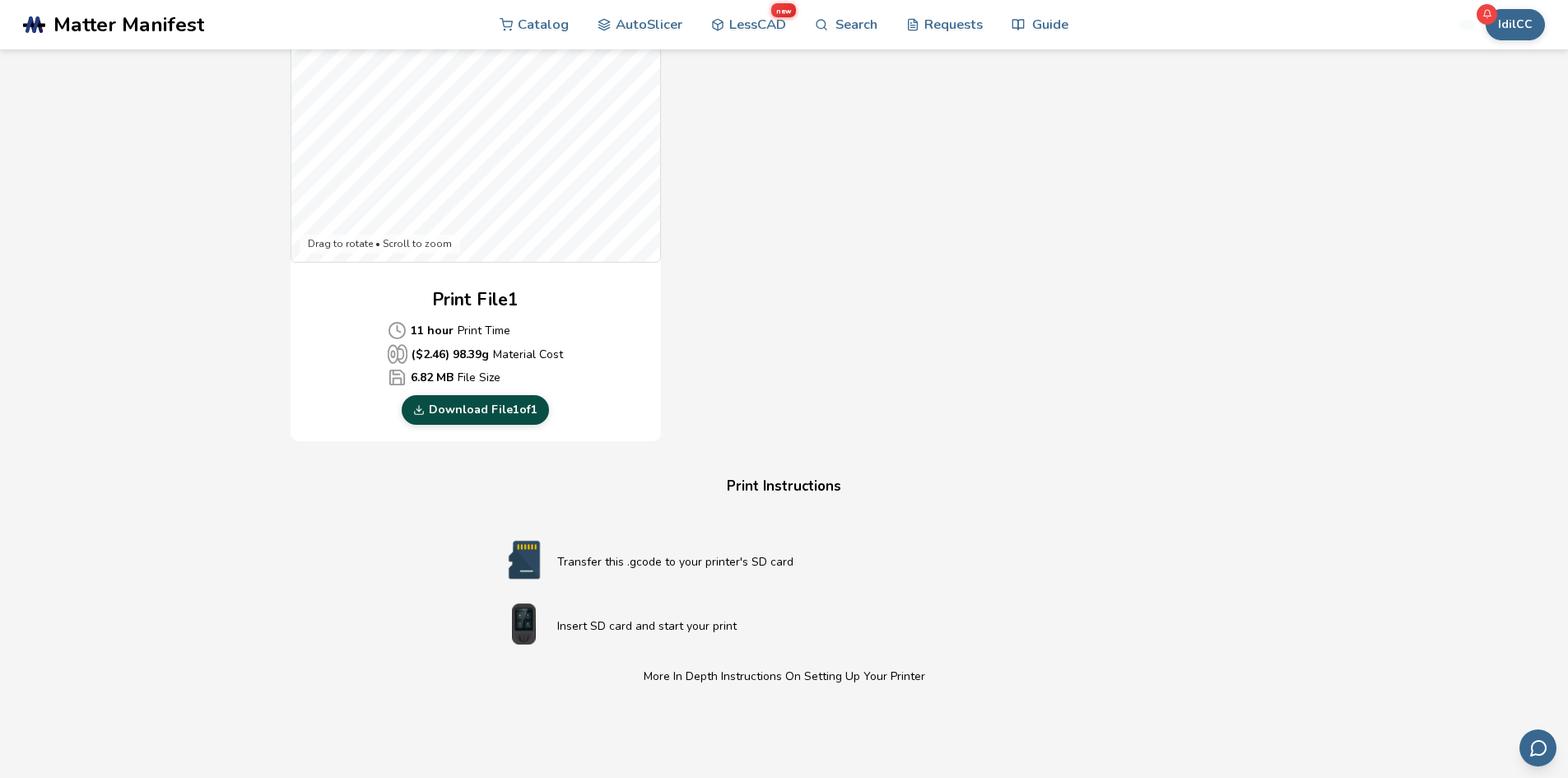
click at [493, 405] on link "Download File 1 of 1" at bounding box center [476, 410] width 148 height 30
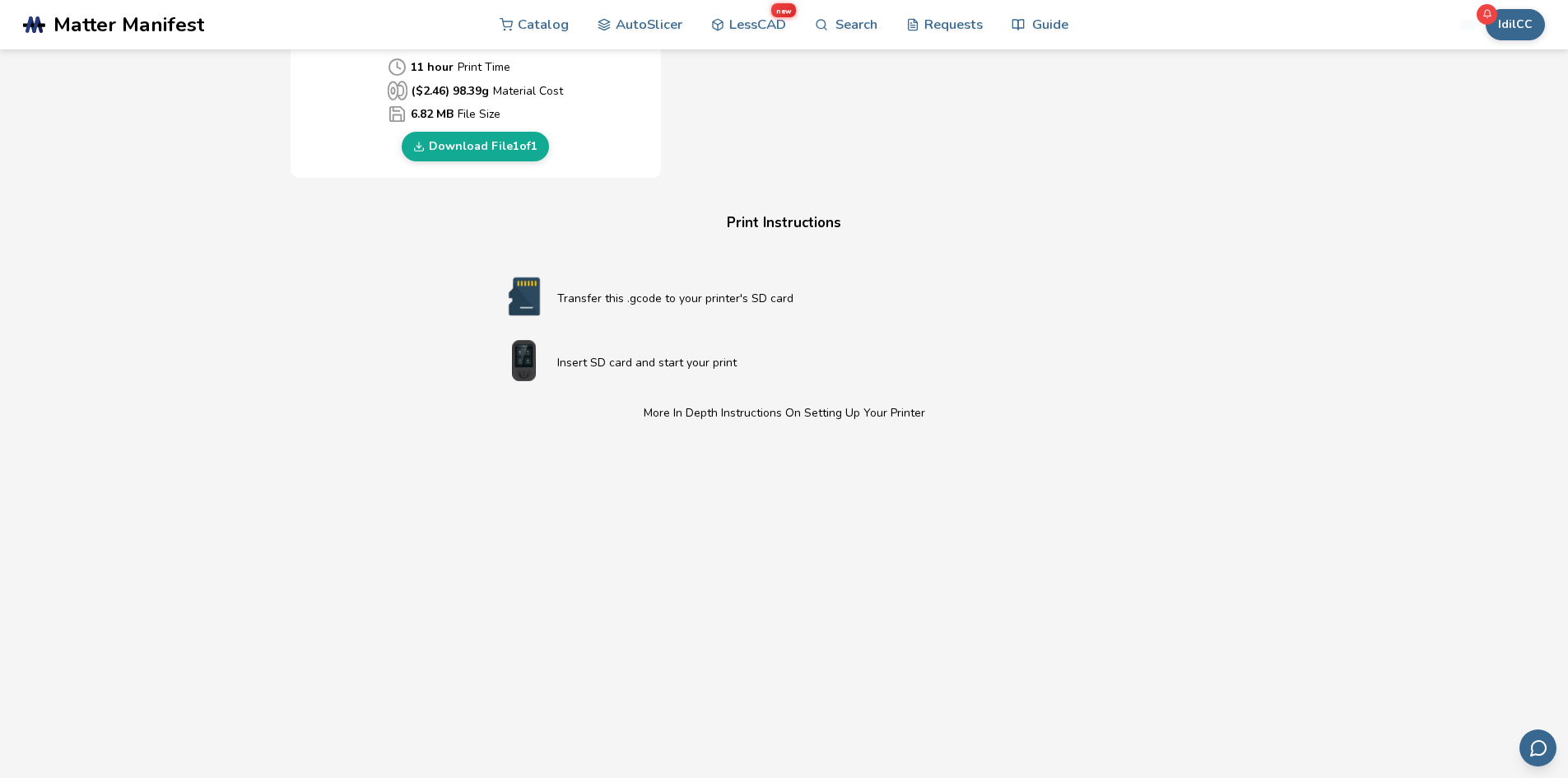
scroll to position [1153, 0]
